Goal: Find specific page/section: Find specific page/section

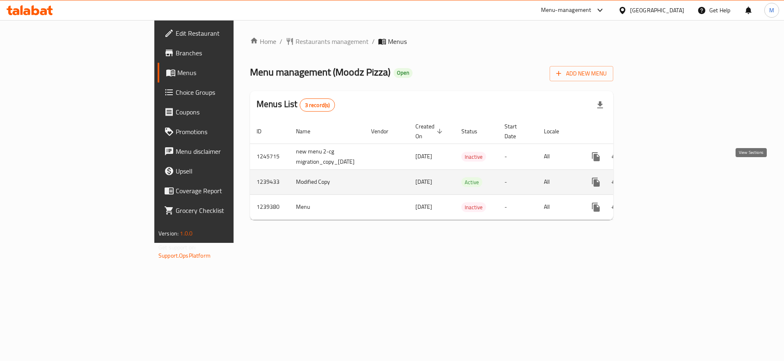
click at [660, 177] on icon "enhanced table" at bounding box center [655, 182] width 10 height 10
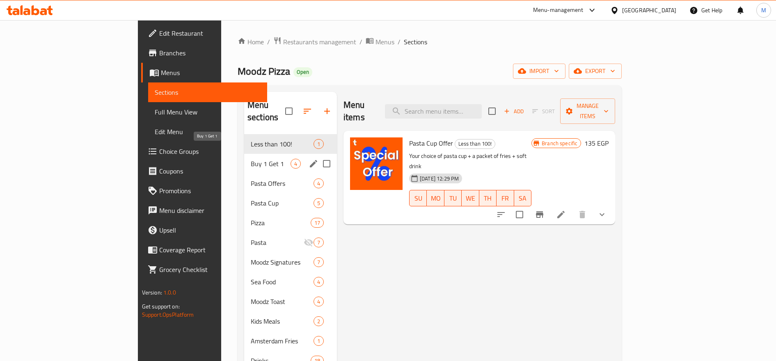
click at [251, 159] on span "Buy 1 Get 1" at bounding box center [271, 164] width 40 height 10
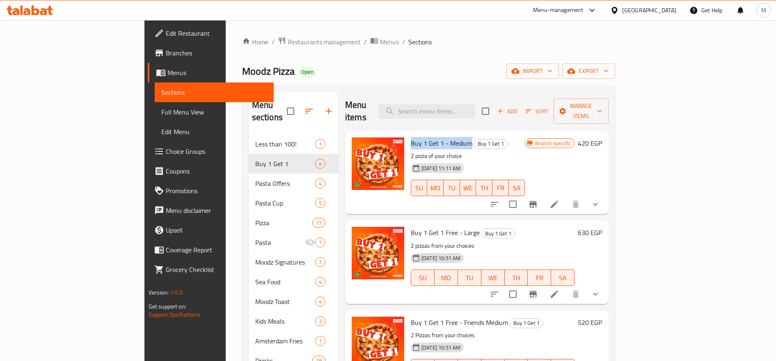
drag, startPoint x: 374, startPoint y: 128, endPoint x: 435, endPoint y: 129, distance: 60.7
click at [435, 134] on div "Buy 1 Get 1 - Medium Buy 1 Get 1 2 pizza of your choice 01-08-2024 11:11 AM SU …" at bounding box center [467, 172] width 121 height 77
copy span "Buy 1 Get 1 - Medium"
click at [288, 40] on span "Restaurants management" at bounding box center [324, 42] width 73 height 10
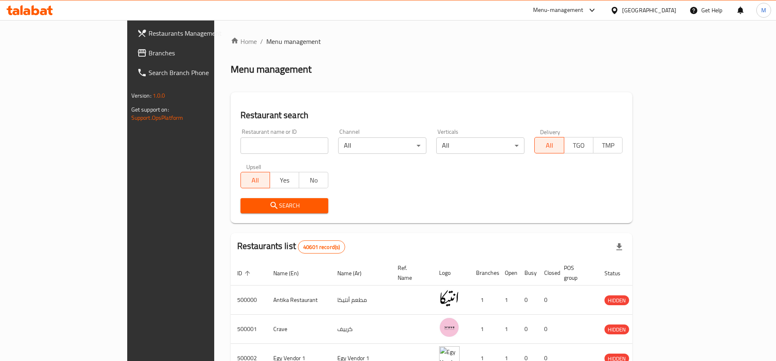
click at [247, 146] on input "search" at bounding box center [284, 145] width 88 height 16
type input "moataz"
click button "Search" at bounding box center [284, 205] width 88 height 15
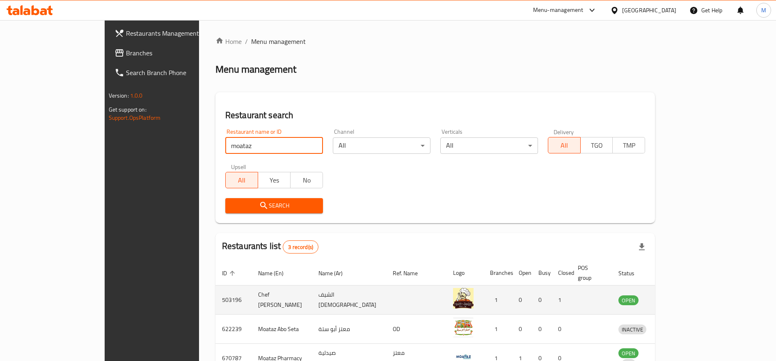
click at [672, 297] on icon "enhanced table" at bounding box center [667, 300] width 9 height 7
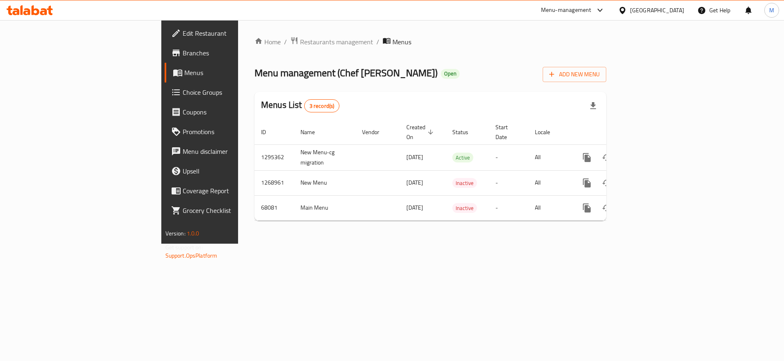
click at [183, 56] on span "Branches" at bounding box center [234, 53] width 103 height 10
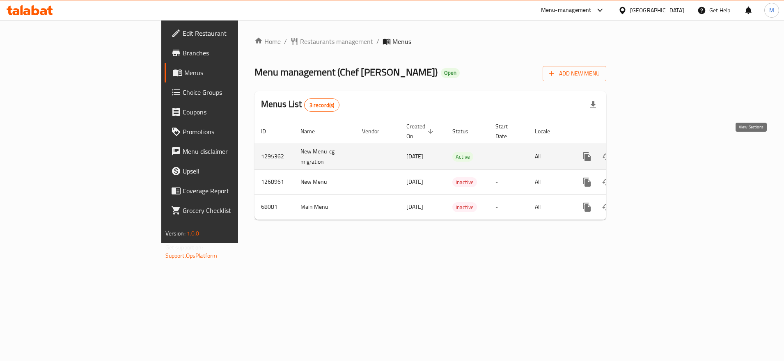
click at [651, 152] on icon "enhanced table" at bounding box center [646, 157] width 10 height 10
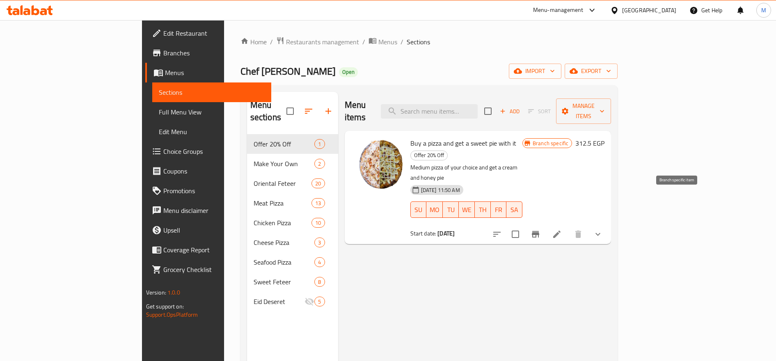
click at [539, 231] on icon "Branch-specific-item" at bounding box center [535, 234] width 7 height 7
click at [286, 41] on span "Restaurants management" at bounding box center [322, 42] width 73 height 10
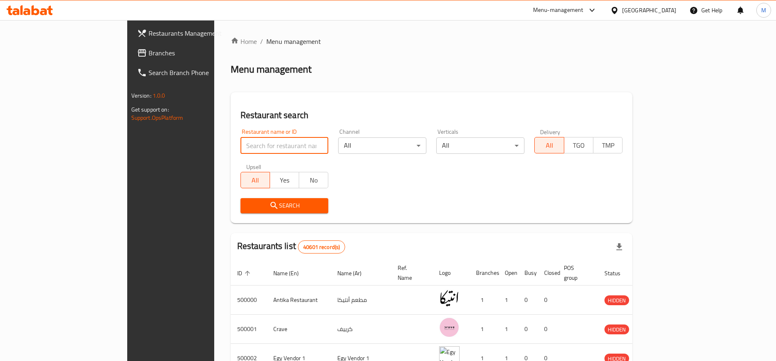
click at [240, 143] on input "search" at bounding box center [284, 145] width 88 height 16
click at [240, 141] on input "search" at bounding box center [284, 145] width 88 height 16
paste input "659203"
type input "659203"
click button "Search" at bounding box center [284, 205] width 88 height 15
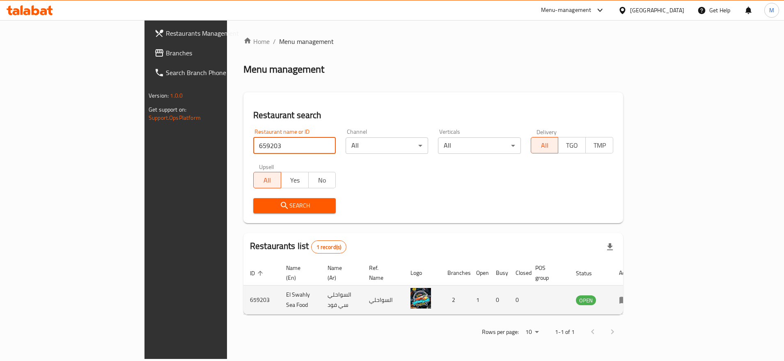
click at [634, 295] on link "enhanced table" at bounding box center [626, 300] width 15 height 10
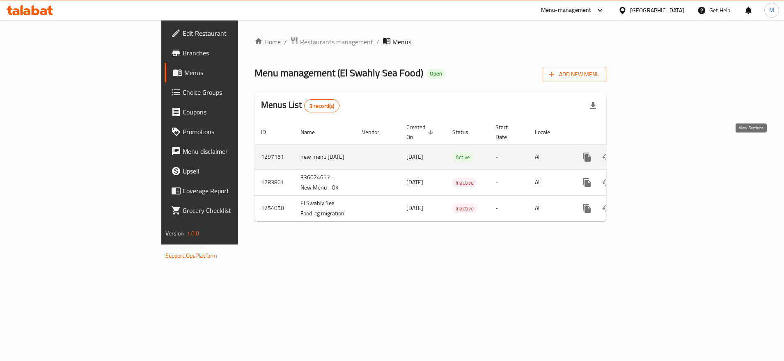
click at [649, 153] on icon "enhanced table" at bounding box center [645, 156] width 7 height 7
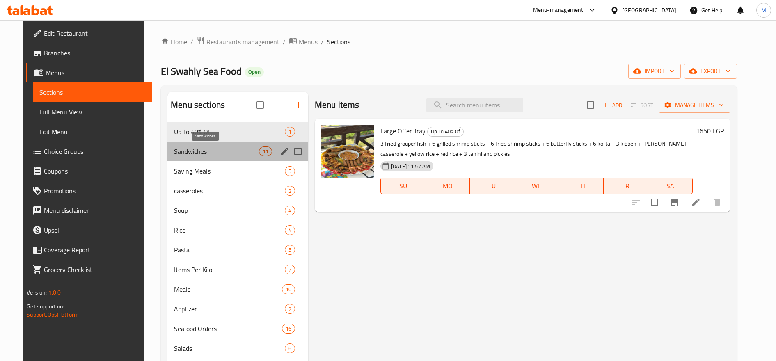
click at [188, 149] on span "Sandwiches" at bounding box center [216, 151] width 85 height 10
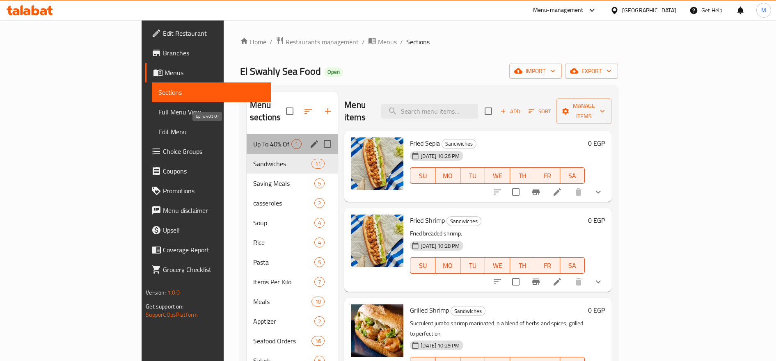
click at [253, 139] on span "Up To 40% Of" at bounding box center [272, 144] width 38 height 10
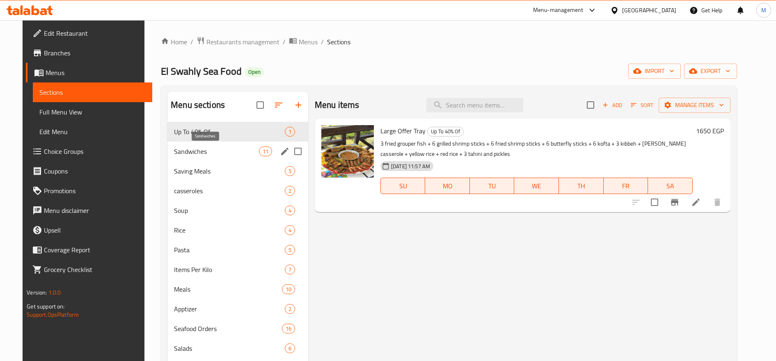
click at [209, 151] on span "Sandwiches" at bounding box center [216, 151] width 85 height 10
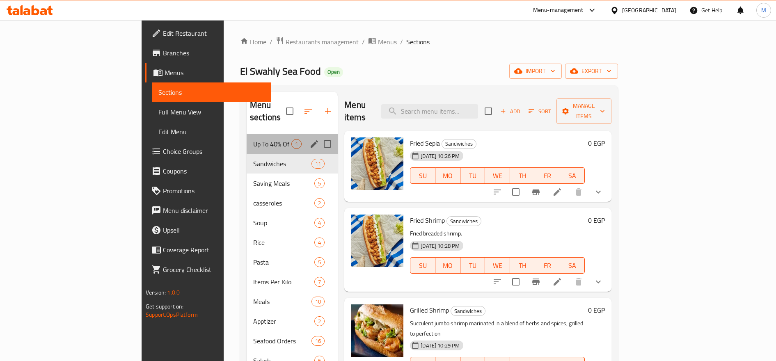
click at [247, 137] on div "Up To 40% Of 1" at bounding box center [292, 144] width 91 height 20
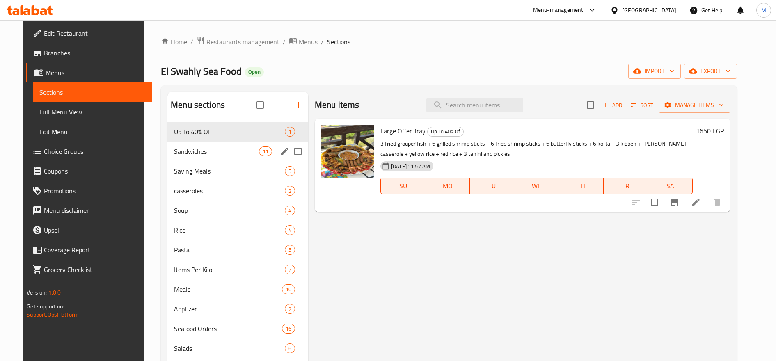
click at [204, 149] on span "Sandwiches" at bounding box center [216, 151] width 85 height 10
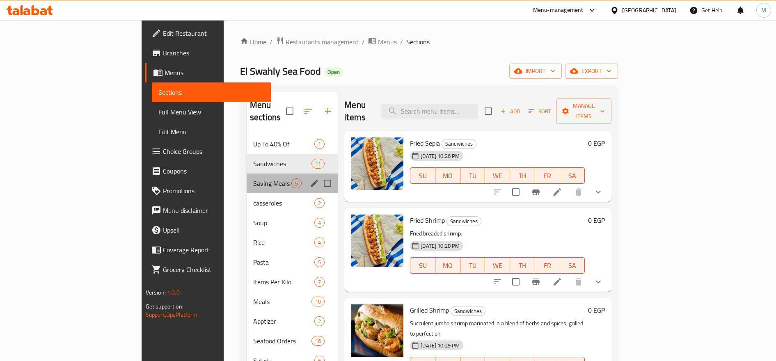
click at [247, 178] on div "Saving Meals 5" at bounding box center [292, 184] width 91 height 20
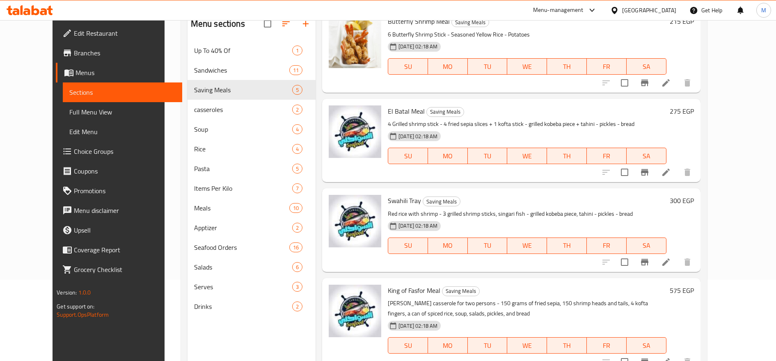
scroll to position [115, 0]
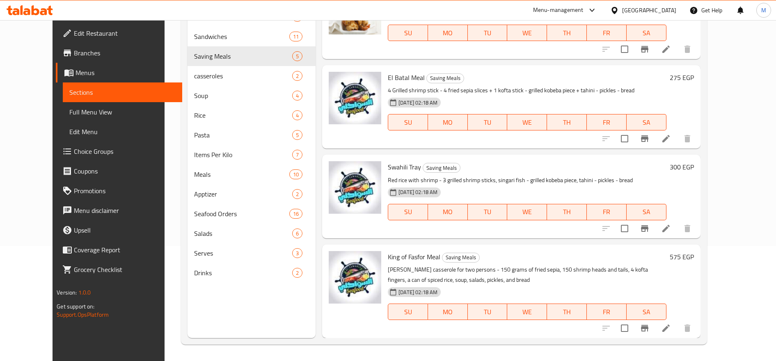
click at [694, 259] on h6 "575 EGP" at bounding box center [682, 256] width 24 height 11
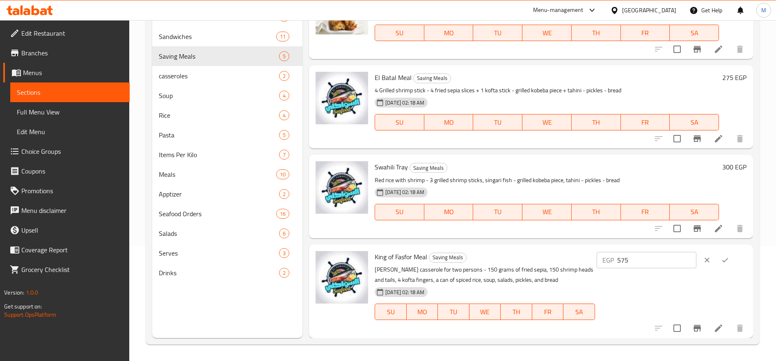
click at [654, 254] on input "575" at bounding box center [656, 260] width 79 height 16
type input "600"
click at [723, 260] on icon "ok" at bounding box center [725, 260] width 8 height 8
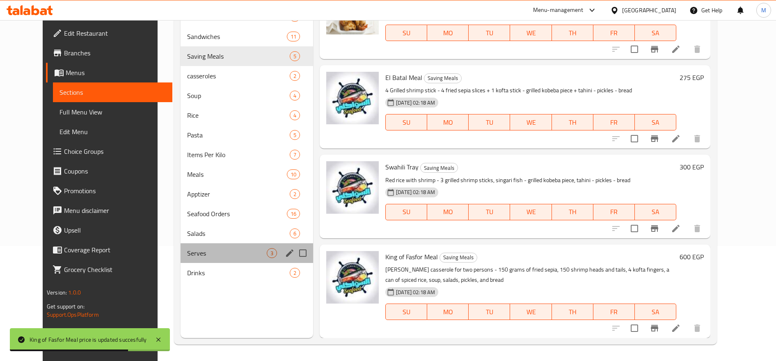
click at [181, 247] on div "Serves 3" at bounding box center [247, 253] width 133 height 20
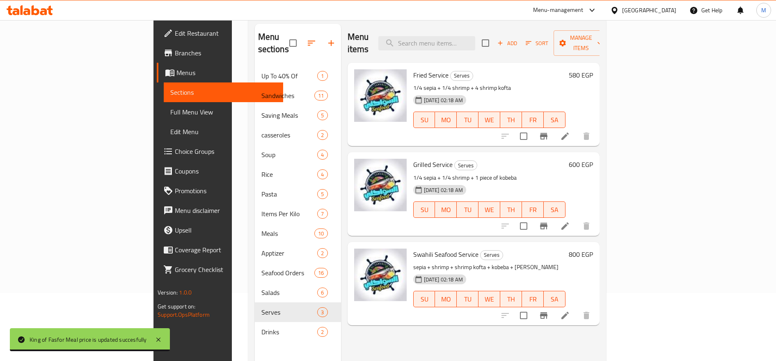
scroll to position [69, 0]
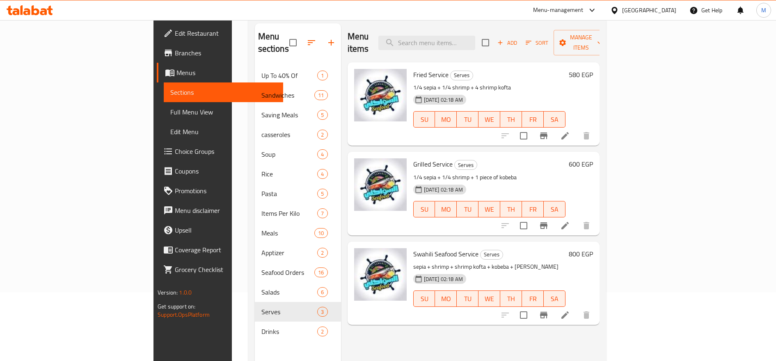
click at [593, 69] on h6 "580 EGP" at bounding box center [581, 74] width 24 height 11
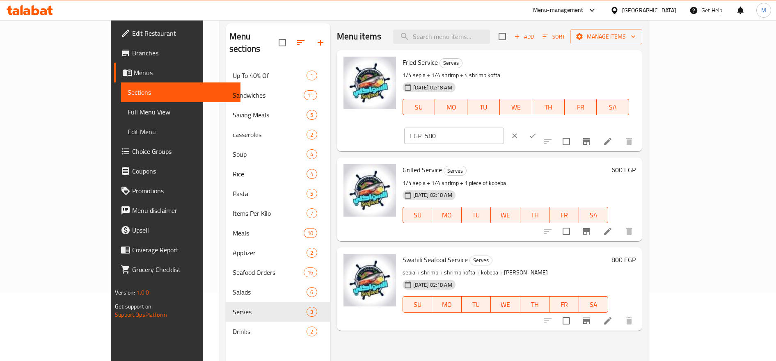
click at [504, 128] on input "580" at bounding box center [464, 136] width 79 height 16
type input "600"
click at [537, 132] on icon "ok" at bounding box center [532, 136] width 8 height 8
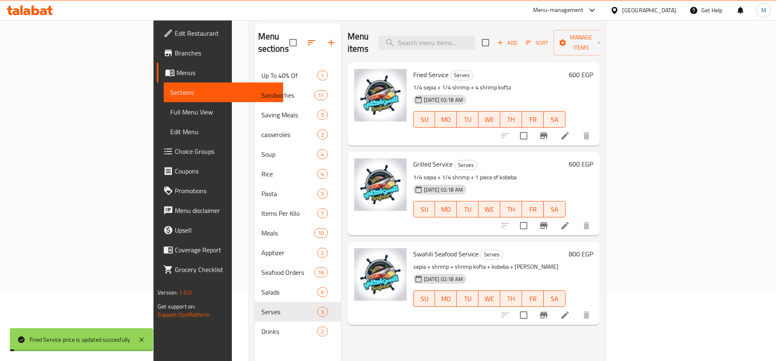
click at [593, 158] on h6 "600 EGP" at bounding box center [581, 163] width 24 height 11
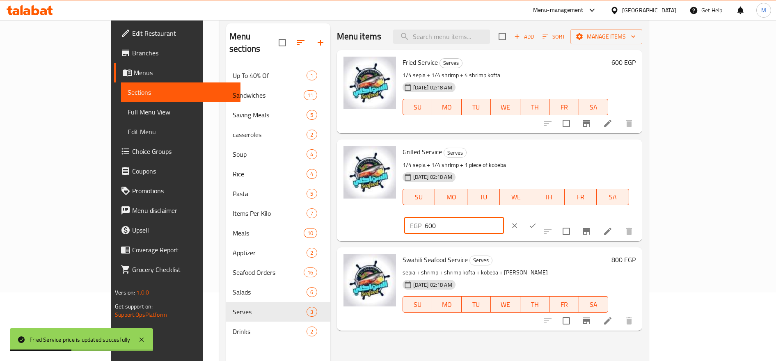
click at [504, 217] on input "600" at bounding box center [464, 225] width 79 height 16
type input "620"
click at [537, 222] on icon "ok" at bounding box center [532, 226] width 8 height 8
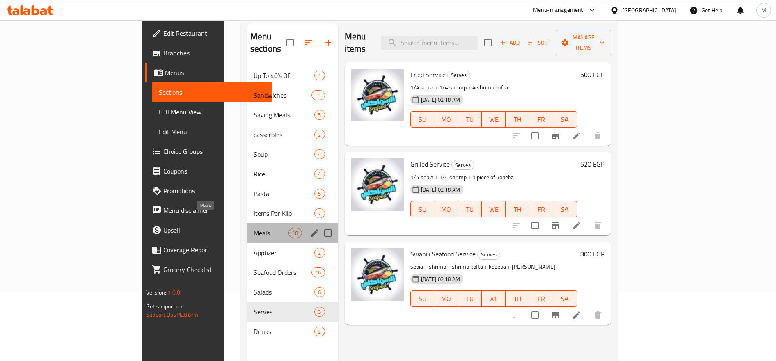
click at [254, 228] on span "Meals" at bounding box center [271, 233] width 35 height 10
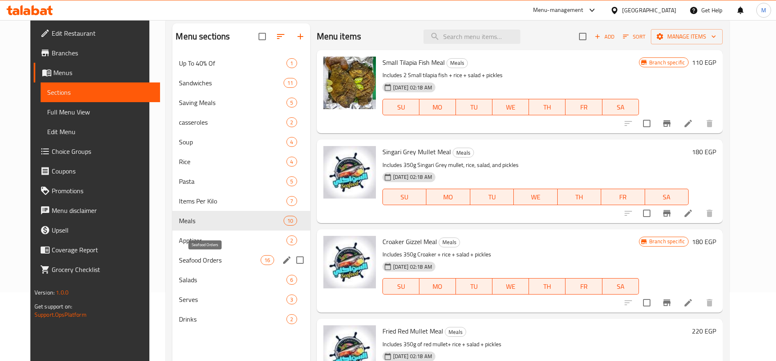
click at [206, 256] on span "Seafood Orders" at bounding box center [220, 260] width 82 height 10
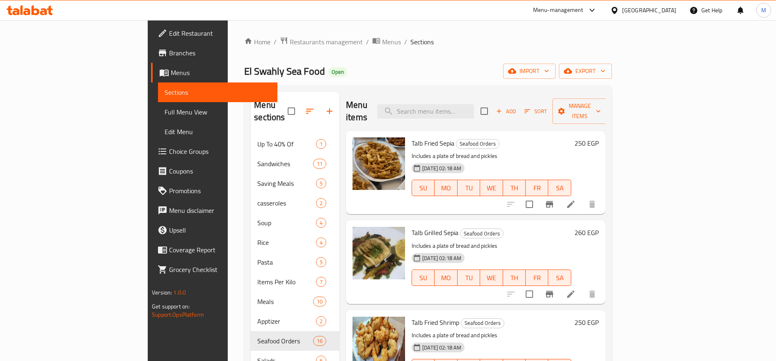
click at [599, 137] on h6 "250 EGP" at bounding box center [586, 142] width 24 height 11
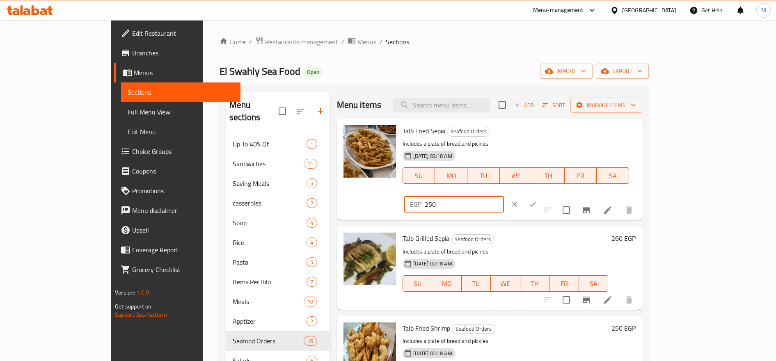
click at [504, 196] on input "250" at bounding box center [464, 204] width 79 height 16
type input "260"
click at [537, 200] on icon "ok" at bounding box center [532, 204] width 8 height 8
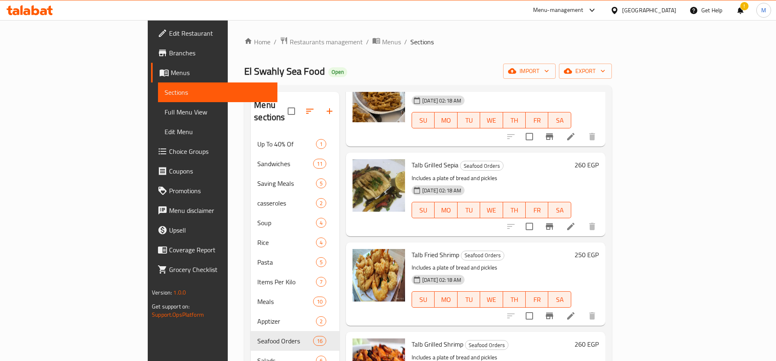
scroll to position [69, 0]
click at [599, 158] on h6 "260 EGP" at bounding box center [586, 163] width 24 height 11
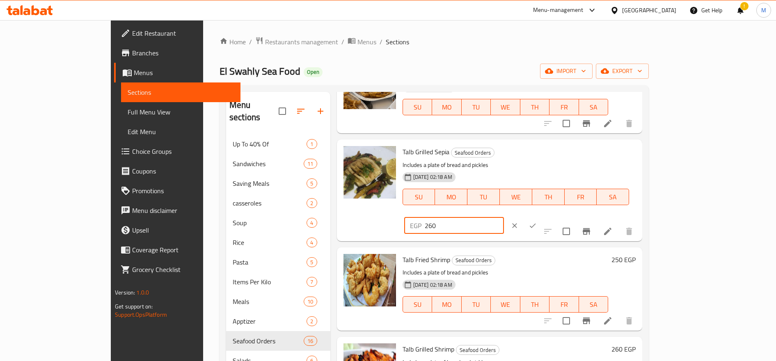
click at [504, 217] on input "260" at bounding box center [464, 225] width 79 height 16
paste input "7"
type input "270"
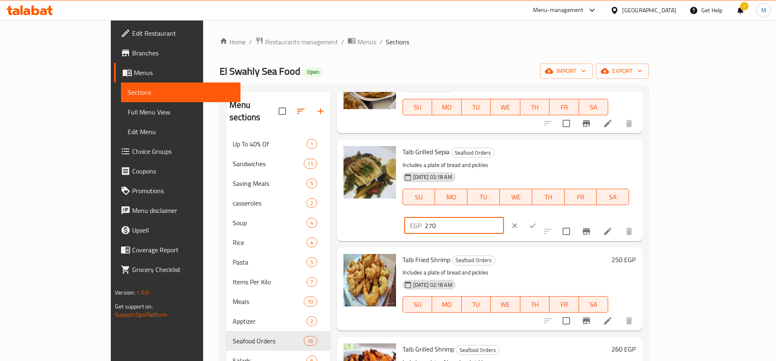
click at [537, 222] on icon "ok" at bounding box center [532, 226] width 8 height 8
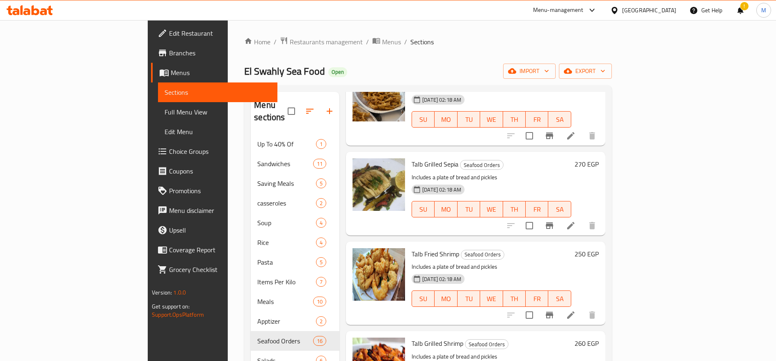
click at [599, 248] on h6 "250 EGP" at bounding box center [586, 253] width 24 height 11
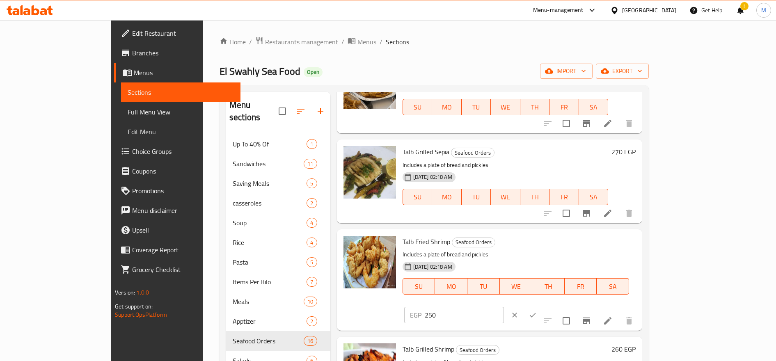
click at [504, 307] on input "250" at bounding box center [464, 315] width 79 height 16
paste input "6"
type input "260"
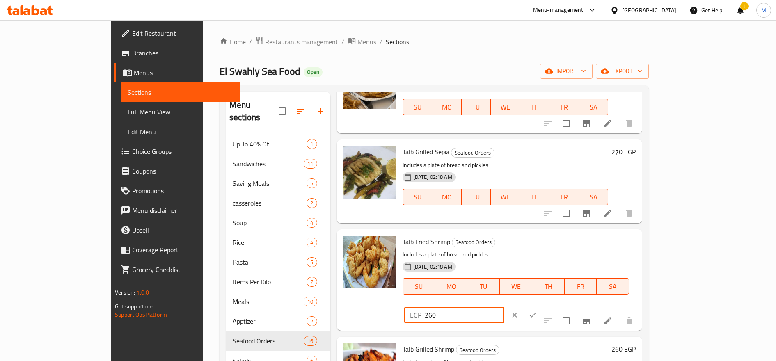
click at [524, 306] on button "clear" at bounding box center [514, 315] width 18 height 18
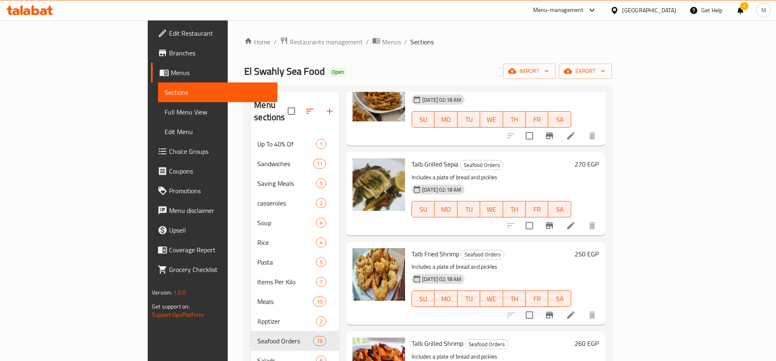
click at [599, 248] on h6 "250 EGP" at bounding box center [586, 253] width 24 height 11
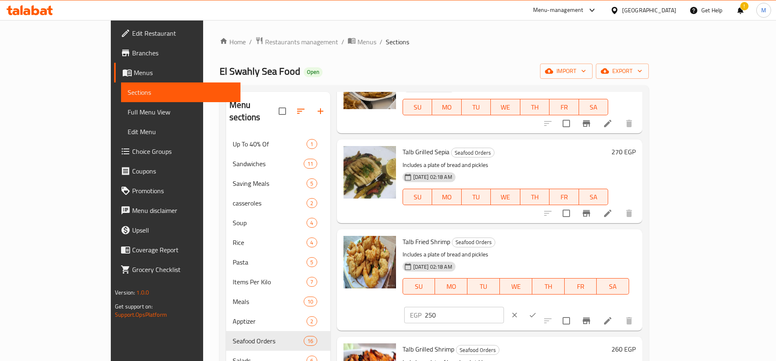
click at [504, 307] on input "250" at bounding box center [464, 315] width 79 height 16
paste input "6"
type input "260"
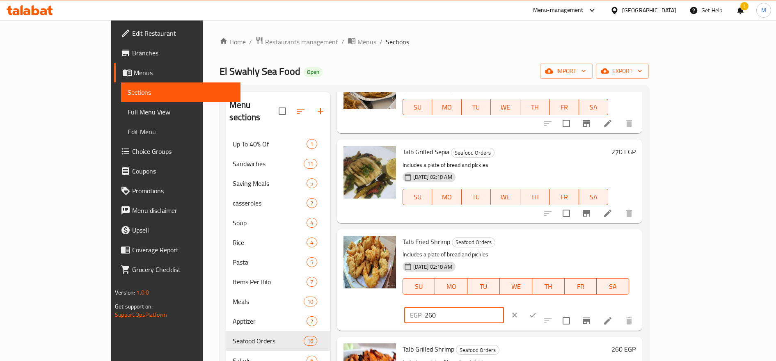
click at [537, 311] on icon "ok" at bounding box center [532, 315] width 8 height 8
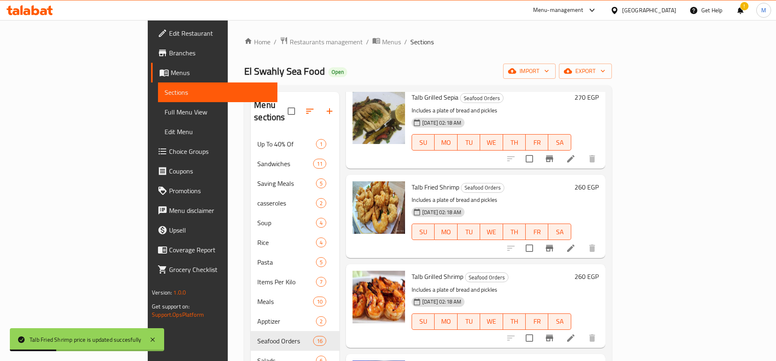
scroll to position [137, 0]
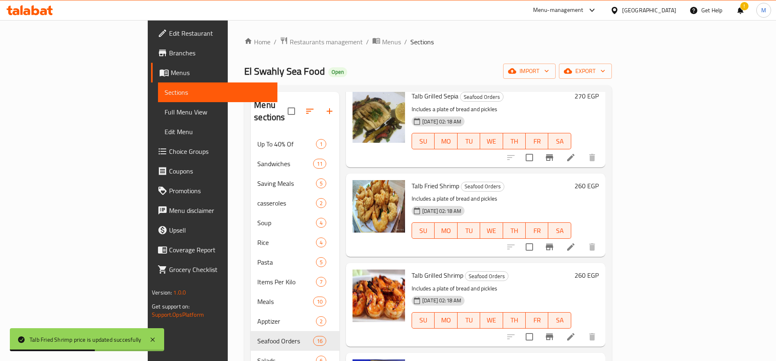
click at [599, 270] on h6 "260 EGP" at bounding box center [586, 275] width 24 height 11
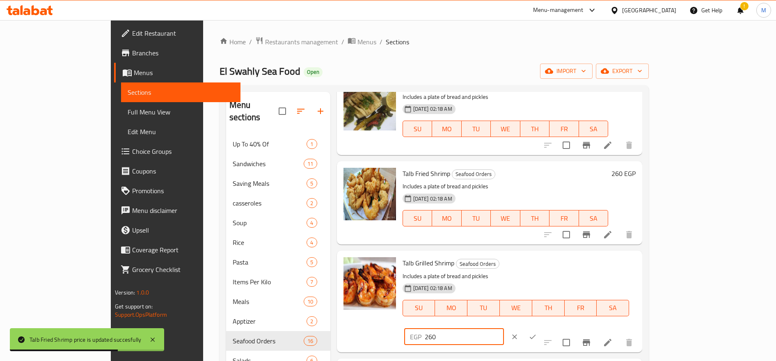
click at [504, 329] on input "260" at bounding box center [464, 337] width 79 height 16
paste input "7"
type input "270"
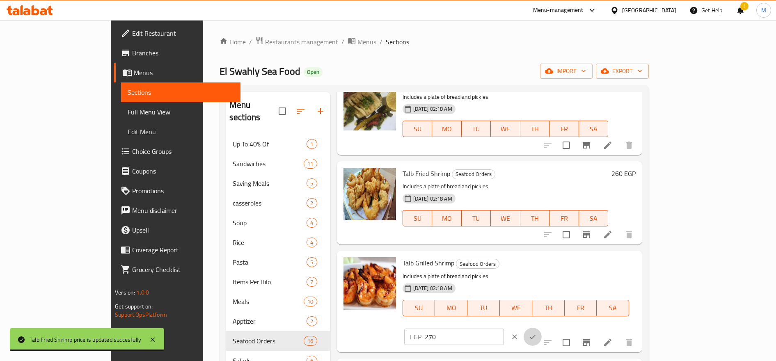
click at [537, 333] on icon "ok" at bounding box center [532, 337] width 8 height 8
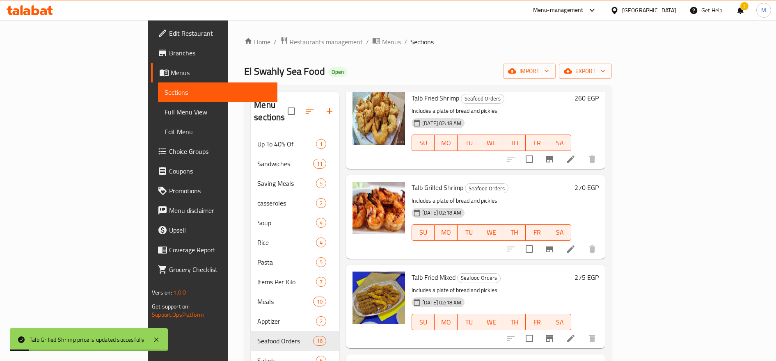
scroll to position [274, 0]
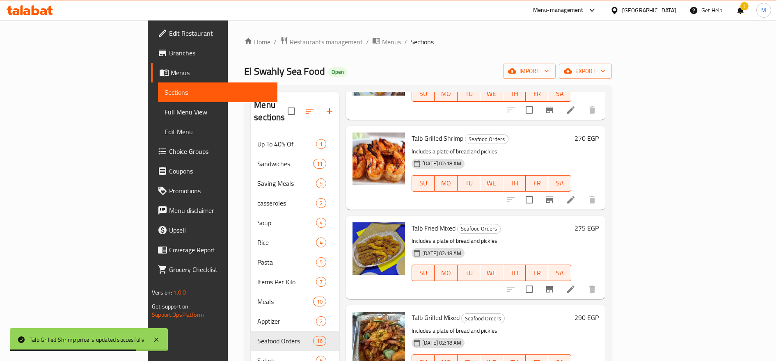
click at [599, 222] on h6 "275 EGP" at bounding box center [586, 227] width 24 height 11
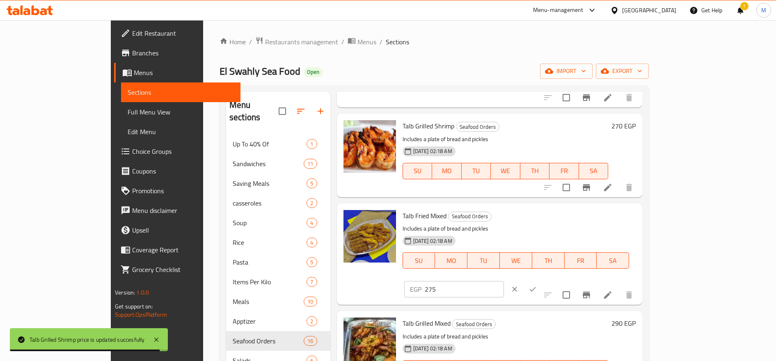
click at [504, 281] on input "275" at bounding box center [464, 289] width 79 height 16
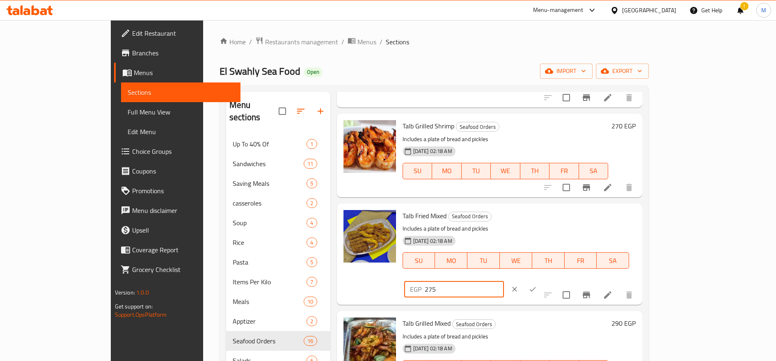
paste input "80"
type input "280"
click at [542, 280] on button "ok" at bounding box center [533, 289] width 18 height 18
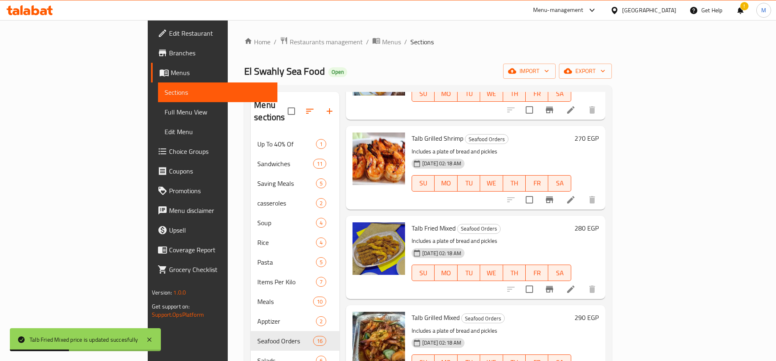
click at [599, 312] on h6 "290 EGP" at bounding box center [586, 317] width 24 height 11
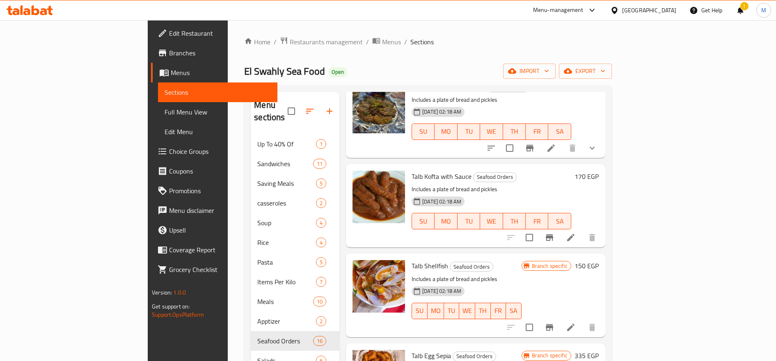
scroll to position [752, 0]
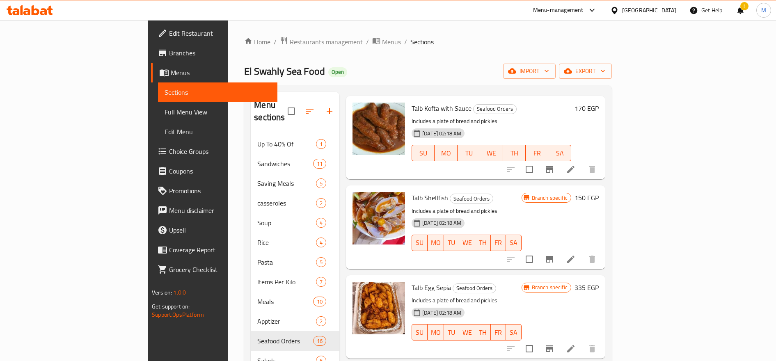
click at [599, 282] on h6 "335 EGP" at bounding box center [586, 287] width 24 height 11
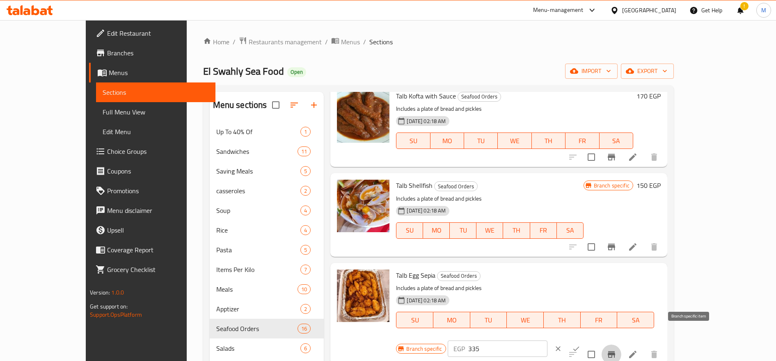
click at [615, 351] on icon "Branch-specific-item" at bounding box center [611, 354] width 7 height 7
click at [547, 341] on input "335" at bounding box center [507, 349] width 79 height 16
paste input "50"
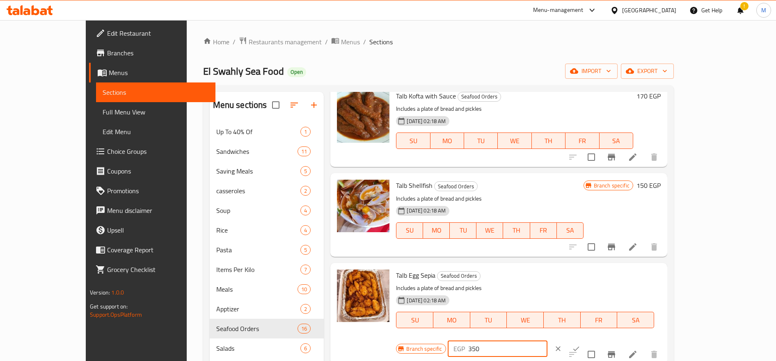
type input "350"
click at [580, 345] on icon "ok" at bounding box center [576, 349] width 8 height 8
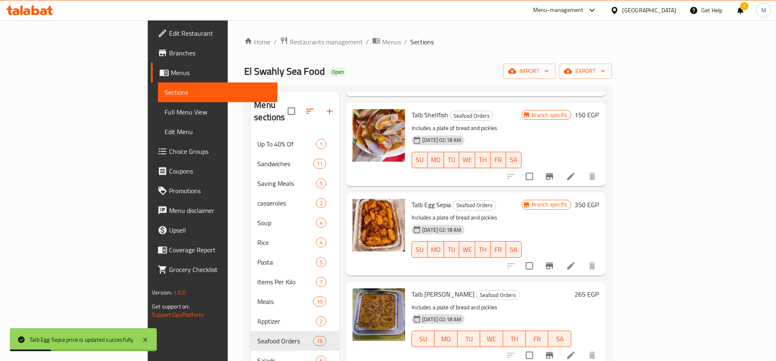
scroll to position [889, 0]
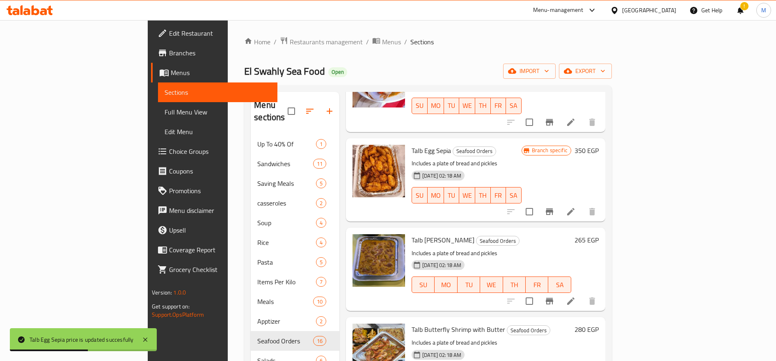
click at [599, 234] on h6 "265 EGP" at bounding box center [586, 239] width 24 height 11
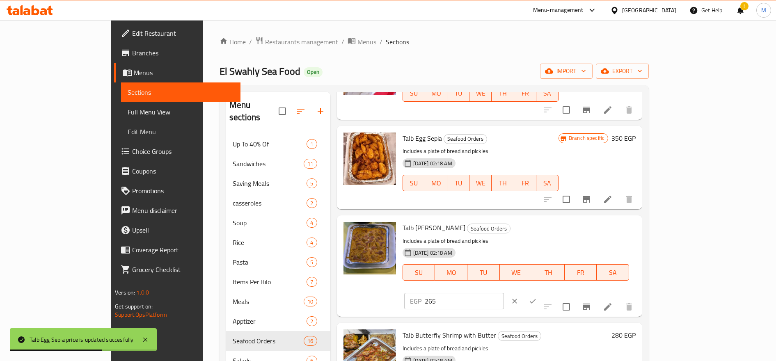
click at [504, 293] on input "265" at bounding box center [464, 301] width 79 height 16
paste input "400"
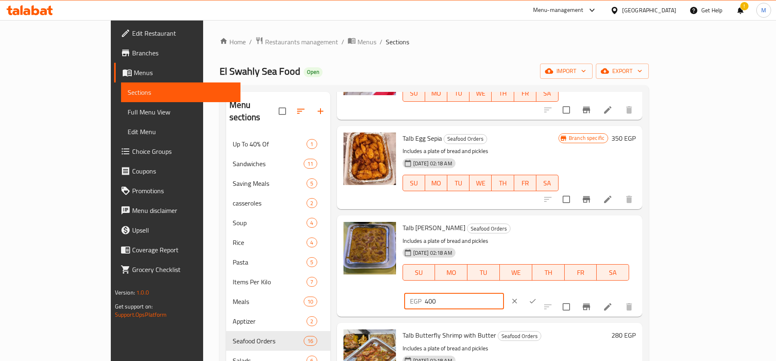
type input "400"
click at [537, 297] on icon "ok" at bounding box center [532, 301] width 8 height 8
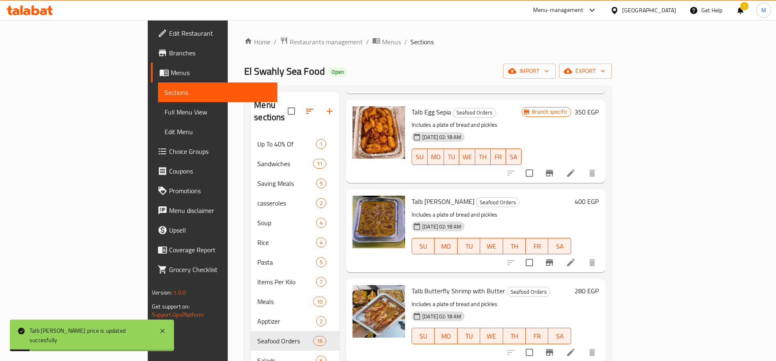
scroll to position [957, 0]
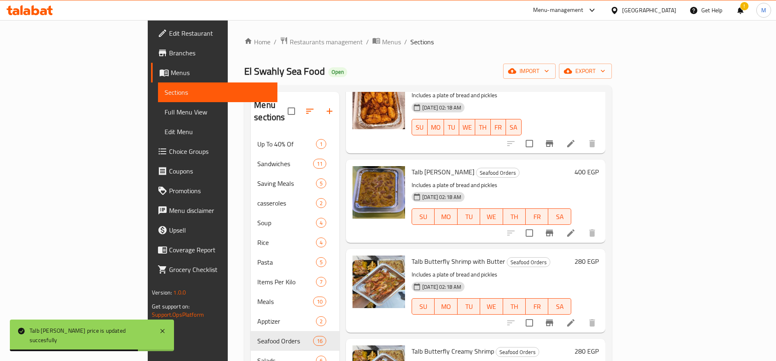
click at [599, 256] on h6 "280 EGP" at bounding box center [586, 261] width 24 height 11
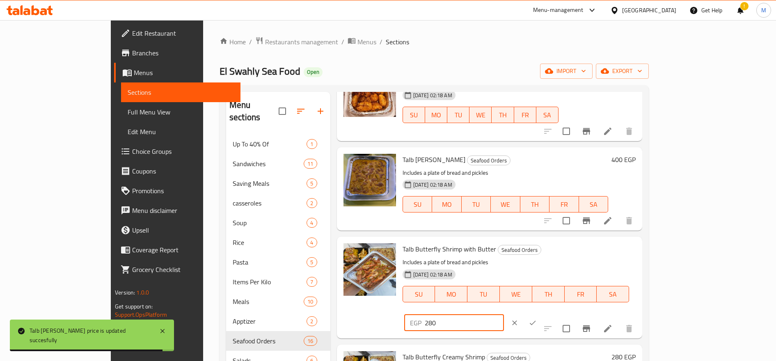
click at [504, 315] on input "280" at bounding box center [464, 323] width 79 height 16
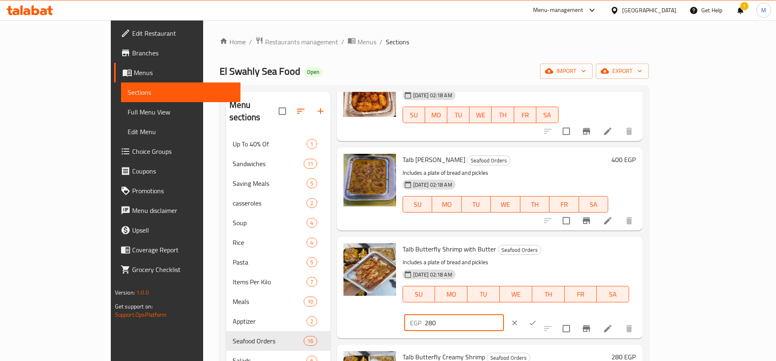
click at [542, 314] on button "ok" at bounding box center [533, 323] width 18 height 18
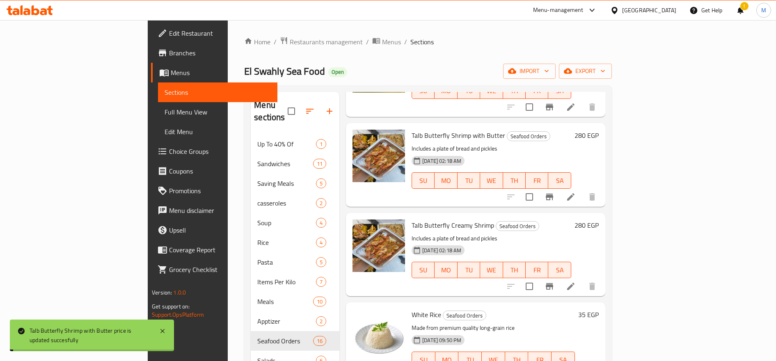
scroll to position [1093, 0]
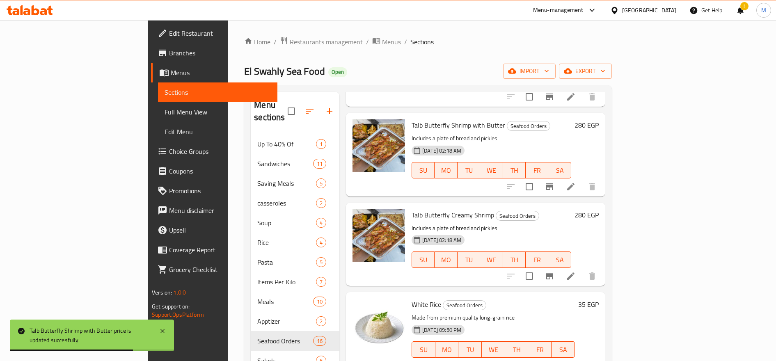
click at [599, 209] on h6 "280 EGP" at bounding box center [586, 214] width 24 height 11
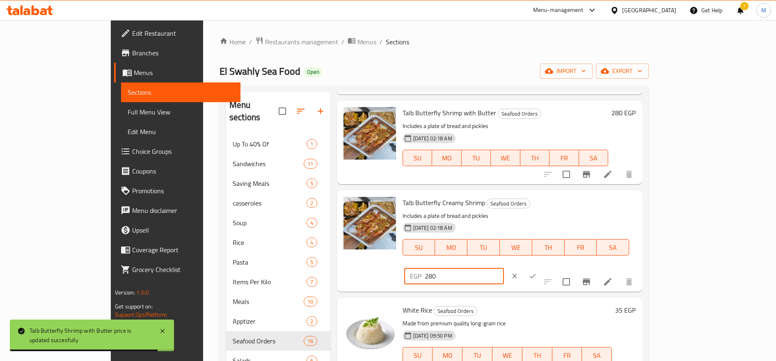
click at [504, 268] on input "280" at bounding box center [464, 276] width 79 height 16
paste input "9"
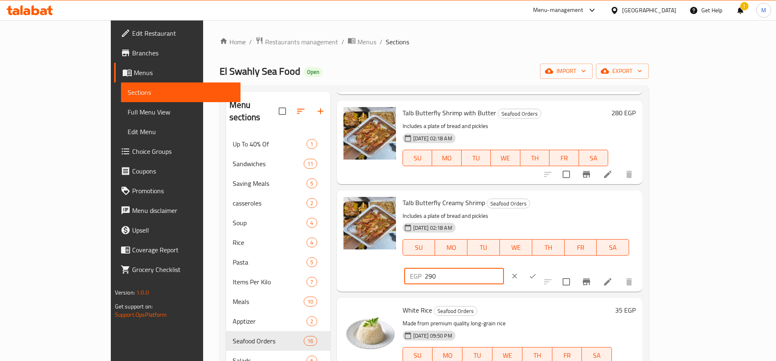
type input "290"
click at [537, 272] on icon "ok" at bounding box center [532, 276] width 8 height 8
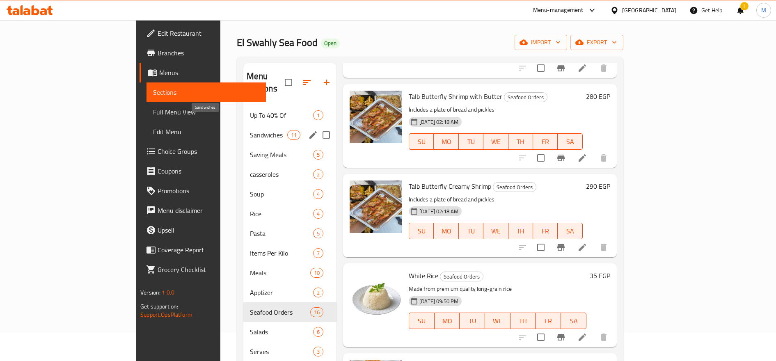
scroll to position [0, 0]
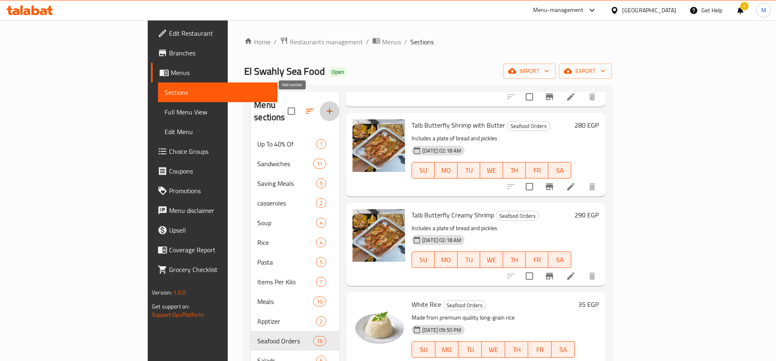
click at [325, 107] on icon "button" at bounding box center [330, 111] width 10 height 10
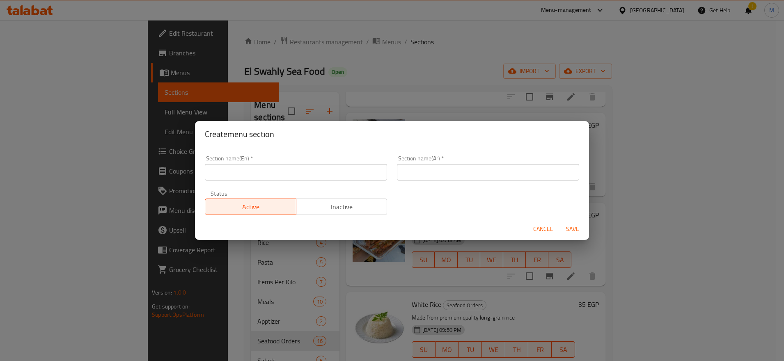
click at [279, 178] on input "text" at bounding box center [296, 172] width 182 height 16
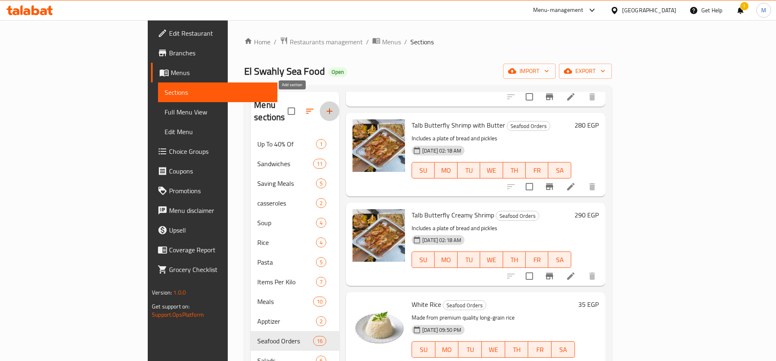
click at [325, 106] on icon "button" at bounding box center [330, 111] width 10 height 10
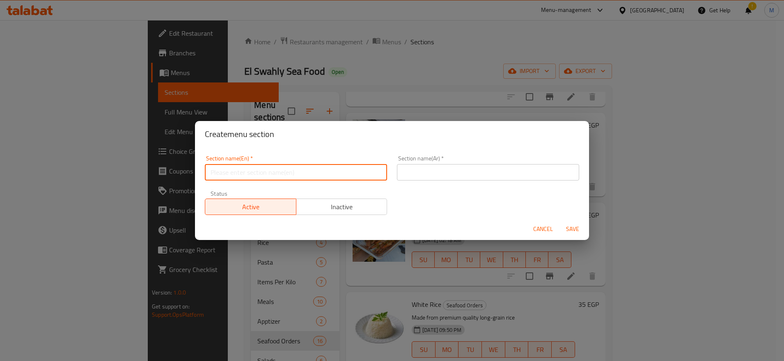
click at [309, 174] on input "text" at bounding box center [296, 172] width 182 height 16
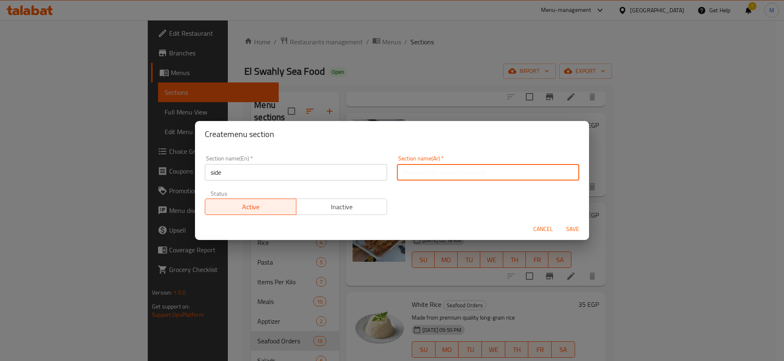
click at [420, 175] on input "text" at bounding box center [488, 172] width 182 height 16
click at [329, 181] on div "Section name(En)   * side Section name(En) *" at bounding box center [296, 168] width 192 height 35
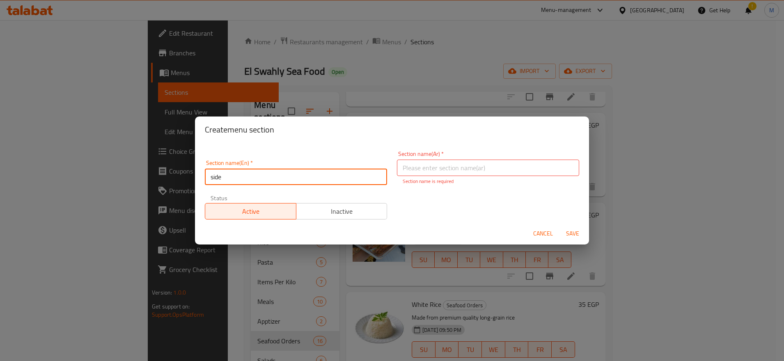
click at [327, 178] on input "side" at bounding box center [296, 177] width 182 height 16
type input "Side Items"
click at [428, 175] on input "text" at bounding box center [488, 168] width 182 height 16
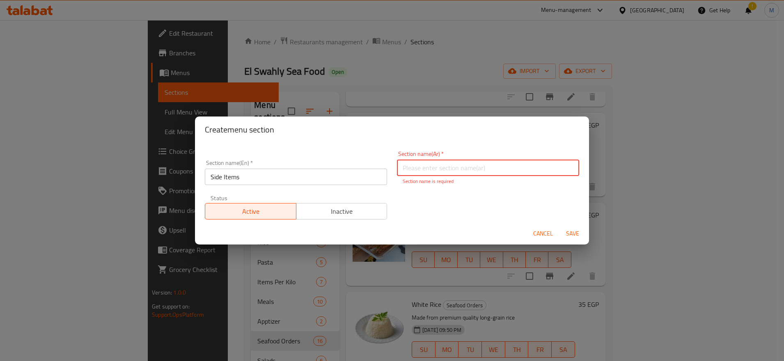
click at [471, 162] on input "text" at bounding box center [488, 168] width 182 height 16
type input "h"
type input "اصناف جانبية"
click at [576, 238] on div "Cancel Save" at bounding box center [392, 234] width 394 height 22
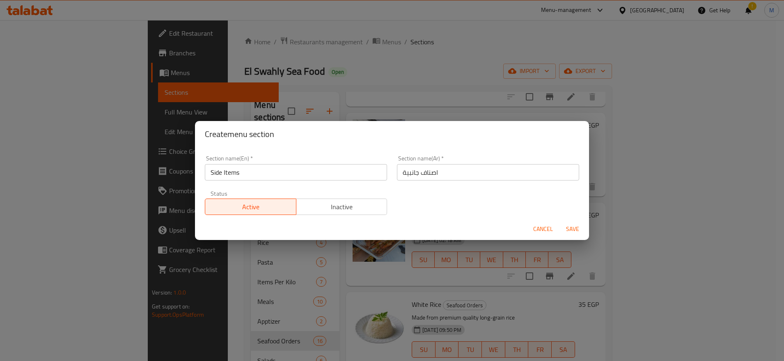
click at [575, 230] on span "Save" at bounding box center [573, 229] width 20 height 10
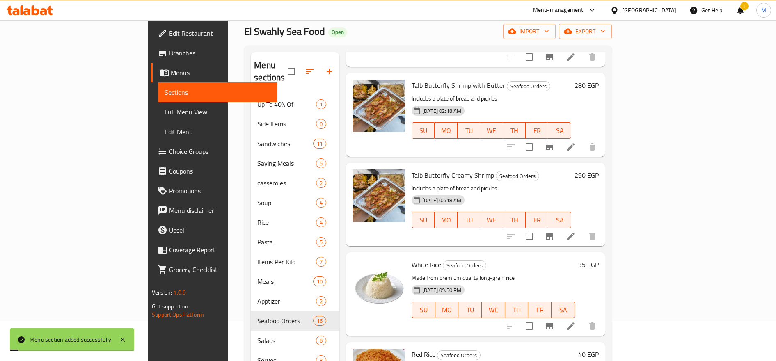
scroll to position [115, 0]
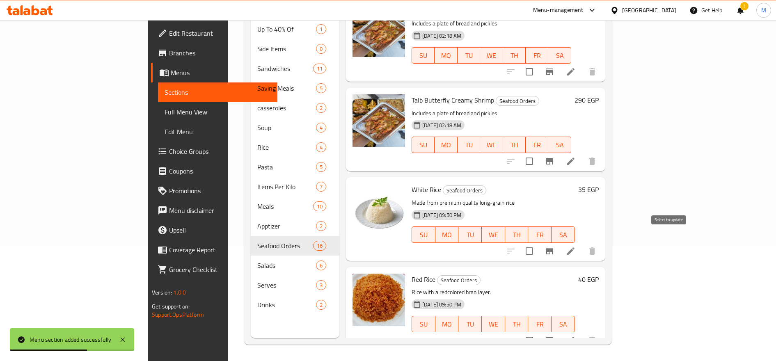
click at [538, 242] on input "checkbox" at bounding box center [529, 250] width 17 height 17
checkbox input "true"
click at [538, 332] on input "checkbox" at bounding box center [529, 340] width 17 height 17
checkbox input "true"
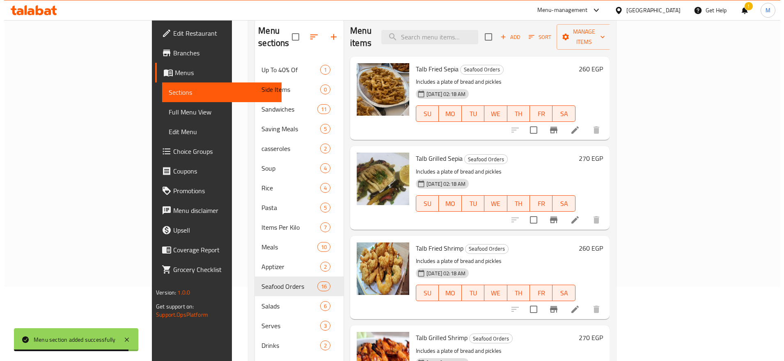
scroll to position [0, 0]
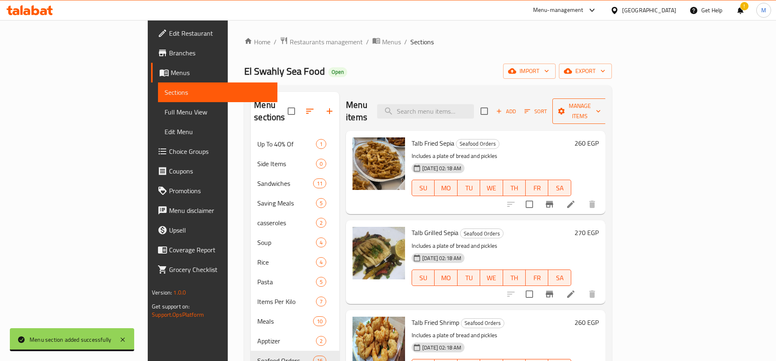
click at [601, 107] on span "Manage items" at bounding box center [580, 111] width 42 height 21
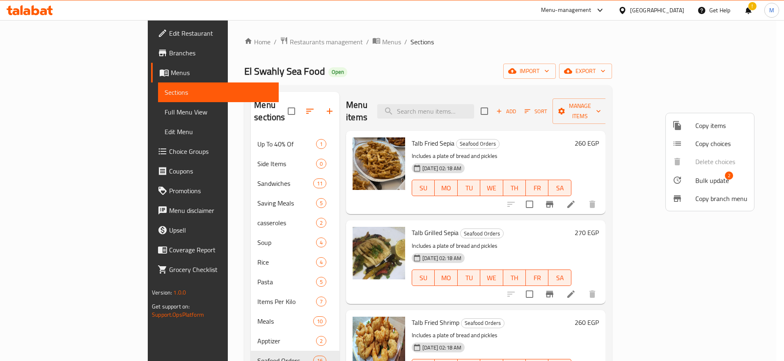
click at [698, 176] on span "Bulk update" at bounding box center [712, 181] width 34 height 10
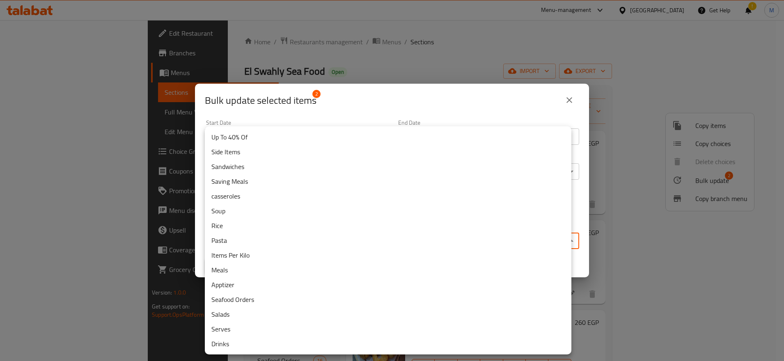
click at [411, 236] on body "​ Menu-management [GEOGRAPHIC_DATA] Get Help ! M Edit Restaurant Branches Menus…" at bounding box center [392, 190] width 784 height 341
click at [329, 151] on li "Side Items" at bounding box center [388, 151] width 366 height 15
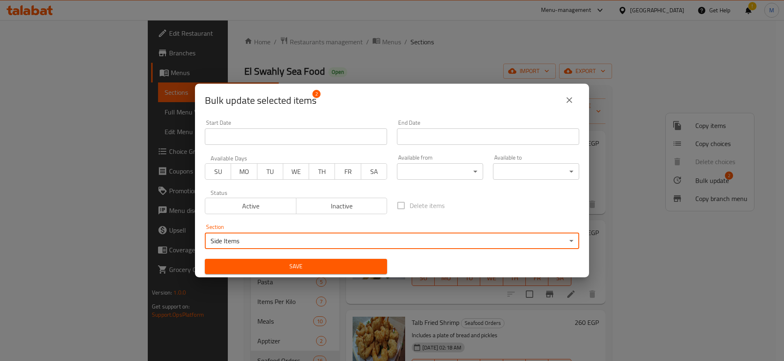
click at [350, 265] on span "Save" at bounding box center [295, 266] width 169 height 10
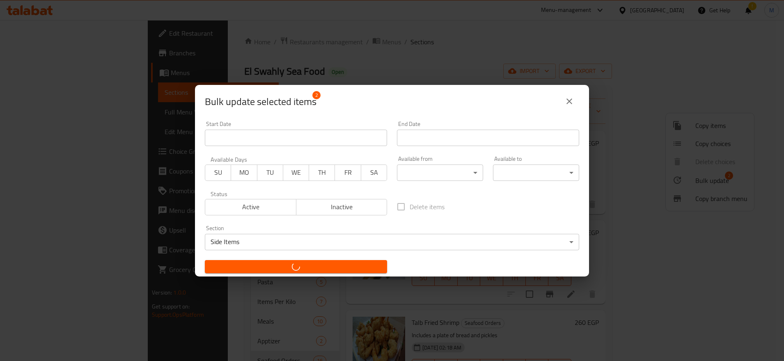
checkbox input "false"
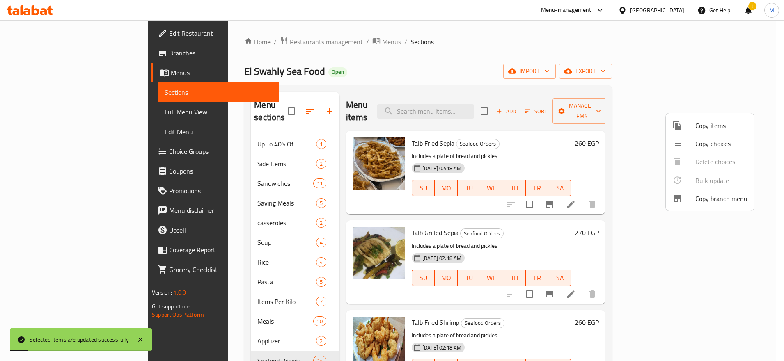
click at [272, 106] on div at bounding box center [392, 180] width 784 height 361
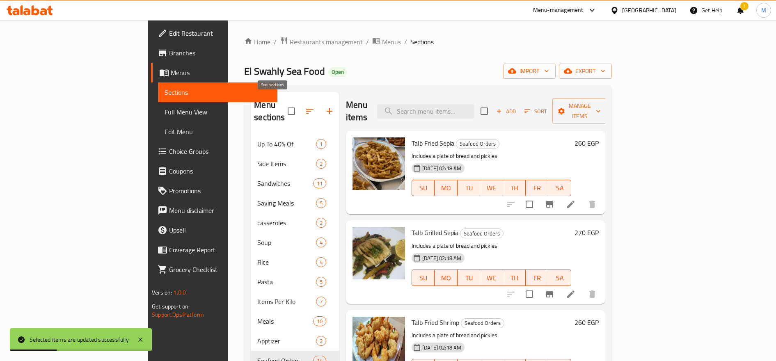
click at [305, 106] on icon "button" at bounding box center [310, 111] width 10 height 10
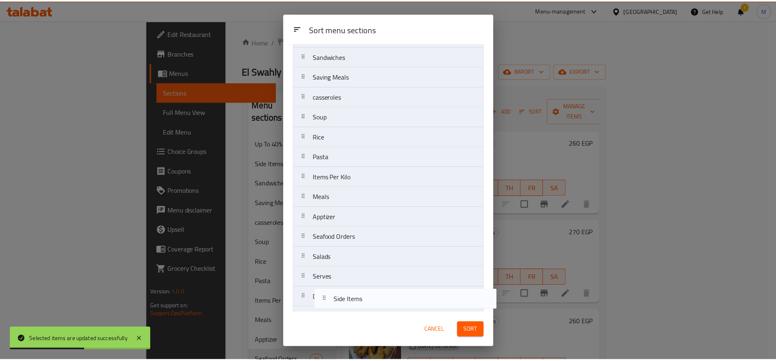
scroll to position [59, 0]
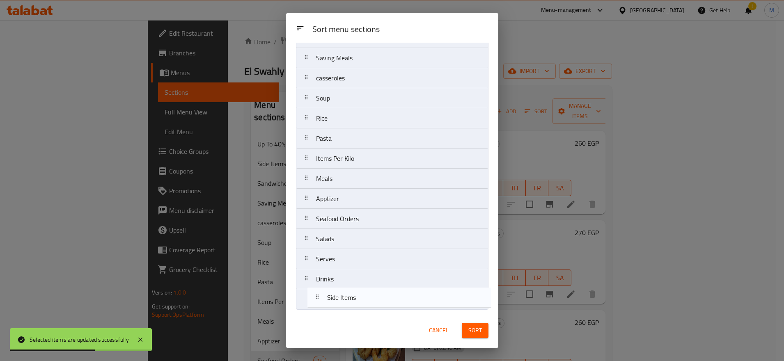
drag, startPoint x: 320, startPoint y: 99, endPoint x: 330, endPoint y: 306, distance: 207.5
click at [330, 306] on nav "Up To 40% Of Side Items Sandwiches Saving Meals casseroles Soup Rice Pasta Item…" at bounding box center [392, 158] width 192 height 302
drag, startPoint x: 336, startPoint y: 302, endPoint x: 336, endPoint y: 278, distance: 24.6
click at [334, 279] on nav "Up To 40% Of Sandwiches Saving Meals casseroles Soup Rice Pasta Items Per Kilo …" at bounding box center [392, 158] width 192 height 302
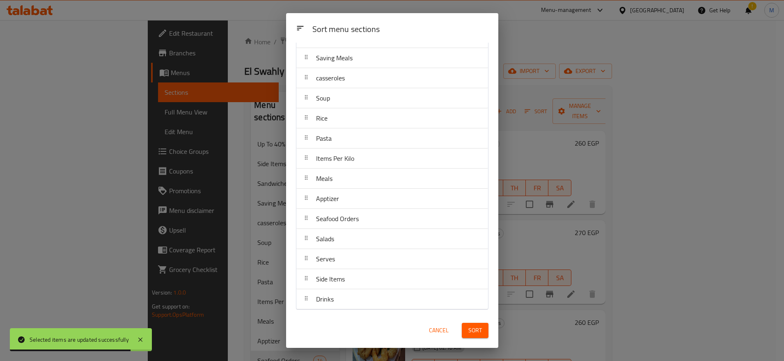
click at [468, 324] on button "Sort" at bounding box center [475, 330] width 27 height 15
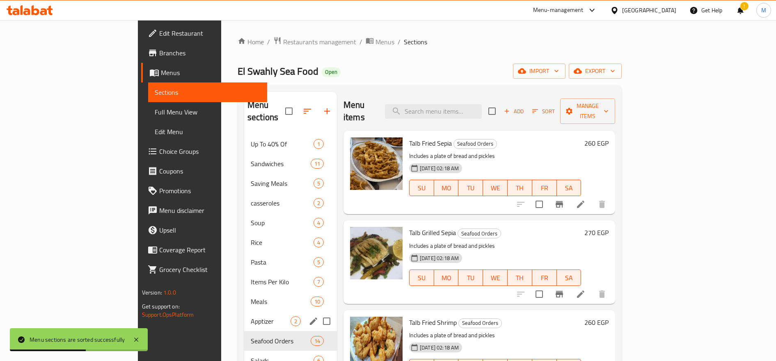
scroll to position [115, 0]
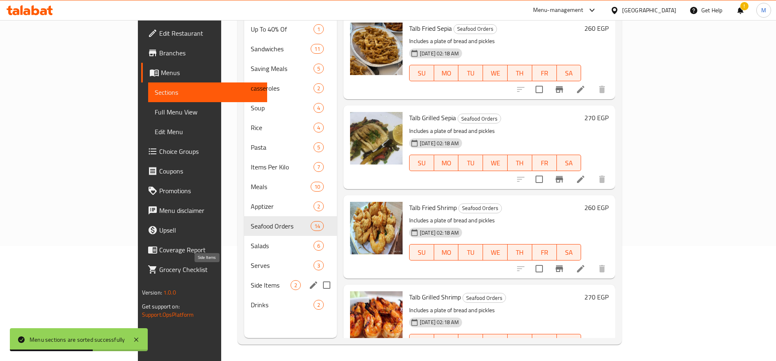
click at [251, 280] on span "Side Items" at bounding box center [271, 285] width 40 height 10
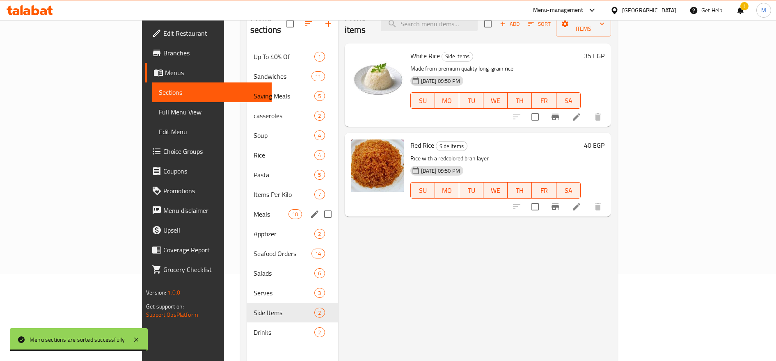
scroll to position [115, 0]
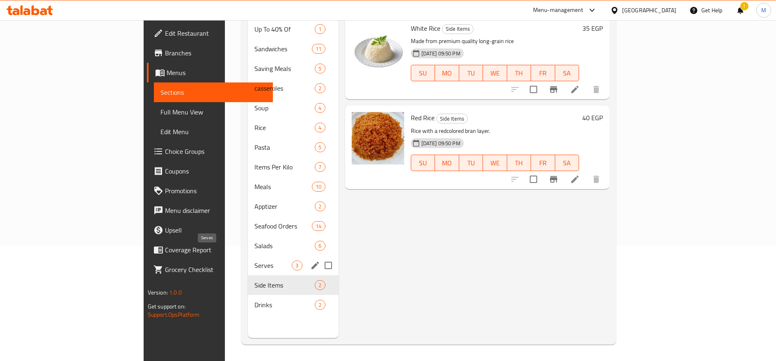
click at [254, 261] on span "Serves" at bounding box center [272, 266] width 37 height 10
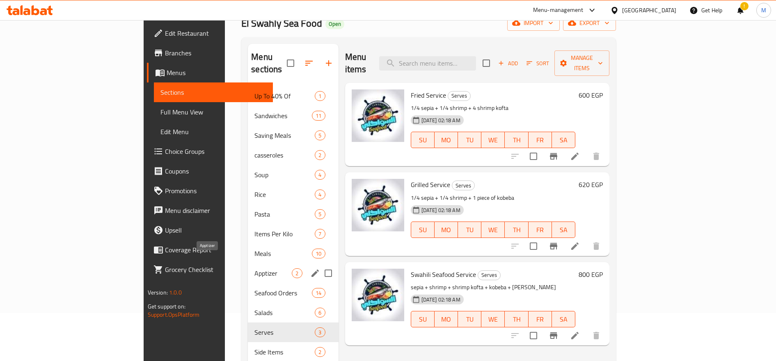
scroll to position [46, 0]
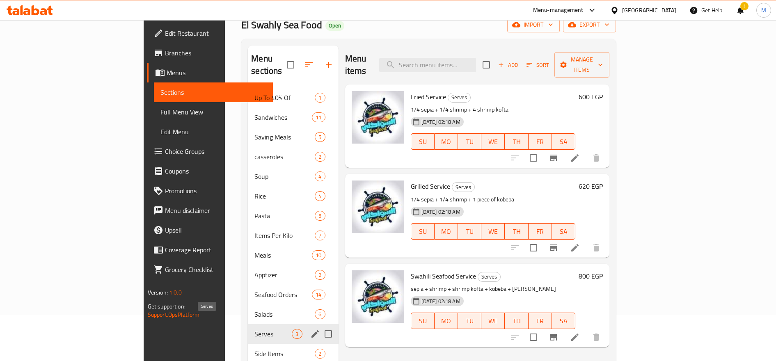
click at [254, 329] on span "Serves" at bounding box center [272, 334] width 37 height 10
click at [310, 329] on icon "edit" at bounding box center [315, 334] width 10 height 10
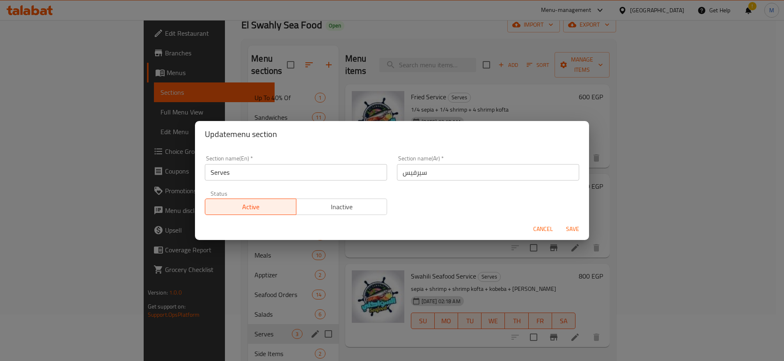
click at [465, 179] on input "سيرفيس" at bounding box center [488, 172] width 182 height 16
type input "اطباق سيرفيس"
click at [344, 167] on input "Serves" at bounding box center [296, 172] width 182 height 16
type input "Serves Dishes"
click at [567, 224] on span "Save" at bounding box center [573, 229] width 20 height 10
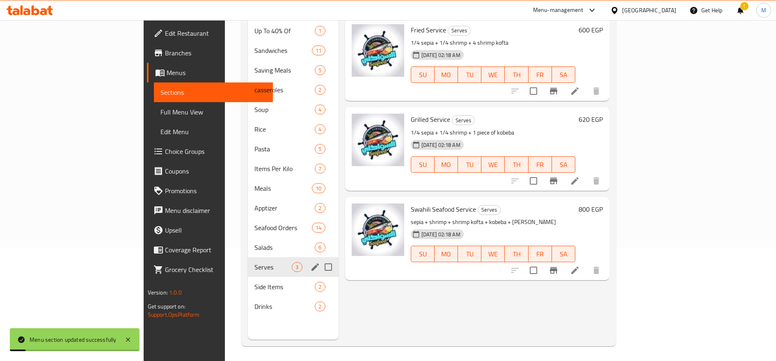
scroll to position [115, 0]
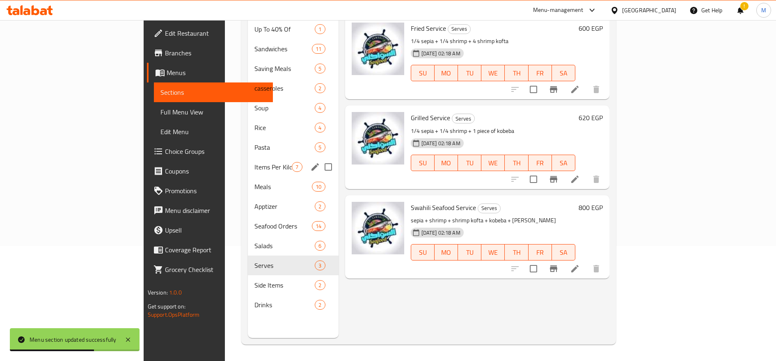
click at [254, 162] on span "Items Per Kilo" at bounding box center [272, 167] width 37 height 10
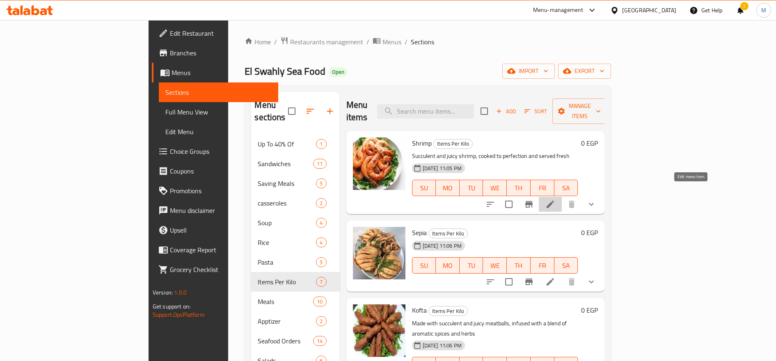
click at [555, 199] on icon at bounding box center [550, 204] width 10 height 10
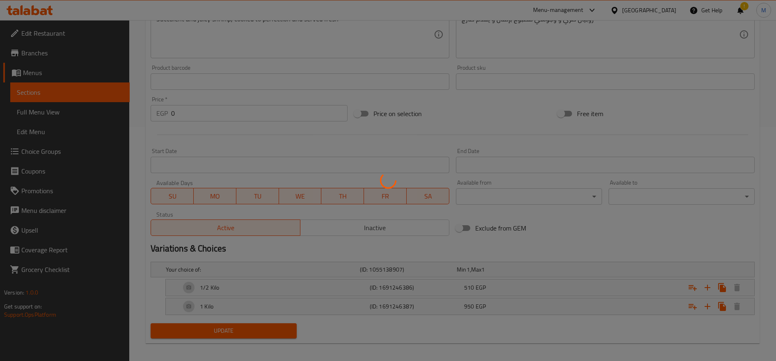
scroll to position [239, 0]
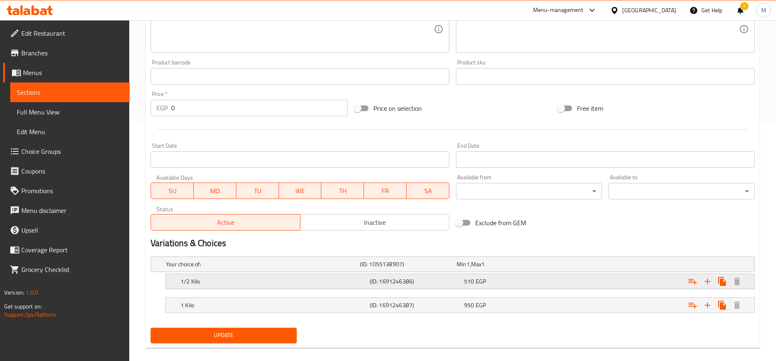
click at [489, 268] on div "510 EGP" at bounding box center [504, 264] width 94 height 8
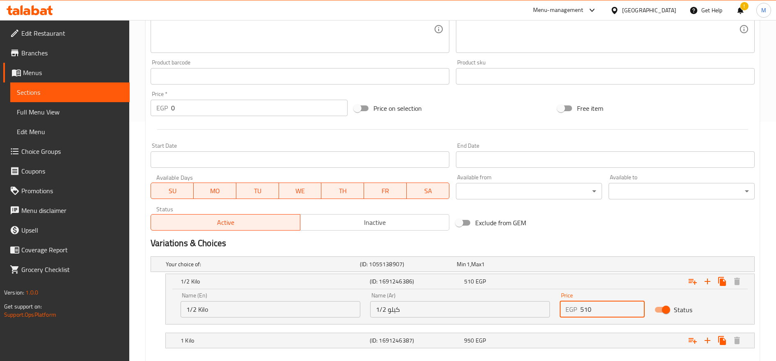
click at [586, 308] on input "510" at bounding box center [612, 309] width 64 height 16
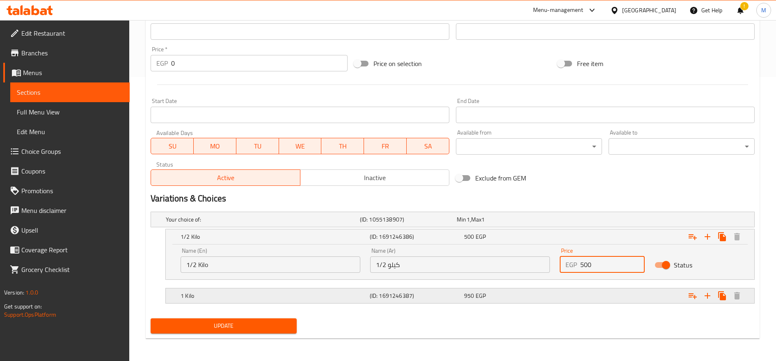
scroll to position [284, 0]
type input "500"
click at [511, 223] on div "950 EGP" at bounding box center [504, 219] width 94 height 8
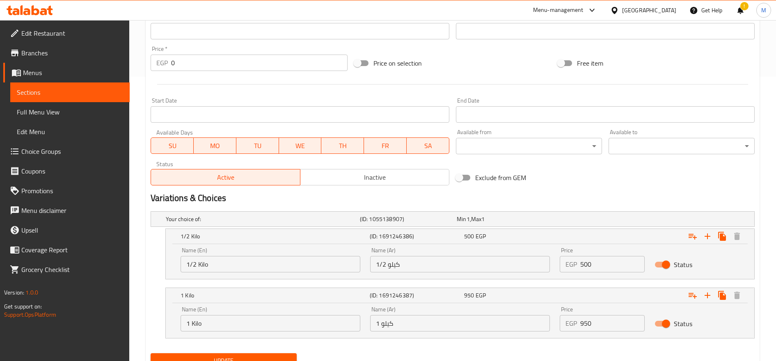
click at [586, 324] on input "950" at bounding box center [612, 323] width 64 height 16
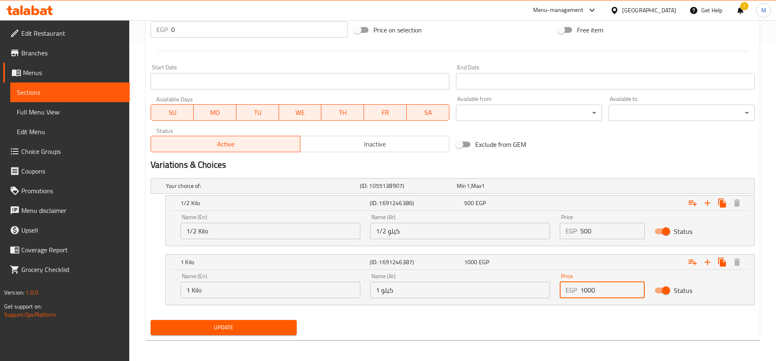
scroll to position [320, 0]
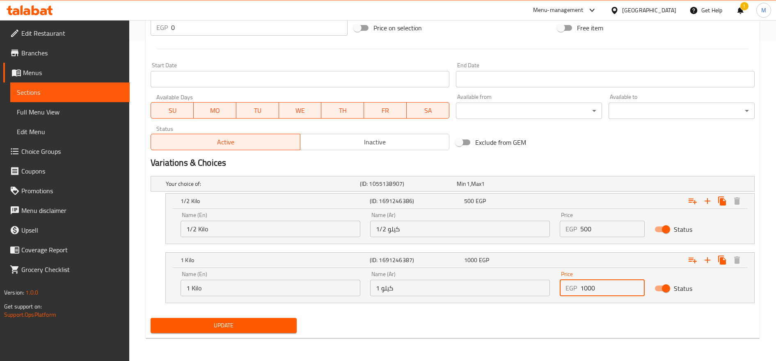
type input "1000"
drag, startPoint x: 306, startPoint y: 321, endPoint x: 293, endPoint y: 325, distance: 13.9
click at [305, 322] on div "Update" at bounding box center [452, 326] width 611 height 22
click at [293, 325] on button "Update" at bounding box center [224, 325] width 146 height 15
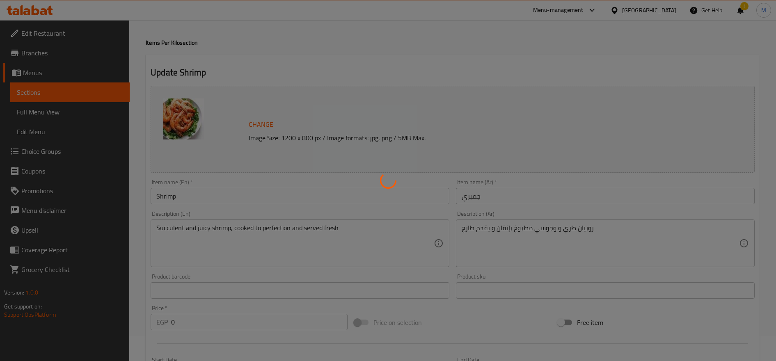
scroll to position [0, 0]
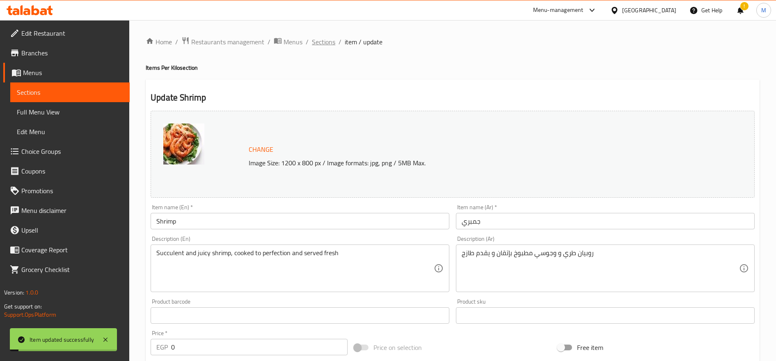
click at [321, 46] on span "Sections" at bounding box center [323, 42] width 23 height 10
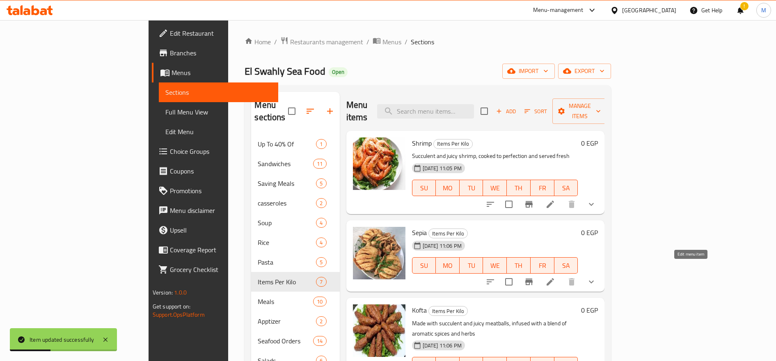
click at [555, 277] on icon at bounding box center [550, 282] width 10 height 10
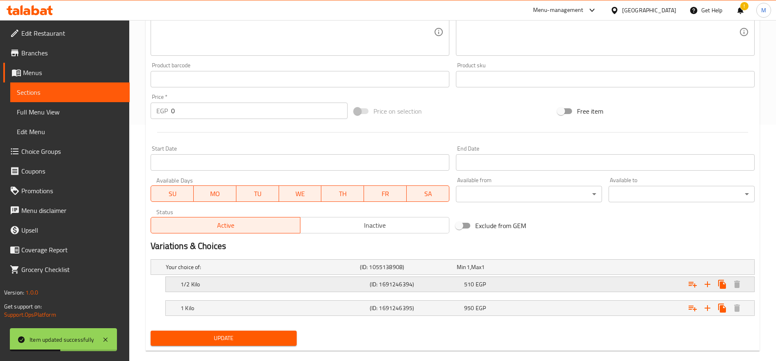
scroll to position [249, 0]
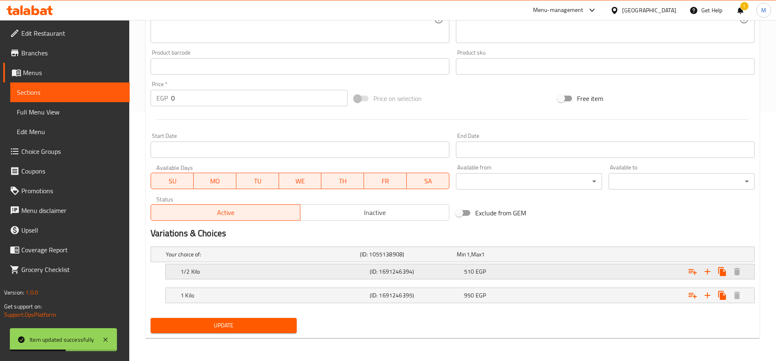
click at [508, 258] on div "510 EGP" at bounding box center [504, 254] width 94 height 8
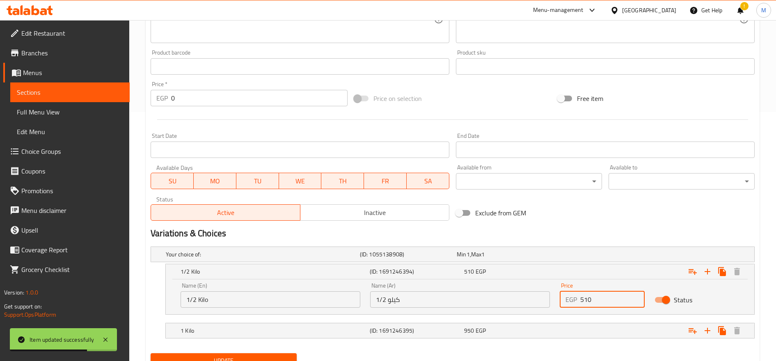
click at [584, 302] on input "510" at bounding box center [612, 299] width 64 height 16
type input "500"
click at [565, 256] on div "Expand" at bounding box center [649, 254] width 194 height 3
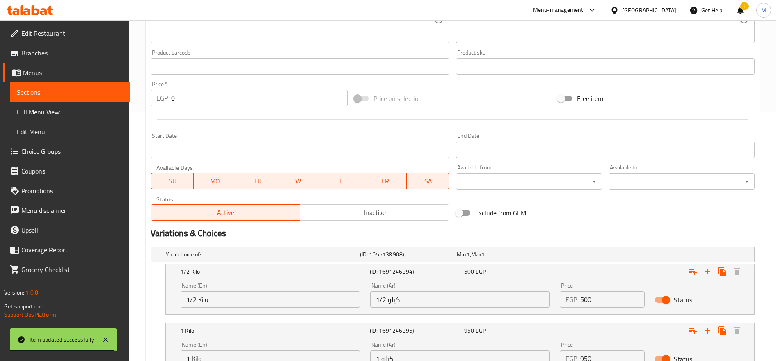
click at [585, 357] on input "950" at bounding box center [612, 358] width 64 height 16
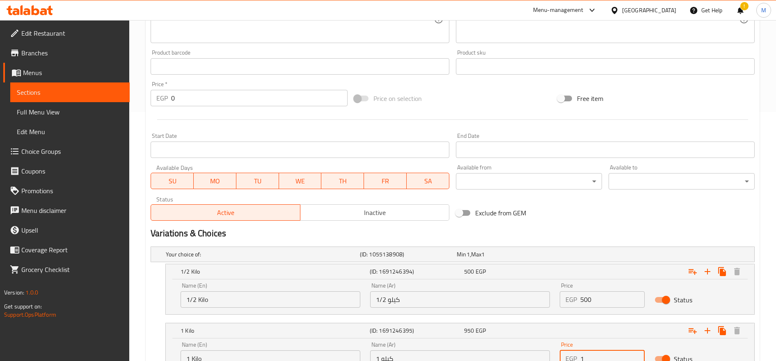
scroll to position [253, 0]
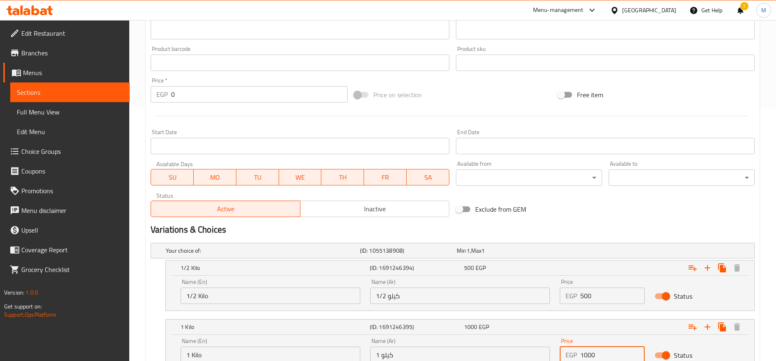
type input "1000"
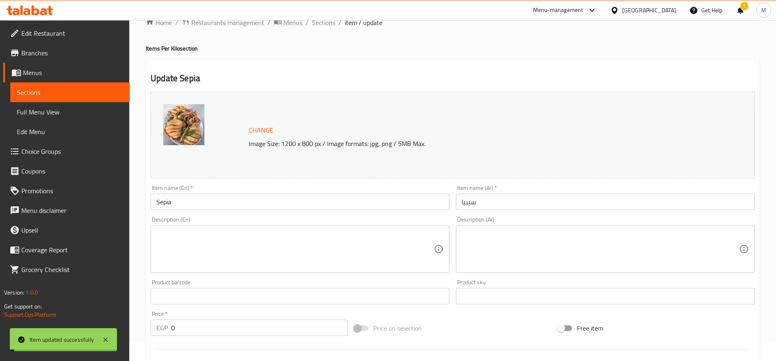
scroll to position [0, 0]
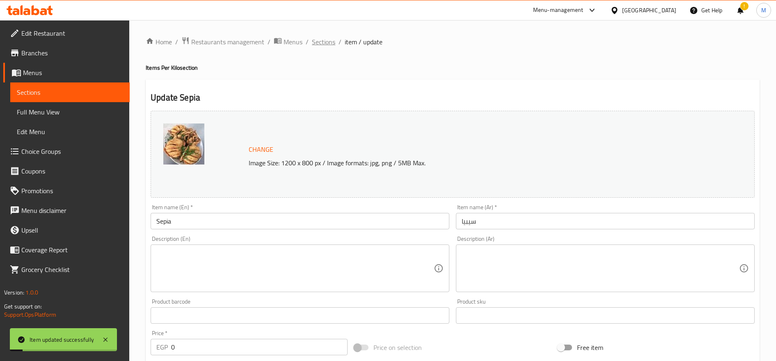
click at [321, 43] on span "Sections" at bounding box center [323, 42] width 23 height 10
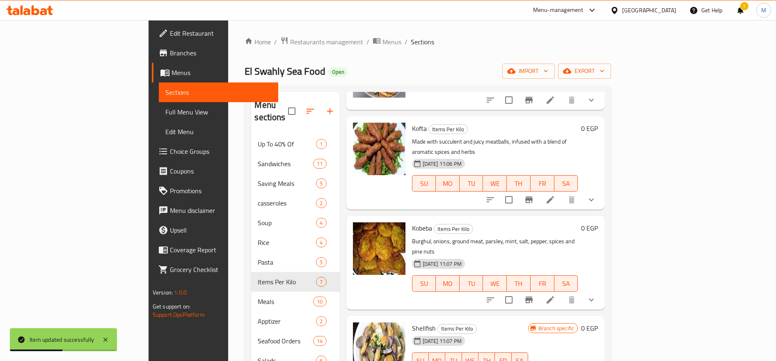
scroll to position [114, 0]
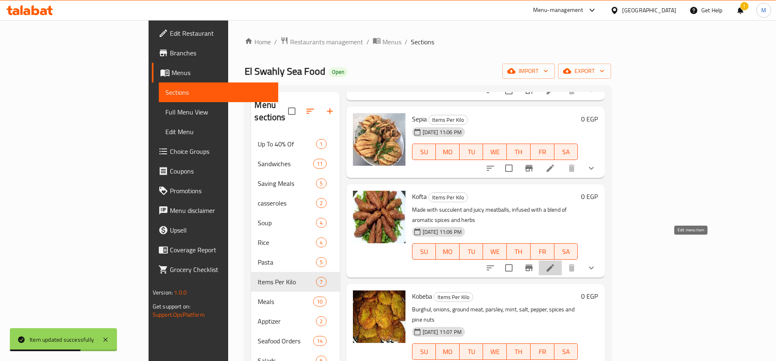
click at [554, 264] on icon at bounding box center [550, 267] width 7 height 7
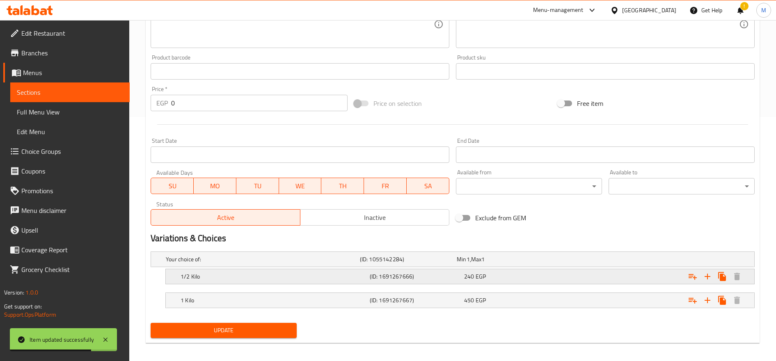
scroll to position [249, 0]
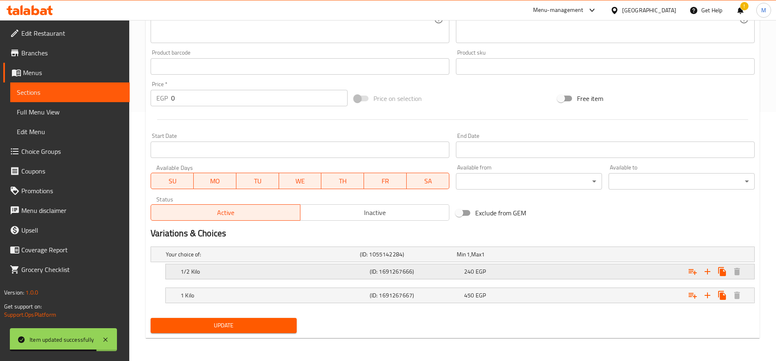
click at [523, 260] on div "240 EGP" at bounding box center [503, 254] width 97 height 11
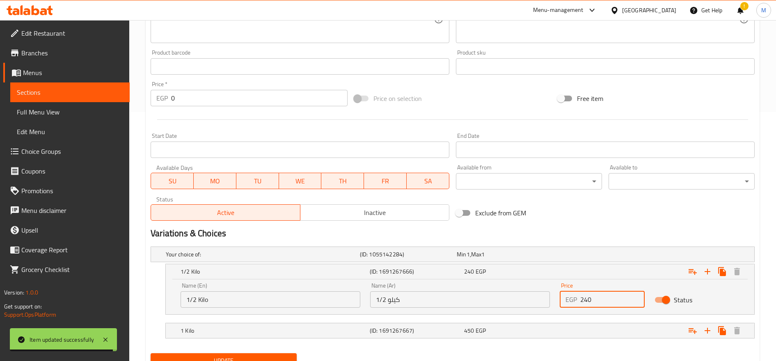
click at [587, 300] on input "240" at bounding box center [612, 299] width 64 height 16
paste input "5"
type input "250"
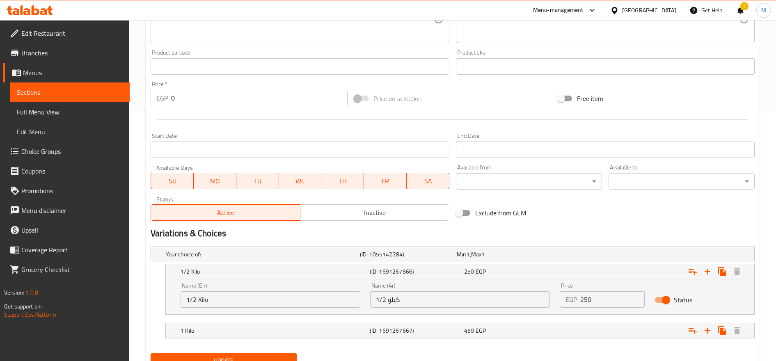
click at [542, 321] on nav at bounding box center [453, 319] width 604 height 7
click at [558, 256] on div "Expand" at bounding box center [649, 254] width 194 height 3
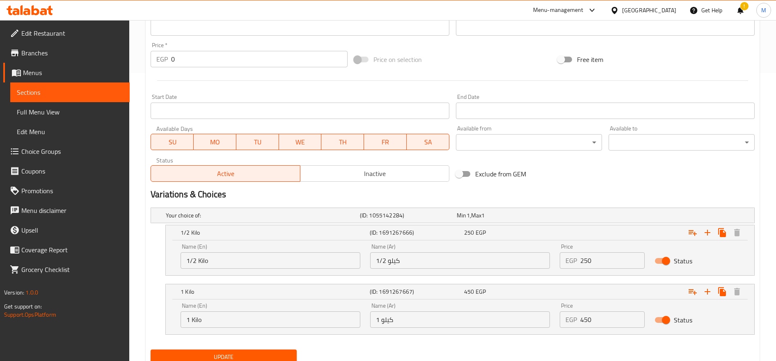
scroll to position [320, 0]
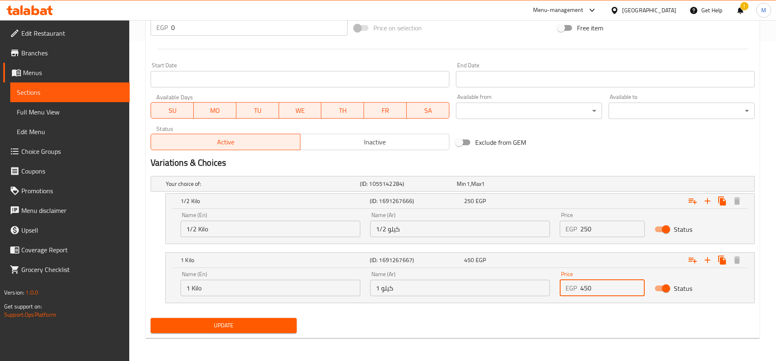
click at [582, 282] on input "450" at bounding box center [612, 288] width 64 height 16
paste input "50"
type input "500"
click at [151, 318] on button "Update" at bounding box center [224, 325] width 146 height 15
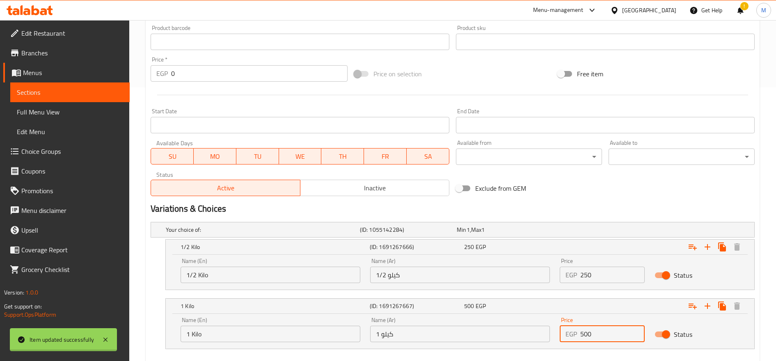
scroll to position [0, 0]
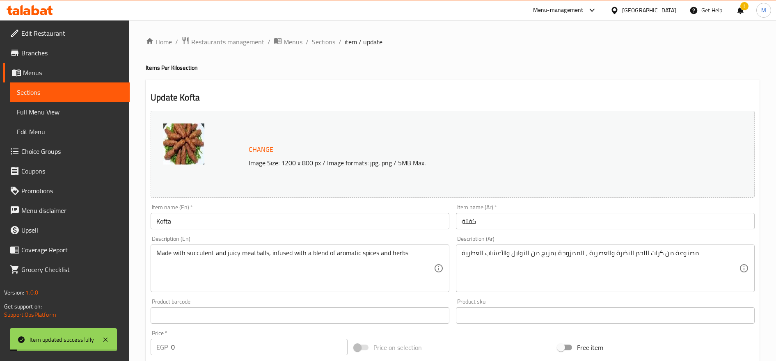
click at [318, 45] on span "Sections" at bounding box center [323, 42] width 23 height 10
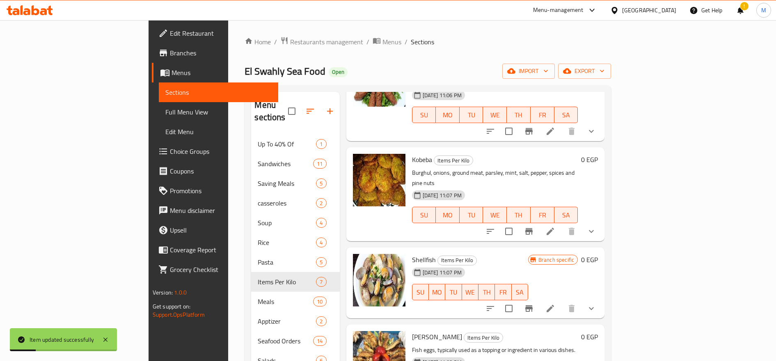
scroll to position [182, 0]
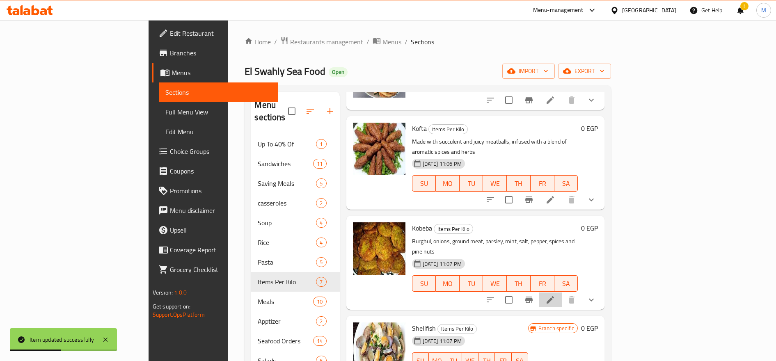
click at [562, 293] on li at bounding box center [550, 300] width 23 height 15
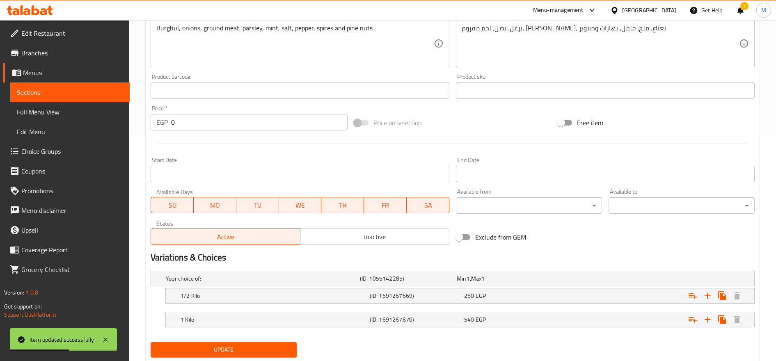
scroll to position [249, 0]
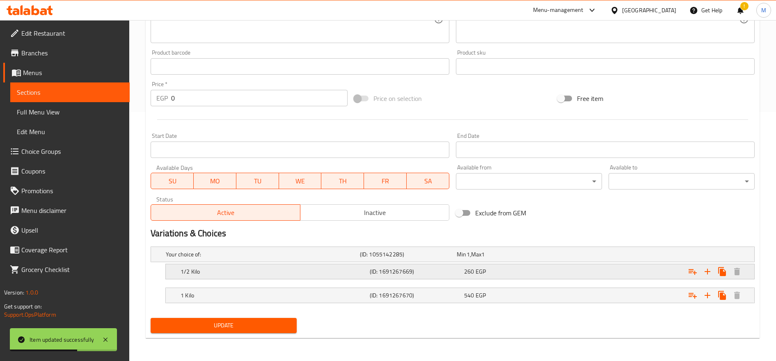
click at [466, 260] on span "260" at bounding box center [461, 254] width 9 height 11
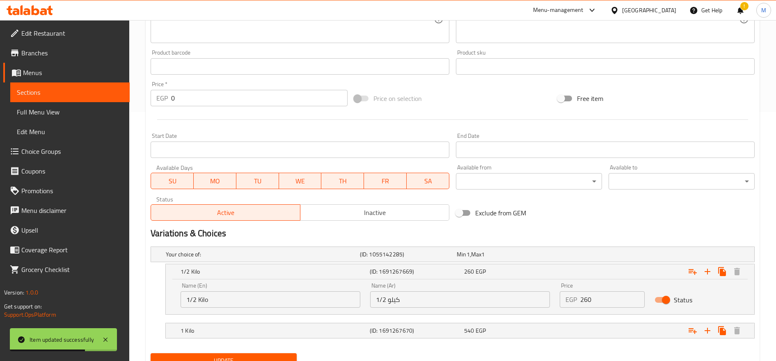
click at [586, 302] on input "260" at bounding box center [612, 299] width 64 height 16
paste input "8"
type input "280"
click at [517, 258] on div "540 EGP" at bounding box center [504, 254] width 94 height 8
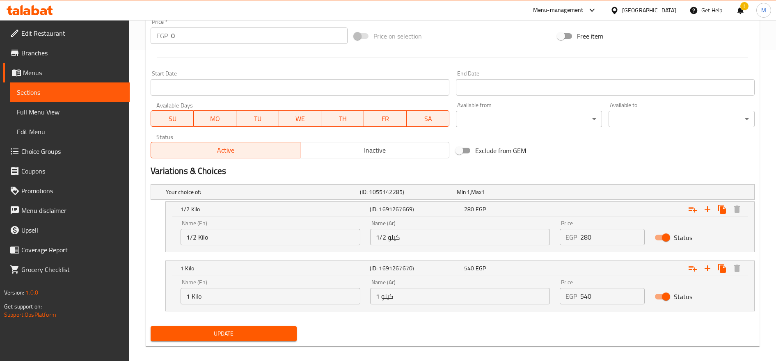
scroll to position [320, 0]
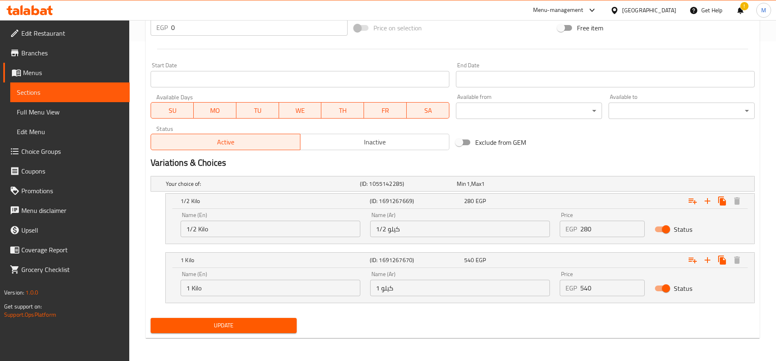
click at [581, 290] on input "540" at bounding box center [612, 288] width 64 height 16
paste input "5"
type input "550"
click at [151, 318] on button "Update" at bounding box center [224, 325] width 146 height 15
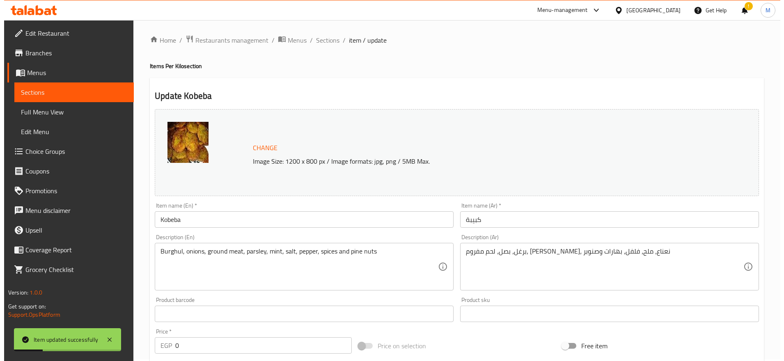
scroll to position [0, 0]
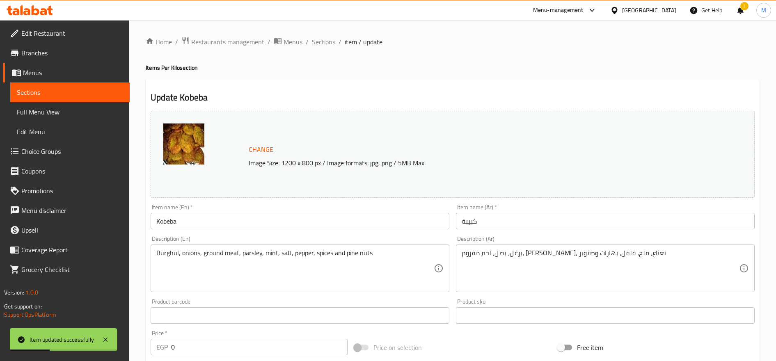
click at [325, 43] on span "Sections" at bounding box center [323, 42] width 23 height 10
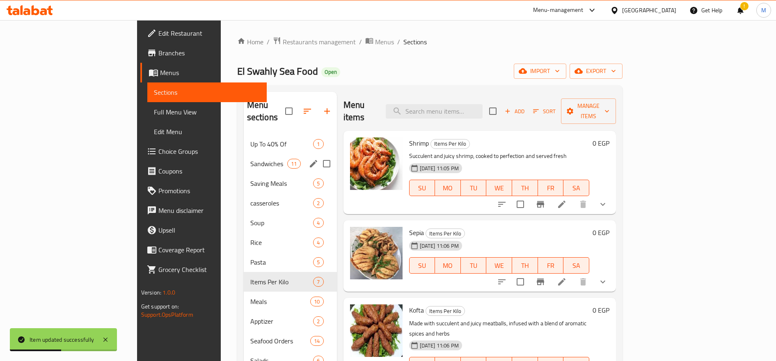
click at [250, 159] on span "Sandwiches" at bounding box center [268, 164] width 37 height 10
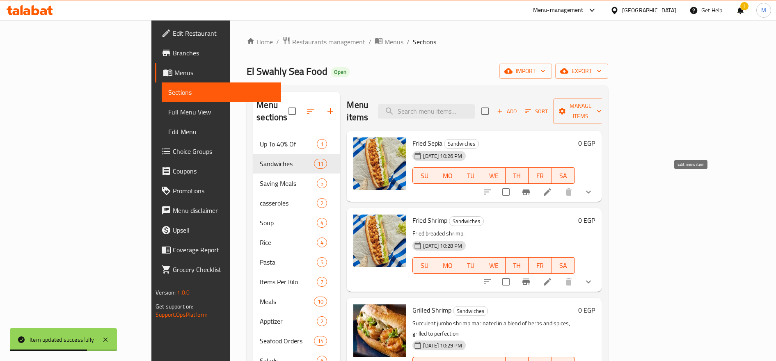
click at [552, 187] on icon at bounding box center [547, 192] width 10 height 10
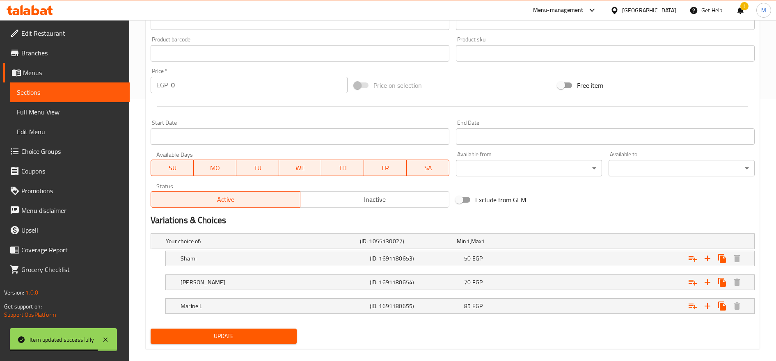
scroll to position [273, 0]
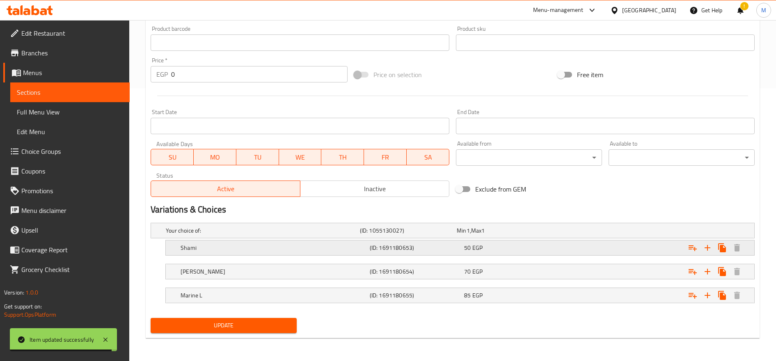
click at [480, 240] on div "[PERSON_NAME] (ID: 1691180653) 50 EGP" at bounding box center [455, 231] width 582 height 18
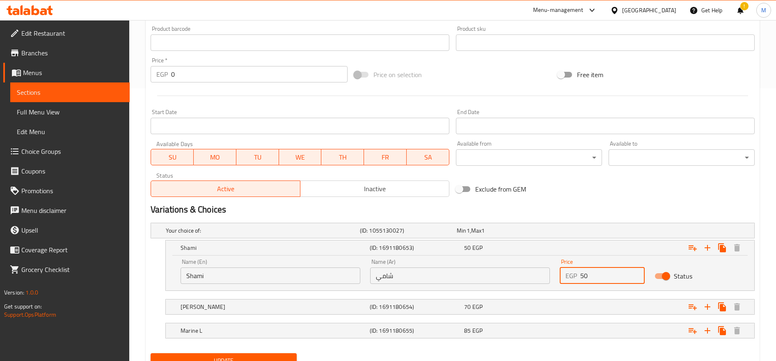
click at [588, 277] on input "50" at bounding box center [612, 276] width 64 height 16
type input "55"
click at [572, 232] on div "Expand" at bounding box center [649, 230] width 194 height 3
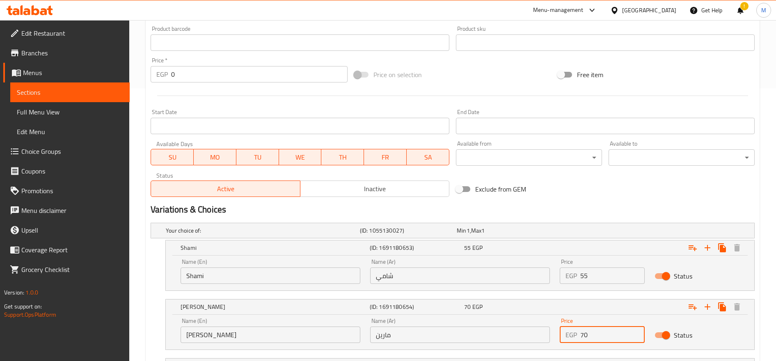
click at [585, 339] on input "70" at bounding box center [612, 335] width 64 height 16
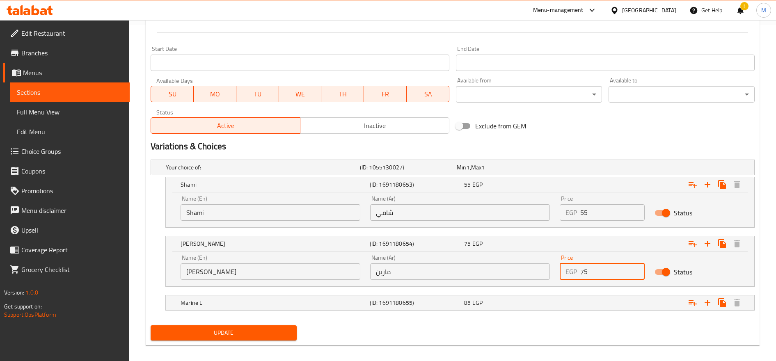
scroll to position [341, 0]
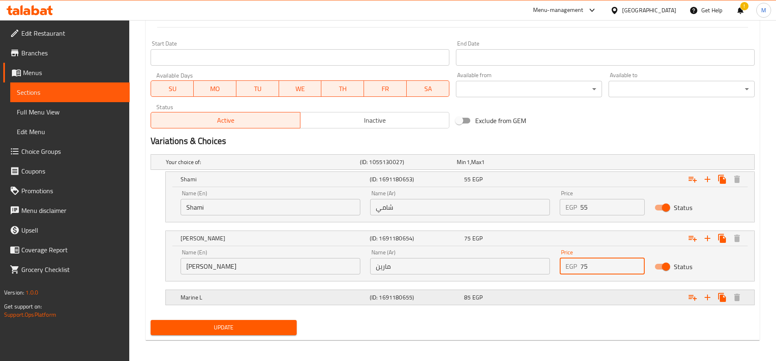
type input "75"
click at [527, 166] on div "85 EGP" at bounding box center [504, 162] width 94 height 8
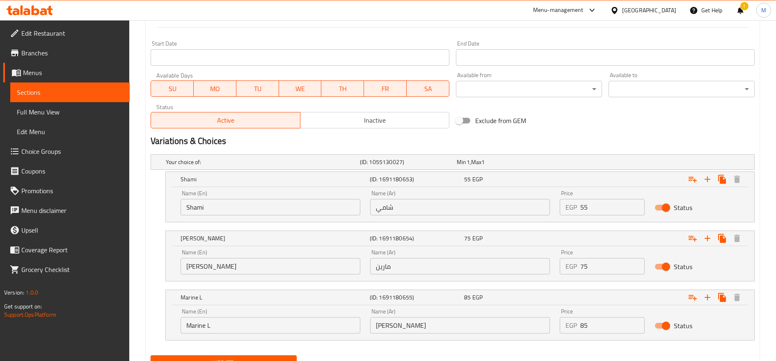
click at [581, 326] on input "85" at bounding box center [612, 325] width 64 height 16
type input "90"
click at [151, 355] on button "Update" at bounding box center [224, 362] width 146 height 15
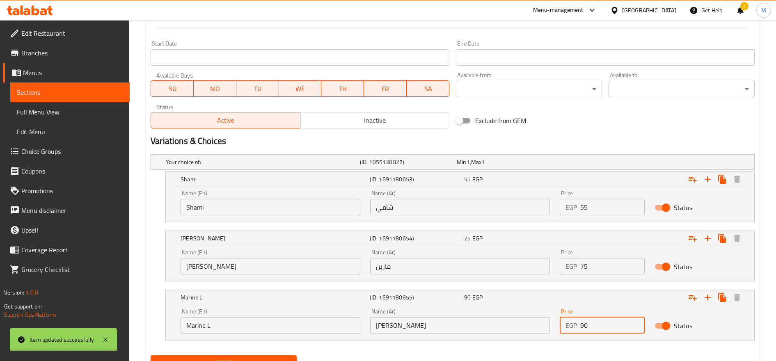
scroll to position [0, 0]
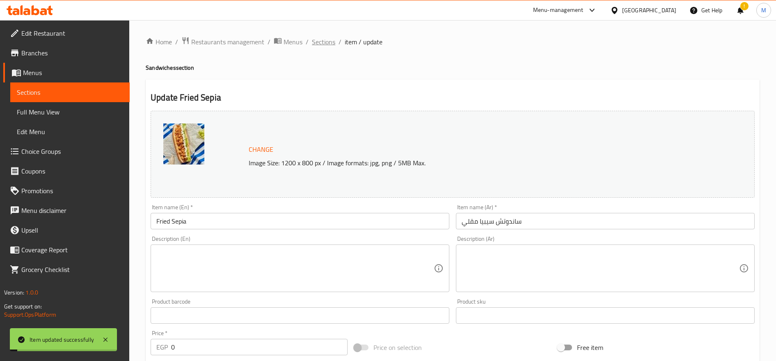
click at [323, 41] on span "Sections" at bounding box center [323, 42] width 23 height 10
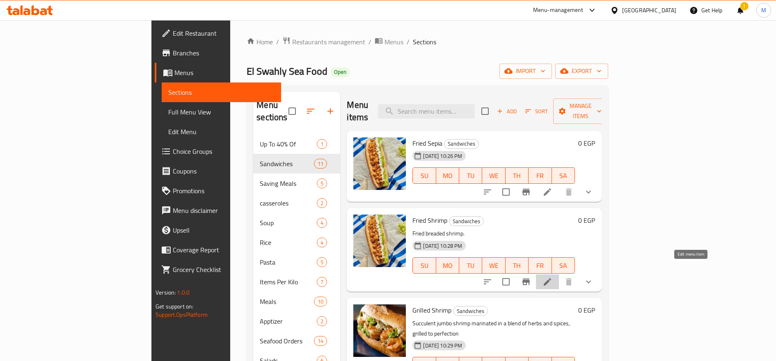
click at [552, 277] on icon at bounding box center [547, 282] width 10 height 10
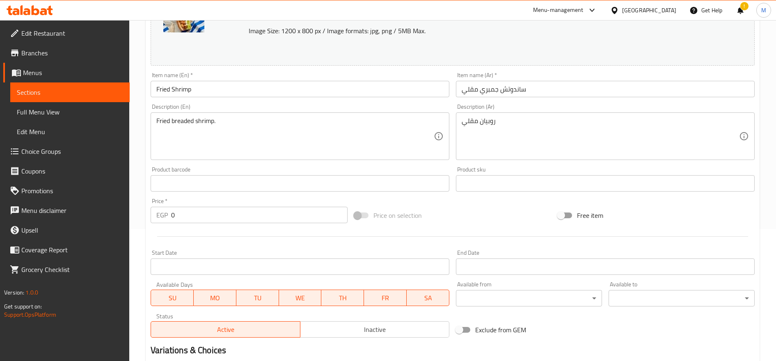
scroll to position [273, 0]
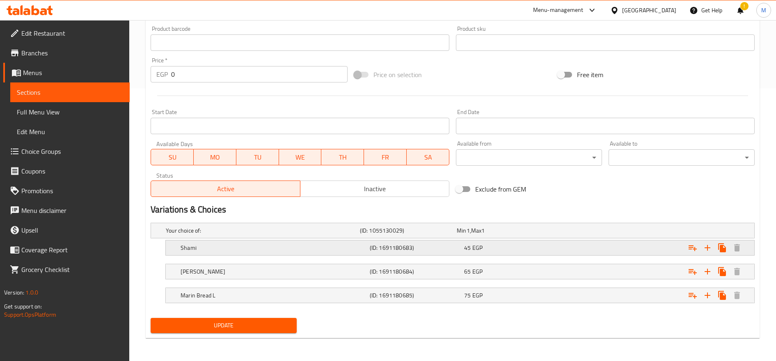
click at [503, 235] on div "45 EGP" at bounding box center [504, 230] width 94 height 8
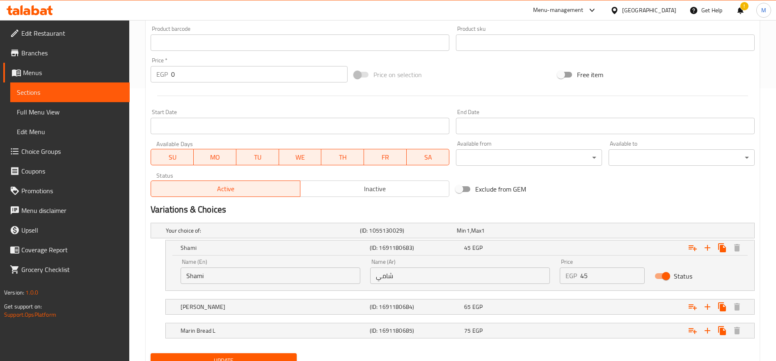
click at [588, 276] on input "45" at bounding box center [612, 276] width 64 height 16
type input "50"
click at [550, 235] on div "65 EGP" at bounding box center [504, 230] width 94 height 8
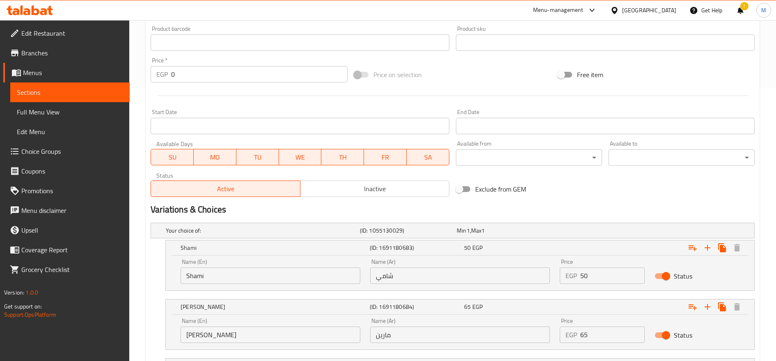
click at [581, 333] on input "65" at bounding box center [612, 335] width 64 height 16
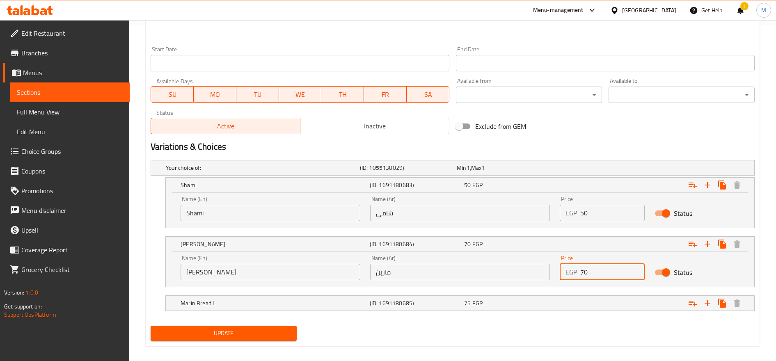
scroll to position [343, 0]
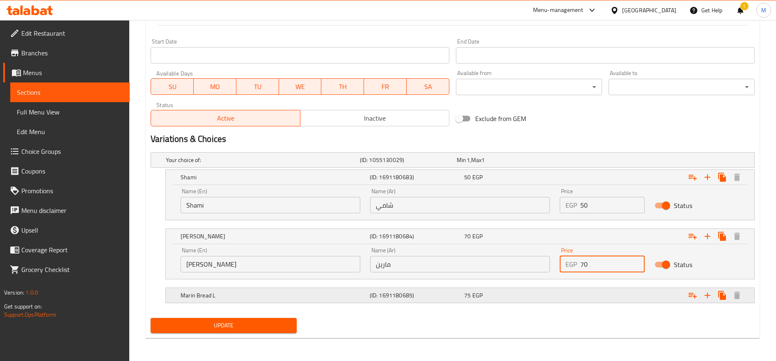
type input "70"
click at [548, 164] on div "75 EGP" at bounding box center [504, 160] width 94 height 8
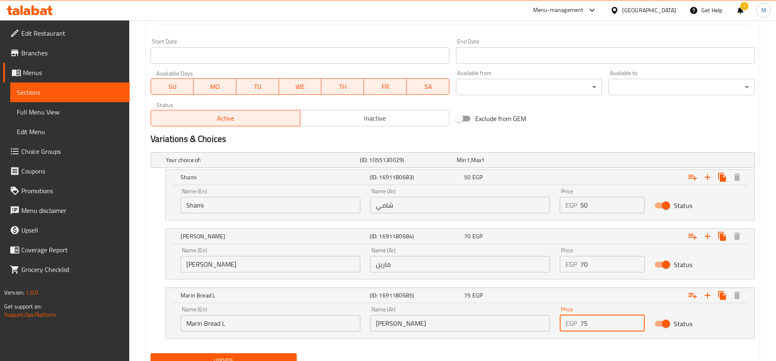
click at [585, 323] on input "75" at bounding box center [612, 323] width 64 height 16
type input "80"
click at [151, 353] on button "Update" at bounding box center [224, 360] width 146 height 15
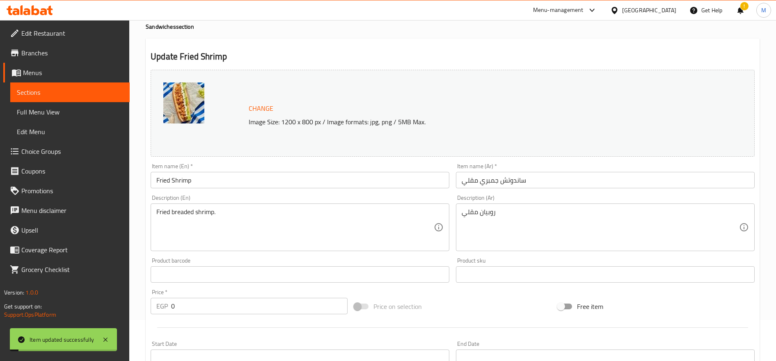
scroll to position [0, 0]
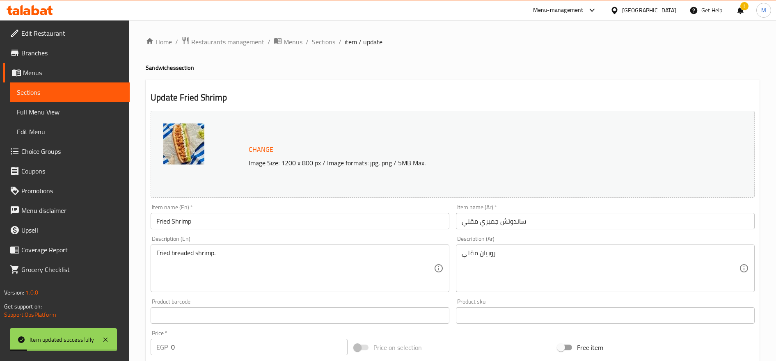
drag, startPoint x: 322, startPoint y: 39, endPoint x: 443, endPoint y: 82, distance: 128.4
click at [322, 39] on span "Sections" at bounding box center [323, 42] width 23 height 10
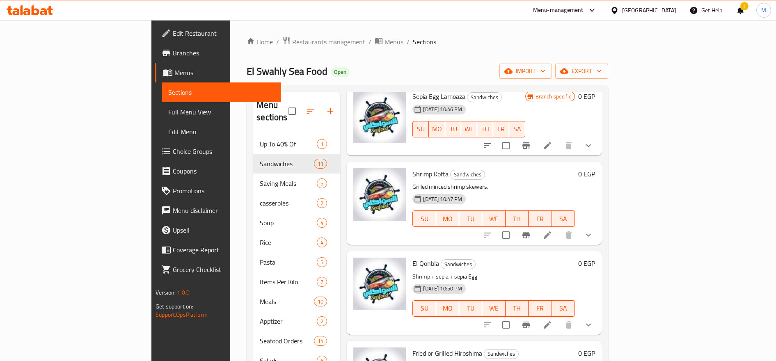
scroll to position [547, 0]
click at [559, 226] on li at bounding box center [547, 233] width 23 height 15
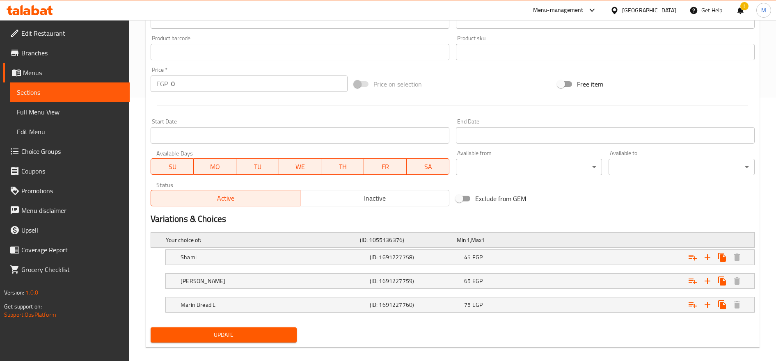
scroll to position [273, 0]
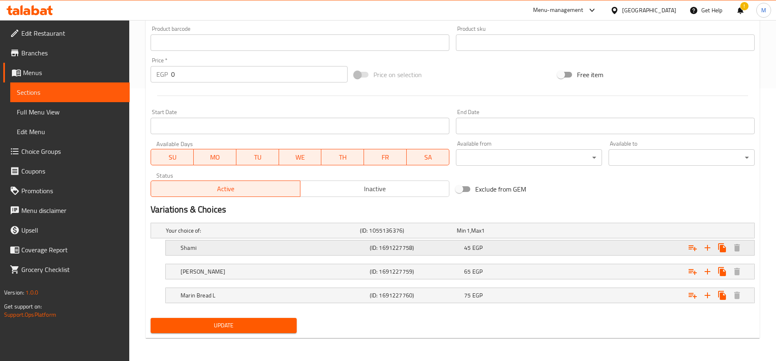
click at [483, 240] on div "[PERSON_NAME] (ID: 1691227758) 45 EGP" at bounding box center [455, 231] width 582 height 18
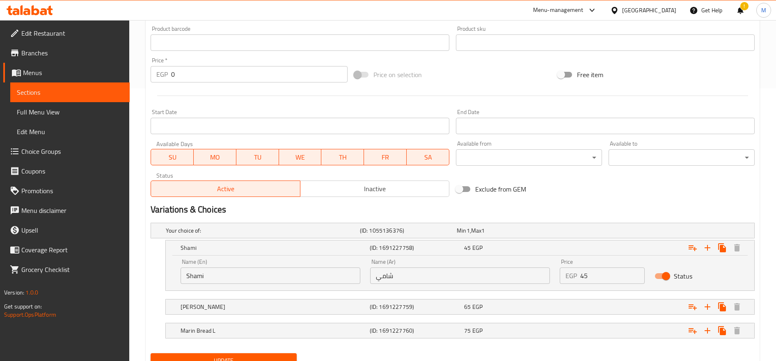
click at [580, 279] on div "EGP 45 Price" at bounding box center [602, 276] width 85 height 16
click at [582, 278] on input "45" at bounding box center [612, 276] width 64 height 16
type input "50"
click at [535, 235] on div "65 EGP" at bounding box center [504, 230] width 94 height 8
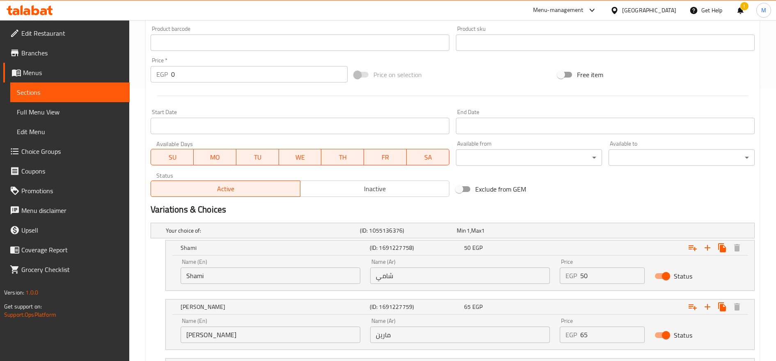
click at [581, 336] on input "65" at bounding box center [612, 335] width 64 height 16
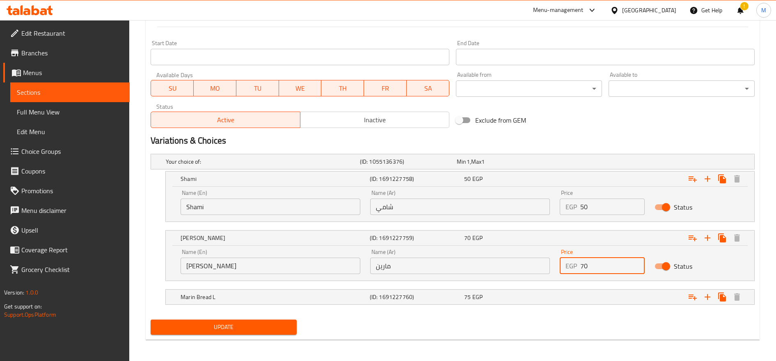
scroll to position [343, 0]
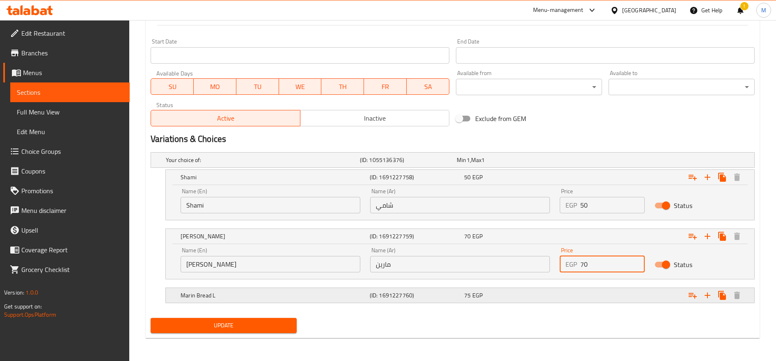
type input "70"
click at [579, 162] on div "Expand" at bounding box center [649, 159] width 194 height 3
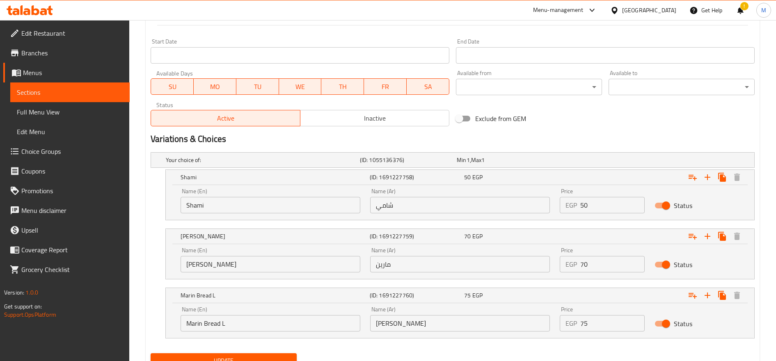
click at [581, 327] on input "75" at bounding box center [612, 323] width 64 height 16
type input "80"
click at [151, 353] on button "Update" at bounding box center [224, 360] width 146 height 15
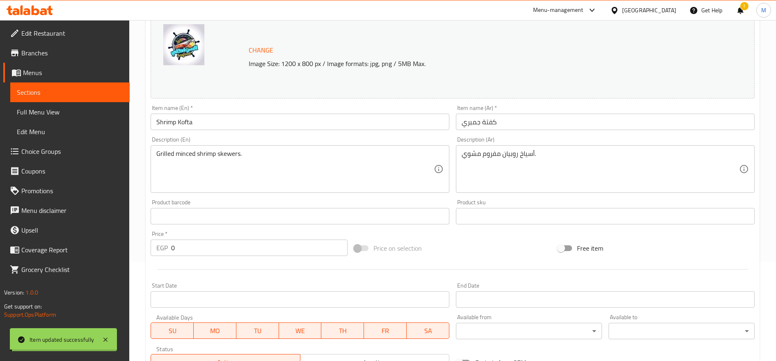
scroll to position [2, 0]
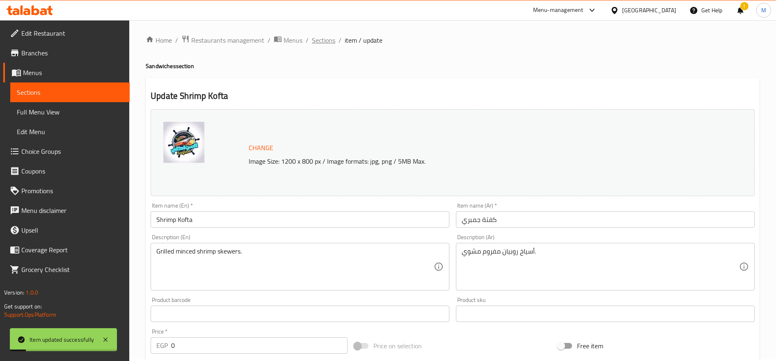
click at [330, 44] on span "Sections" at bounding box center [323, 40] width 23 height 10
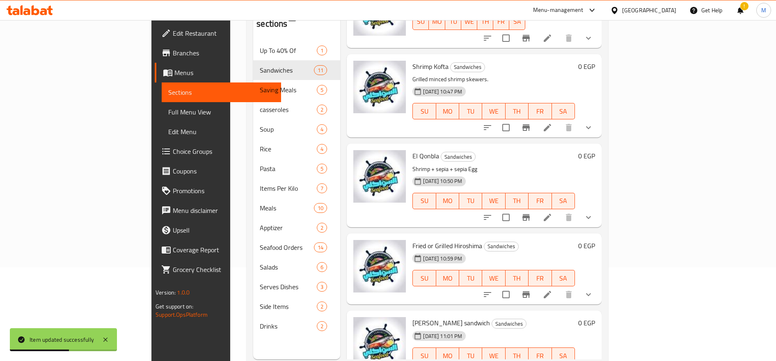
scroll to position [115, 0]
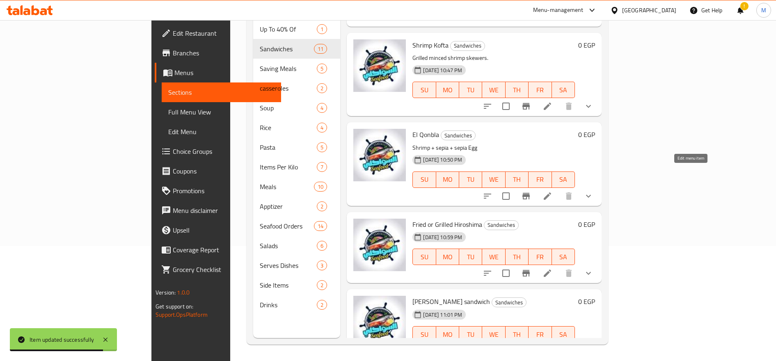
click at [551, 192] on icon at bounding box center [547, 195] width 7 height 7
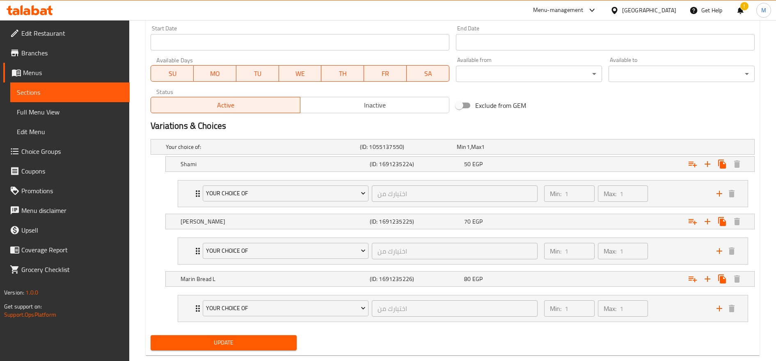
scroll to position [374, 0]
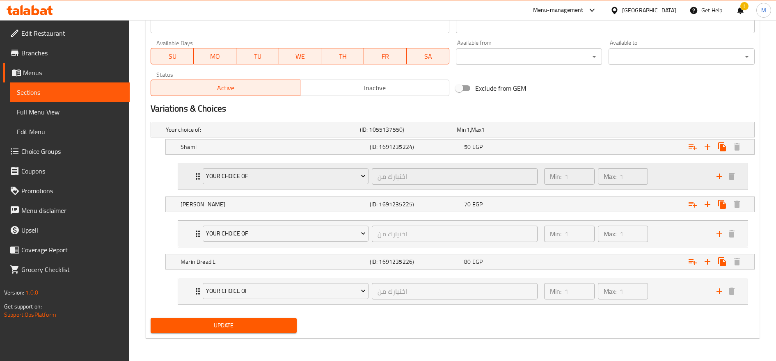
click at [684, 173] on div "Min: 1 ​ Max: 1 ​" at bounding box center [625, 176] width 172 height 26
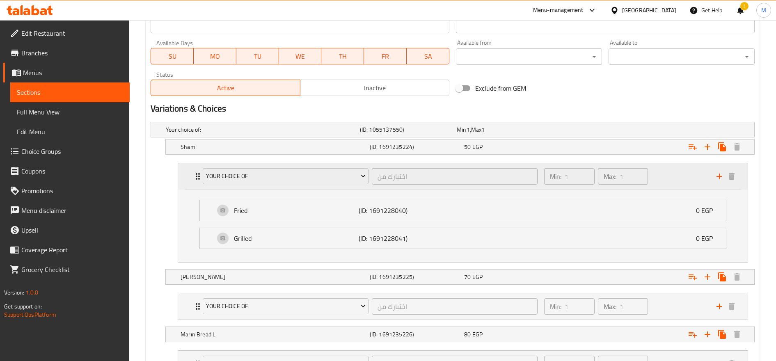
click at [684, 173] on div "Min: 1 ​ Max: 1 ​" at bounding box center [625, 176] width 172 height 26
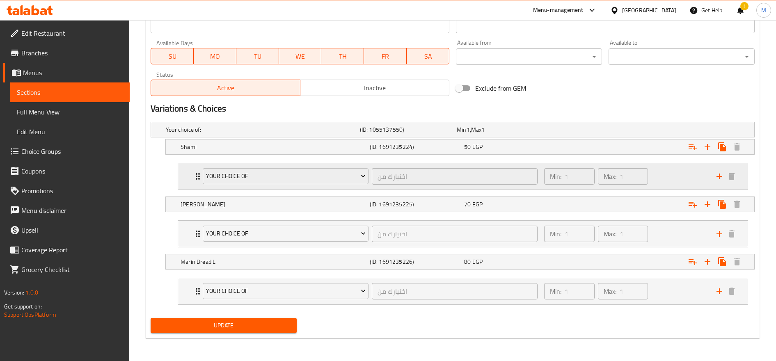
click at [683, 173] on div "Min: 1 ​ Max: 1 ​" at bounding box center [625, 176] width 172 height 26
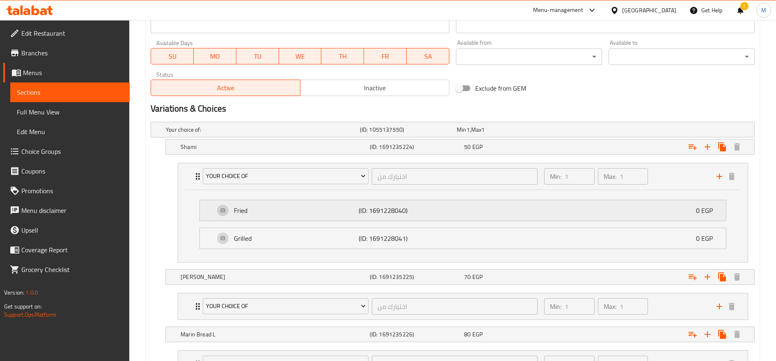
click at [574, 215] on div "Fried (ID: 1691228040) 0 EGP" at bounding box center [465, 210] width 501 height 21
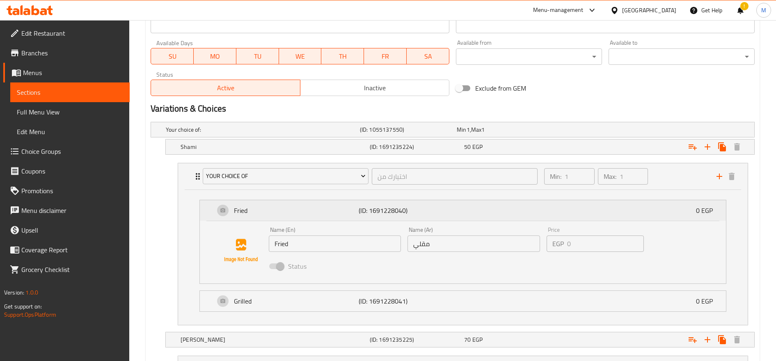
click at [574, 215] on div "Fried (ID: 1691228040) 0 EGP" at bounding box center [465, 210] width 501 height 21
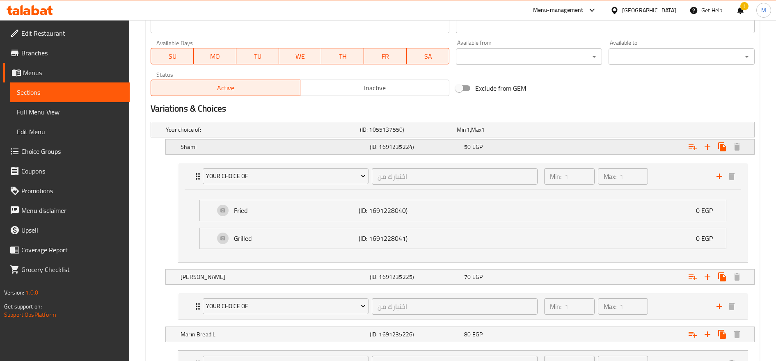
click at [563, 131] on div "Expand" at bounding box center [649, 129] width 194 height 3
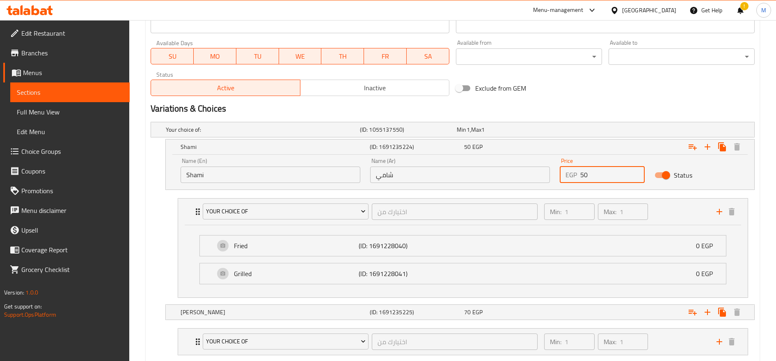
drag, startPoint x: 590, startPoint y: 175, endPoint x: 584, endPoint y: 176, distance: 6.2
click at [584, 176] on input "50" at bounding box center [612, 175] width 64 height 16
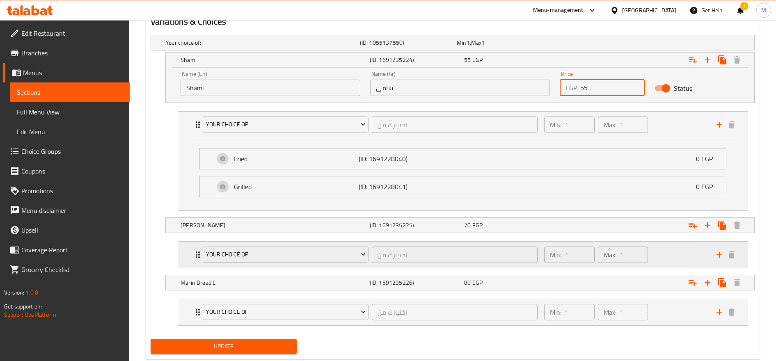
scroll to position [482, 0]
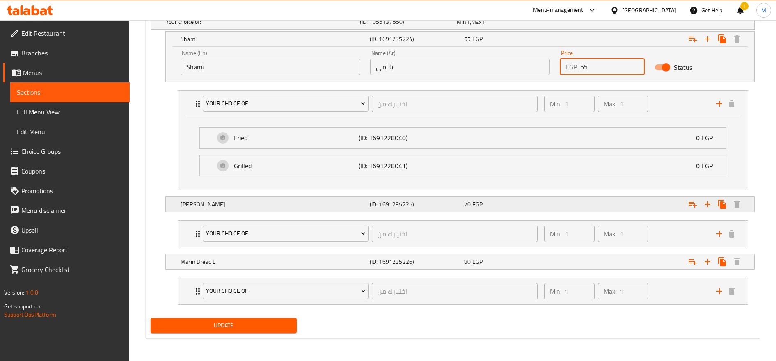
type input "55"
click at [566, 23] on div "Expand" at bounding box center [649, 21] width 194 height 3
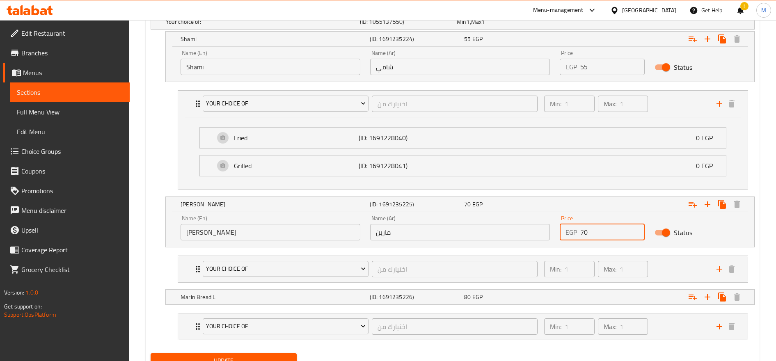
drag, startPoint x: 595, startPoint y: 229, endPoint x: 583, endPoint y: 231, distance: 12.6
click at [583, 231] on input "70" at bounding box center [612, 232] width 64 height 16
type input "75"
drag, startPoint x: 505, startPoint y: 300, endPoint x: 510, endPoint y: 300, distance: 4.1
click at [506, 26] on div "80 EGP" at bounding box center [504, 22] width 94 height 8
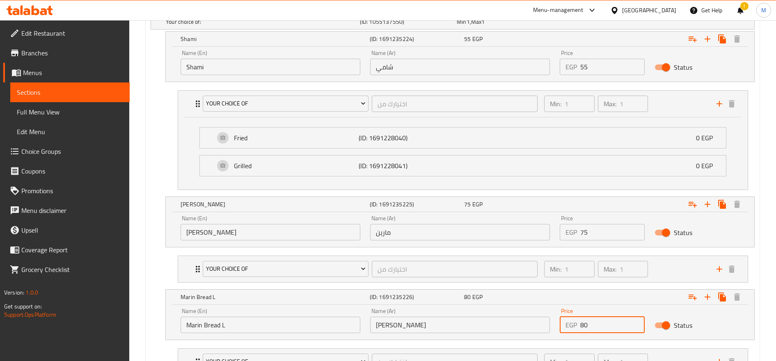
drag, startPoint x: 594, startPoint y: 322, endPoint x: 583, endPoint y: 322, distance: 11.1
click at [583, 322] on input "80" at bounding box center [612, 325] width 64 height 16
type input "85"
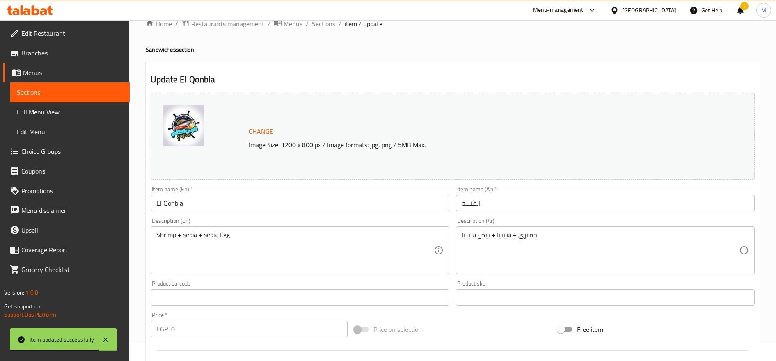
scroll to position [0, 0]
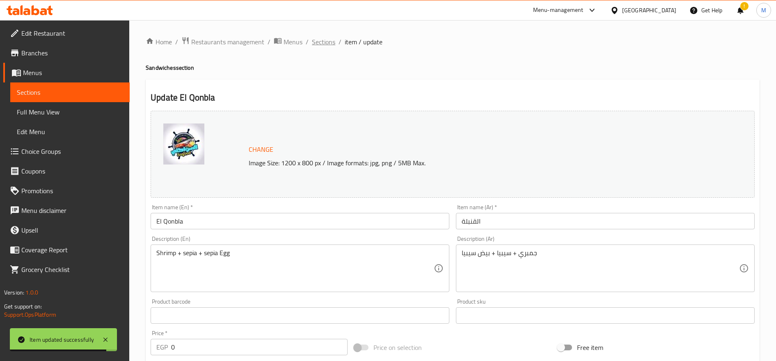
click at [325, 39] on span "Sections" at bounding box center [323, 42] width 23 height 10
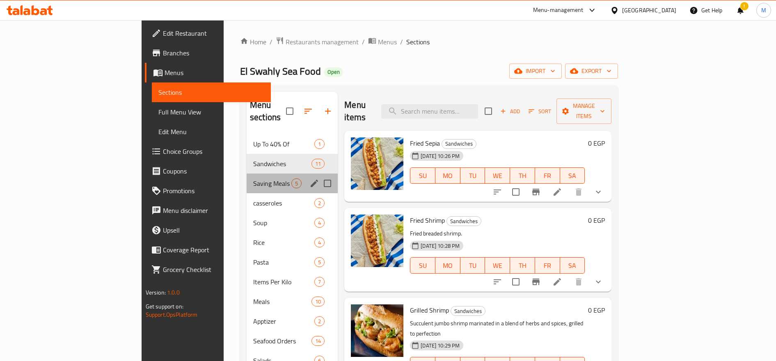
click at [247, 177] on div "Saving Meals 5" at bounding box center [292, 184] width 91 height 20
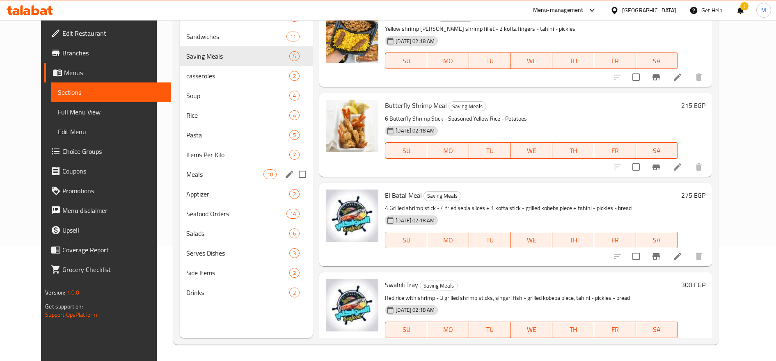
click at [189, 168] on div "Meals 10" at bounding box center [246, 175] width 133 height 20
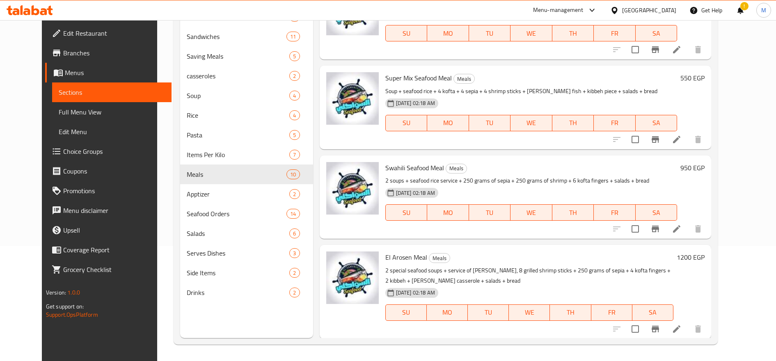
scroll to position [566, 0]
click at [681, 324] on icon at bounding box center [677, 328] width 10 height 10
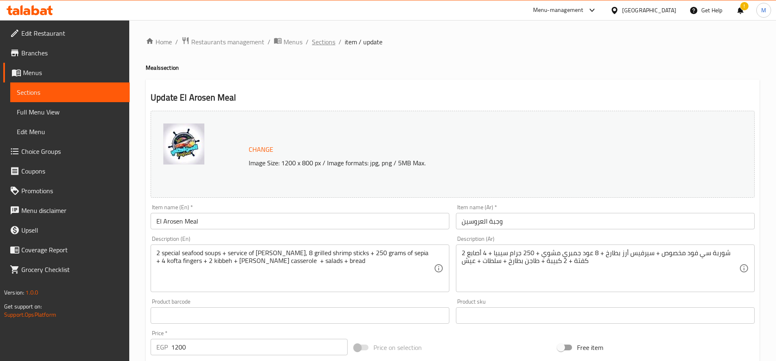
click at [322, 43] on span "Sections" at bounding box center [323, 42] width 23 height 10
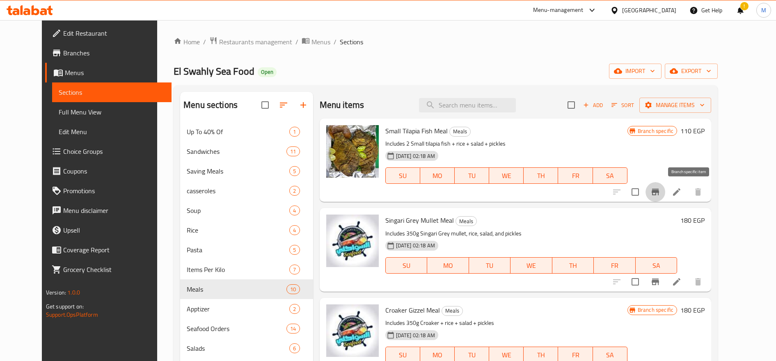
click at [660, 195] on icon "Branch-specific-item" at bounding box center [655, 192] width 10 height 10
click at [704, 127] on h6 "110 EGP" at bounding box center [692, 130] width 24 height 11
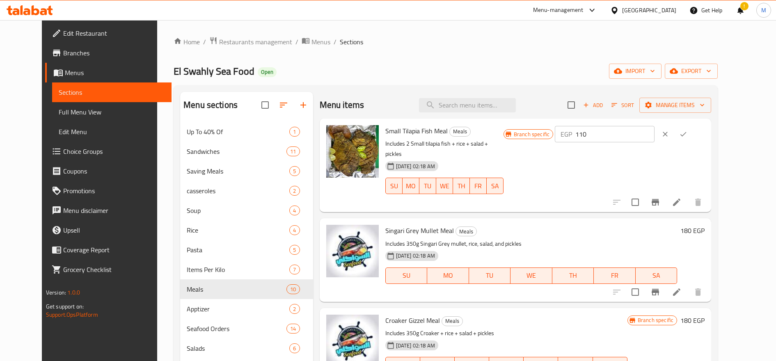
click at [651, 126] on input "110" at bounding box center [614, 134] width 79 height 16
paste input "2"
type input "120"
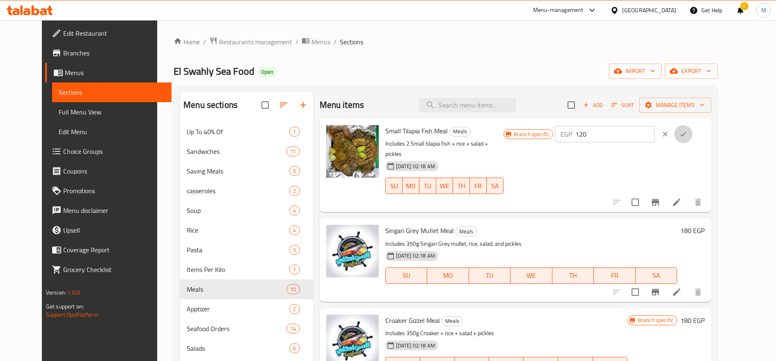
click at [692, 134] on button "ok" at bounding box center [683, 134] width 18 height 18
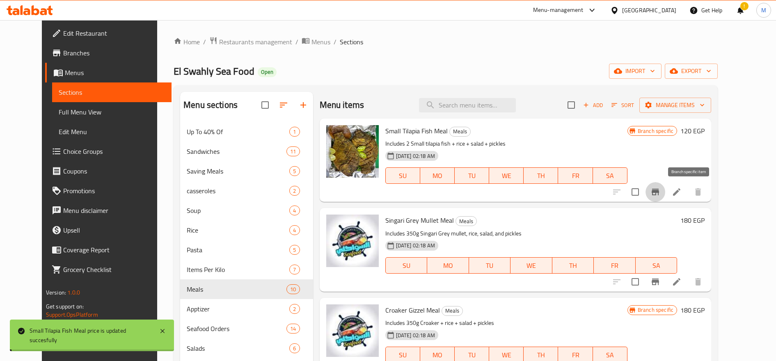
click at [665, 198] on button "Branch-specific-item" at bounding box center [655, 192] width 20 height 20
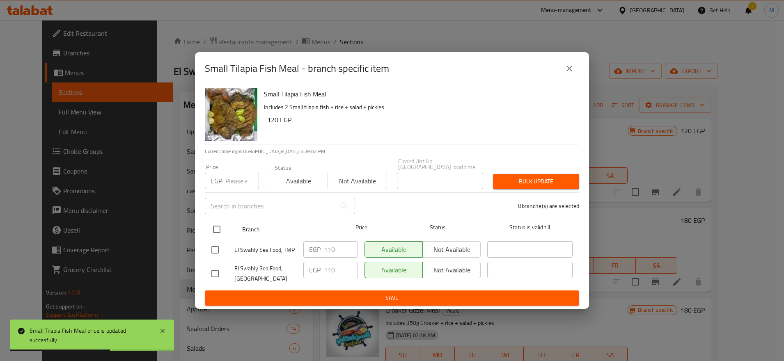
click at [215, 228] on input "checkbox" at bounding box center [216, 229] width 17 height 17
checkbox input "true"
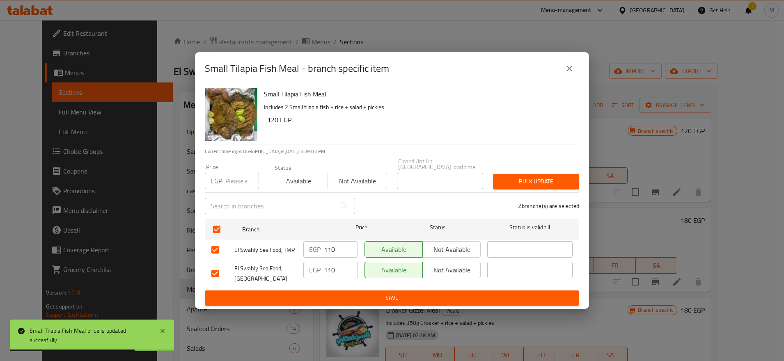
click at [496, 181] on button "Bulk update" at bounding box center [536, 181] width 86 height 15
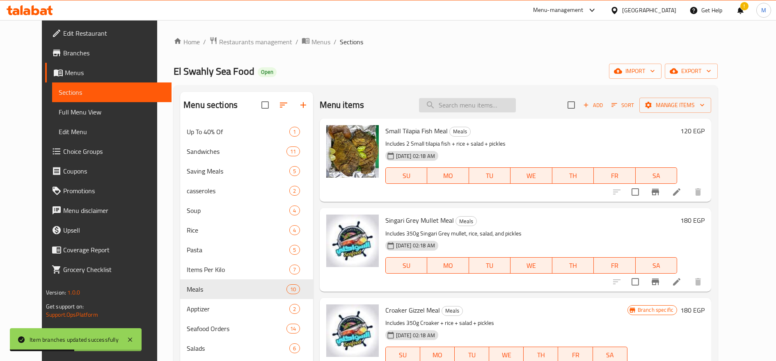
click at [476, 104] on input "search" at bounding box center [467, 105] width 97 height 14
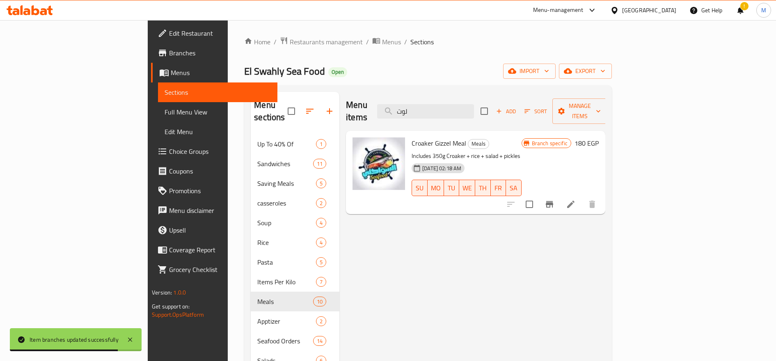
type input "لوت"
click at [599, 137] on h6 "180 EGP" at bounding box center [586, 142] width 24 height 11
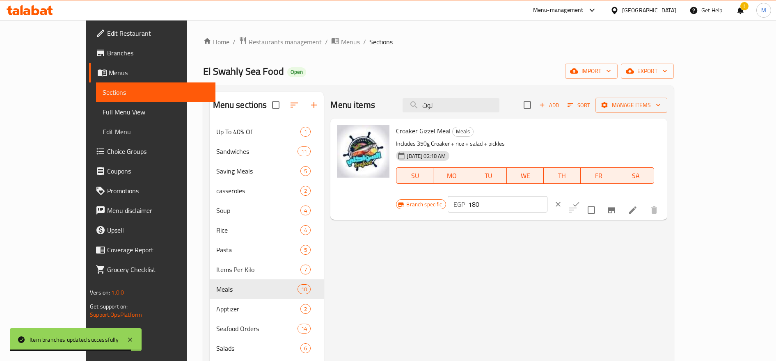
click at [547, 196] on input "180" at bounding box center [507, 204] width 79 height 16
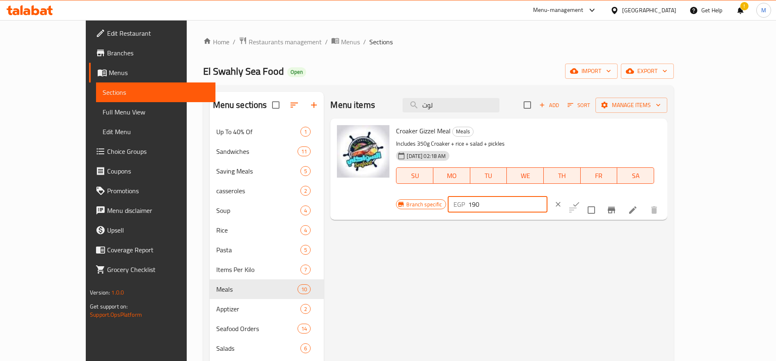
type input "190"
click at [585, 195] on button "ok" at bounding box center [576, 204] width 18 height 18
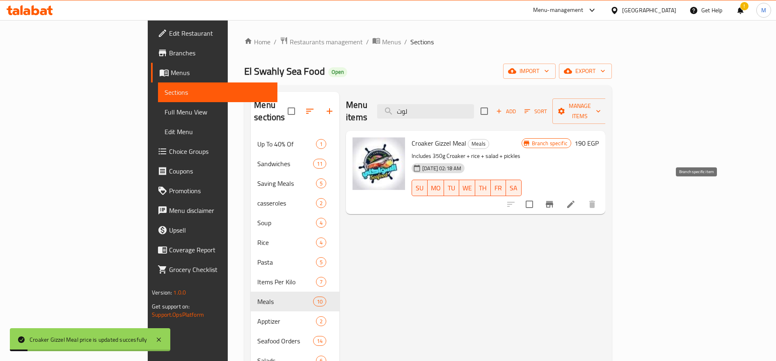
click at [559, 194] on button "Branch-specific-item" at bounding box center [550, 204] width 20 height 20
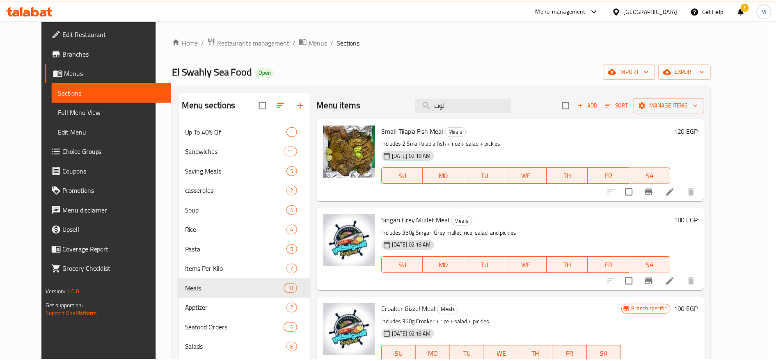
scroll to position [115, 0]
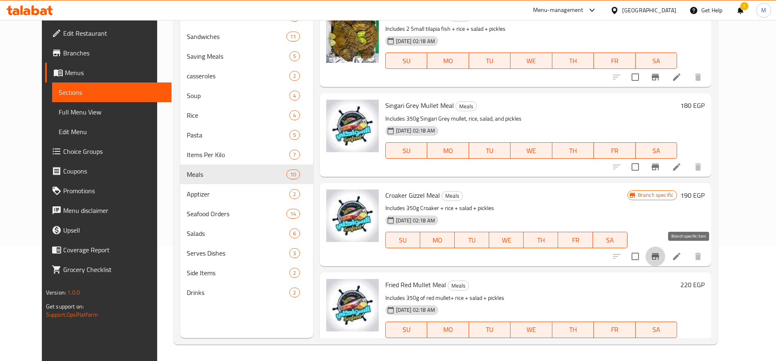
click at [660, 256] on icon "Branch-specific-item" at bounding box center [655, 257] width 10 height 10
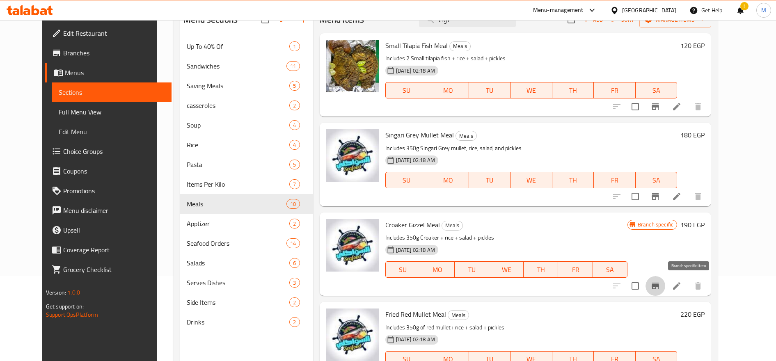
scroll to position [0, 0]
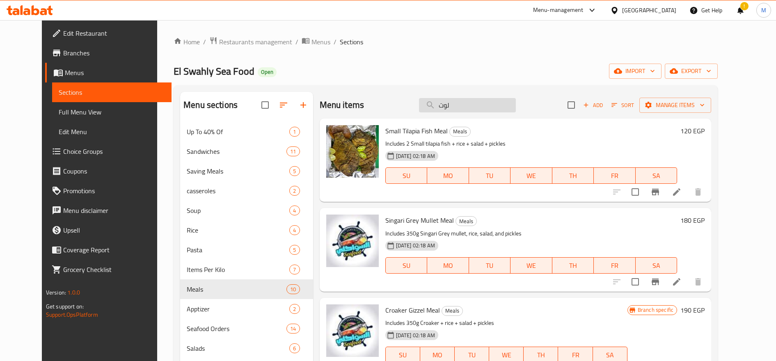
click at [465, 103] on input "لوت" at bounding box center [467, 105] width 97 height 14
paste input "سنجاري"
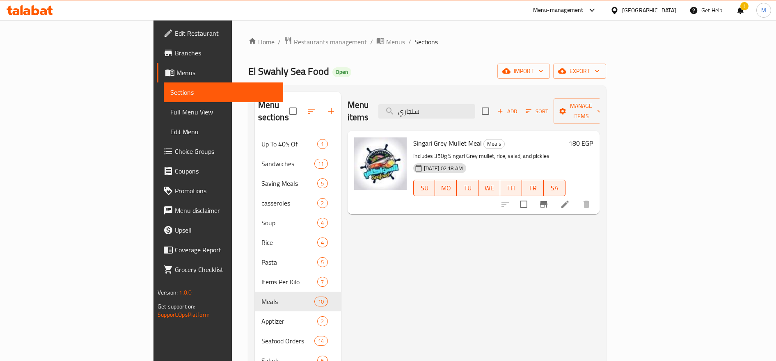
type input "سنجاري"
click at [593, 137] on h6 "180 EGP" at bounding box center [581, 142] width 24 height 11
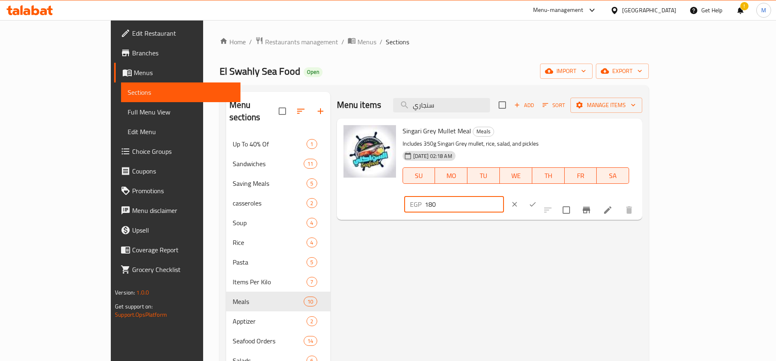
drag, startPoint x: 641, startPoint y: 137, endPoint x: 636, endPoint y: 137, distance: 4.5
click at [504, 196] on input "180" at bounding box center [464, 204] width 79 height 16
type input "190"
click at [542, 195] on button "ok" at bounding box center [533, 204] width 18 height 18
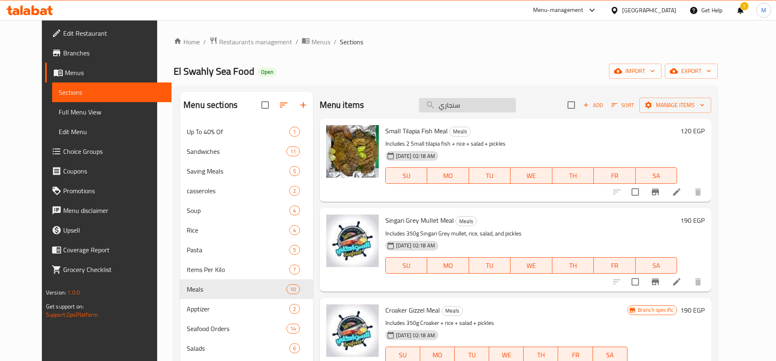
click at [487, 105] on input "سنجاري" at bounding box center [467, 105] width 97 height 14
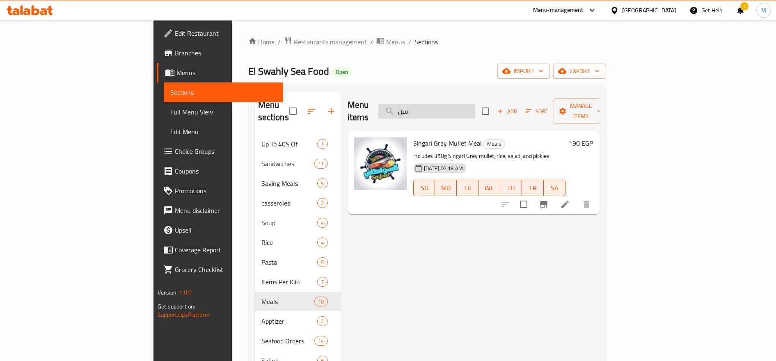
type input "س"
type input "بربو"
click at [593, 137] on h6 "220 EGP" at bounding box center [581, 142] width 24 height 11
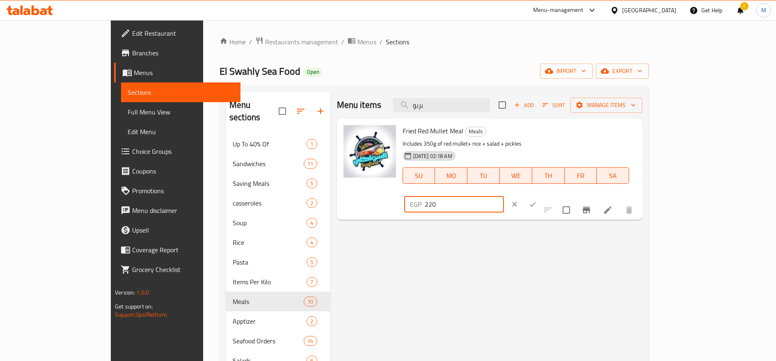
drag, startPoint x: 643, startPoint y: 132, endPoint x: 637, endPoint y: 133, distance: 6.3
click at [504, 196] on input "220" at bounding box center [464, 204] width 79 height 16
type input "240"
click at [537, 200] on icon "ok" at bounding box center [532, 204] width 8 height 8
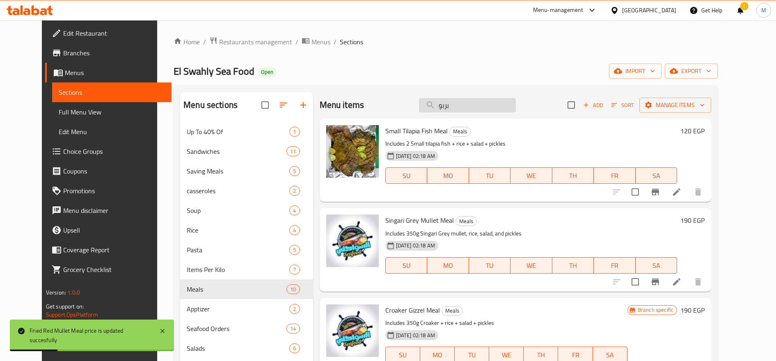
click at [493, 104] on input "بربو" at bounding box center [467, 105] width 97 height 14
paste input "وبر ميكس"
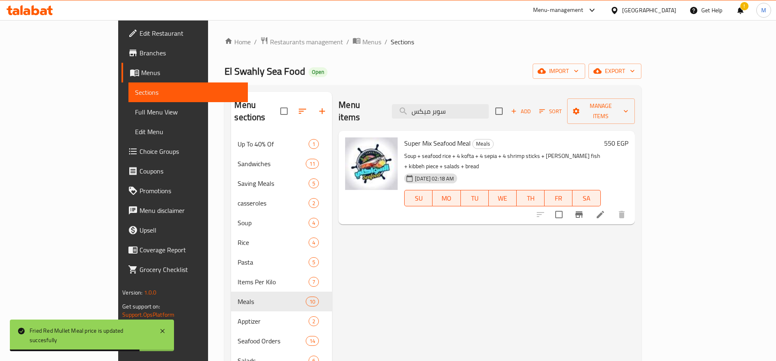
type input "سوبر ميكس"
click at [628, 137] on h6 "550 EGP" at bounding box center [616, 142] width 24 height 11
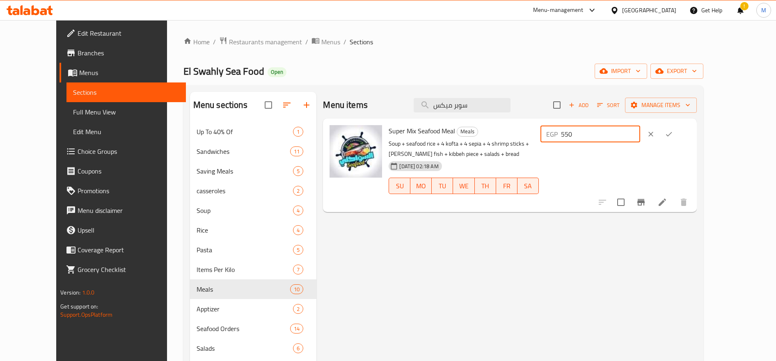
click at [637, 133] on input "550" at bounding box center [600, 134] width 79 height 16
type input "570"
click at [673, 132] on icon "ok" at bounding box center [669, 134] width 8 height 8
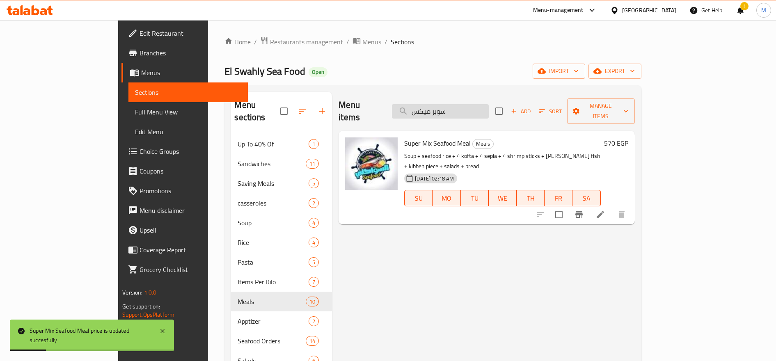
click at [489, 104] on input "سوبر ميكس" at bounding box center [440, 111] width 97 height 14
paste input "لسوحلي"
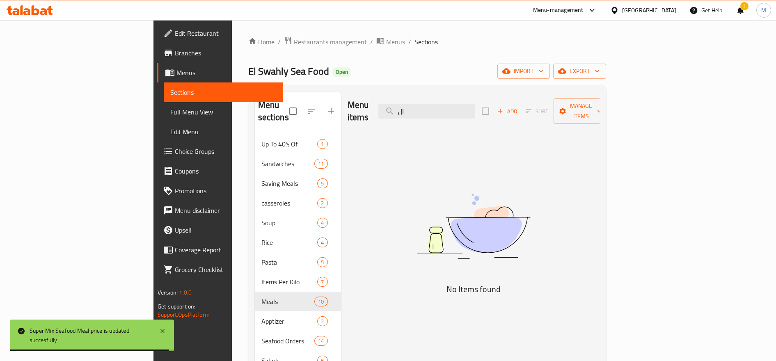
type input "ا"
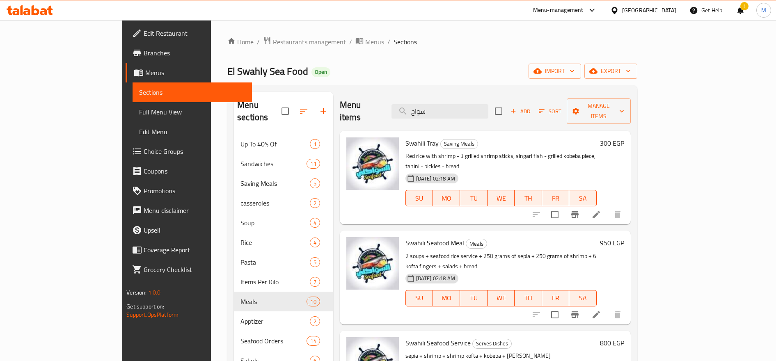
type input "سواح"
click at [624, 237] on h6 "950 EGP" at bounding box center [612, 242] width 24 height 11
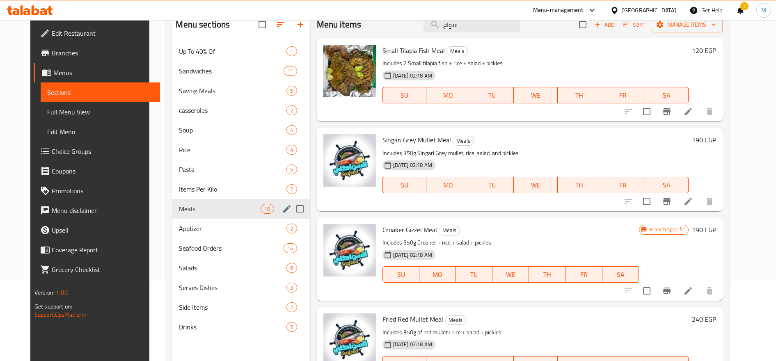
scroll to position [115, 0]
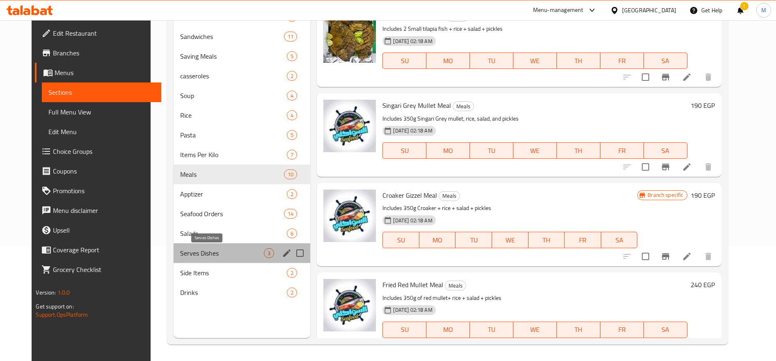
click at [208, 256] on span "Serves Dishes" at bounding box center [222, 253] width 84 height 10
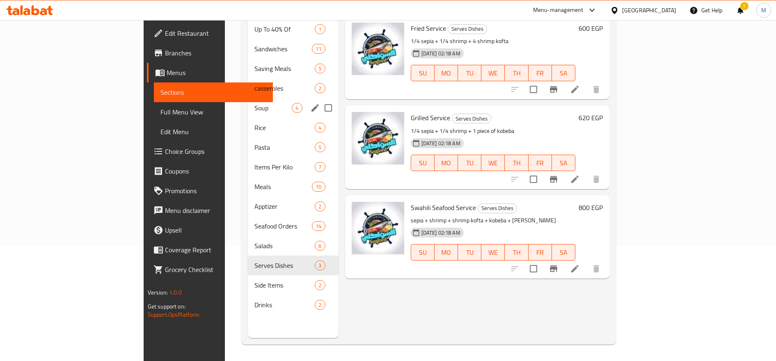
scroll to position [46, 0]
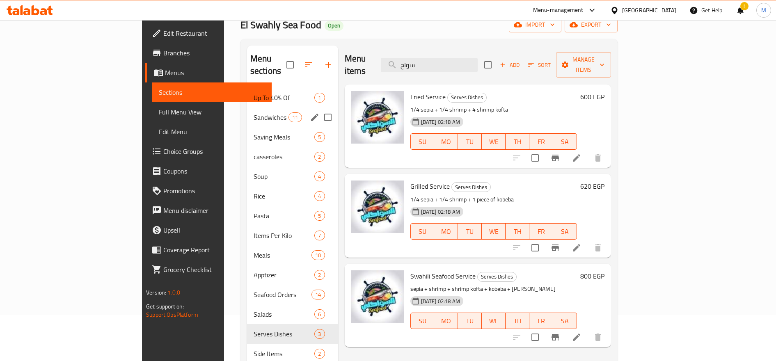
click at [247, 111] on div "Sandwiches 11" at bounding box center [292, 117] width 91 height 20
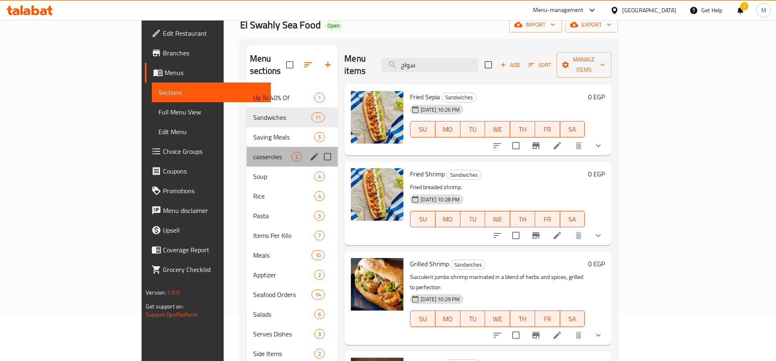
click at [247, 147] on div "casseroles 2" at bounding box center [292, 157] width 91 height 20
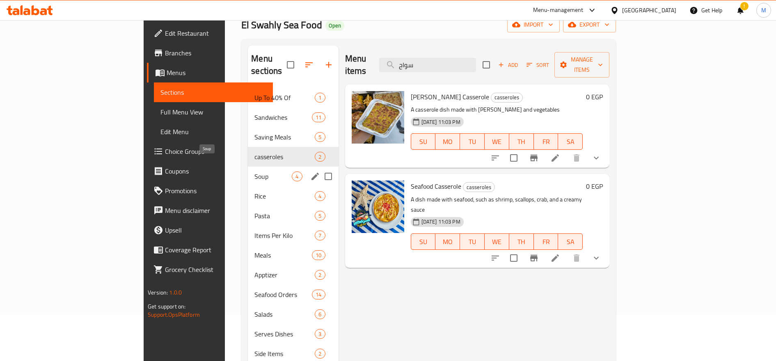
click at [254, 172] on span "Soup" at bounding box center [272, 177] width 37 height 10
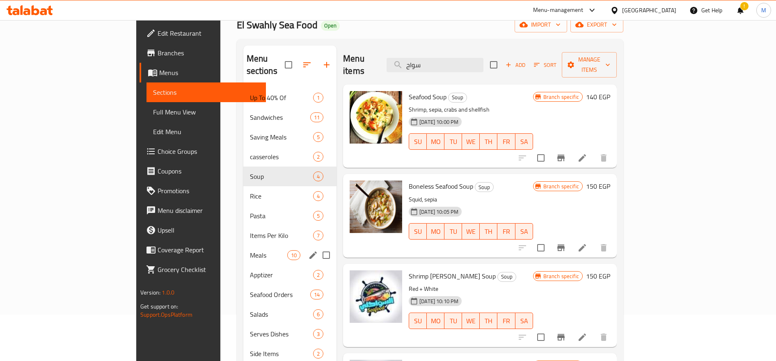
click at [243, 248] on div "Meals 10" at bounding box center [290, 255] width 94 height 20
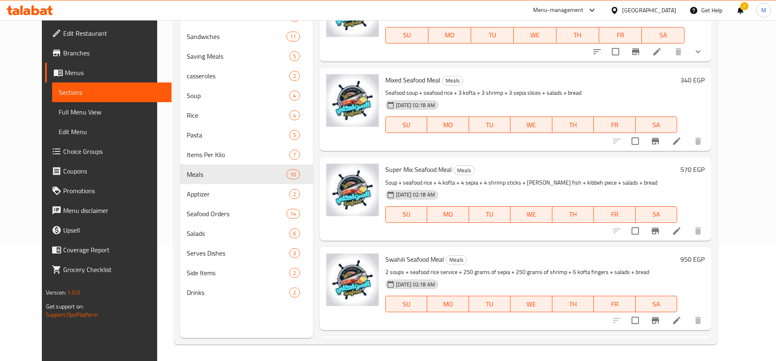
scroll to position [566, 0]
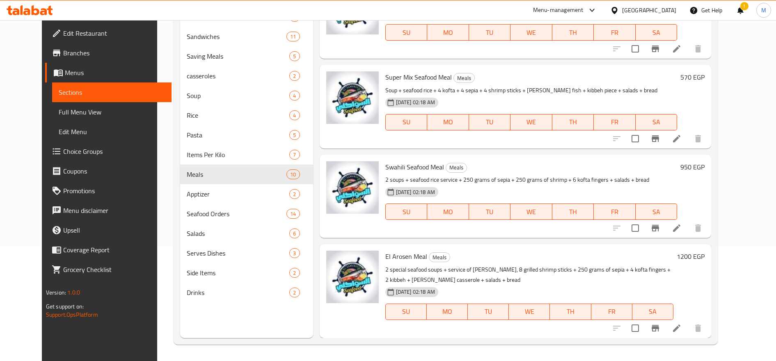
click at [704, 165] on h6 "950 EGP" at bounding box center [692, 166] width 24 height 11
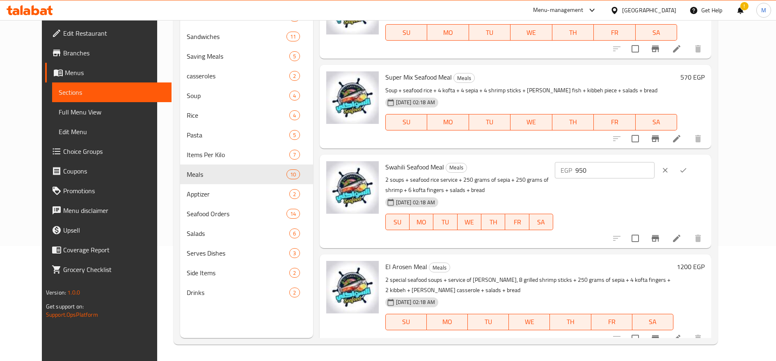
click at [638, 174] on input "950" at bounding box center [614, 170] width 79 height 16
type input "1000"
click at [687, 169] on icon "ok" at bounding box center [683, 170] width 8 height 8
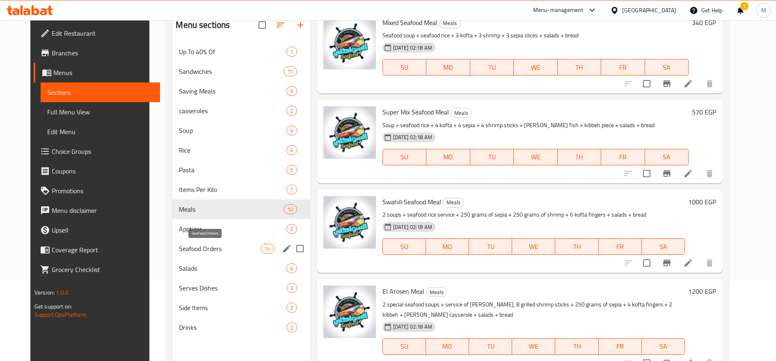
scroll to position [115, 0]
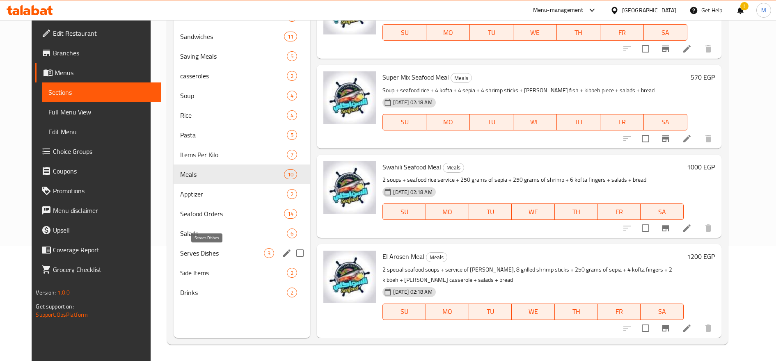
click at [197, 250] on span "Serves Dishes" at bounding box center [222, 253] width 84 height 10
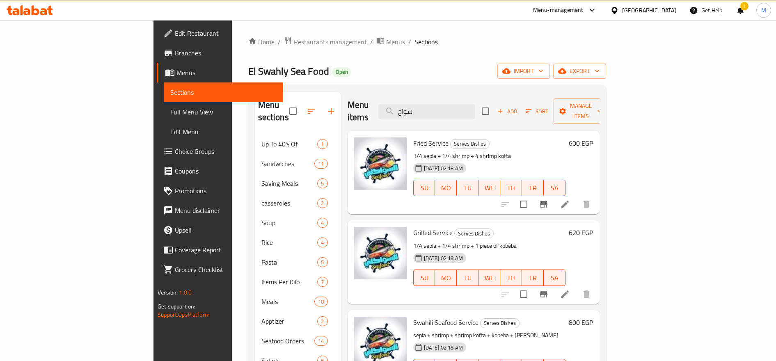
scroll to position [69, 0]
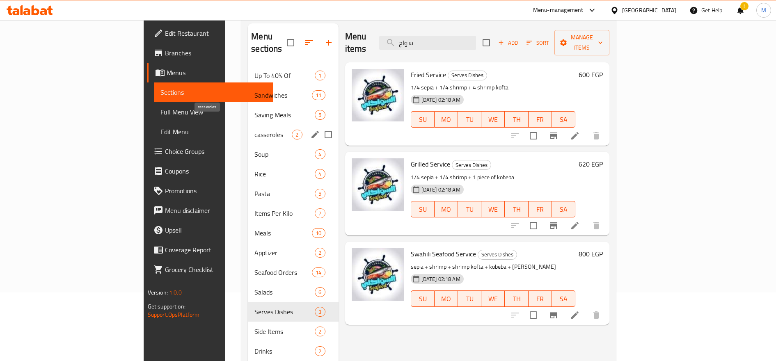
click at [254, 130] on span "casseroles" at bounding box center [272, 135] width 37 height 10
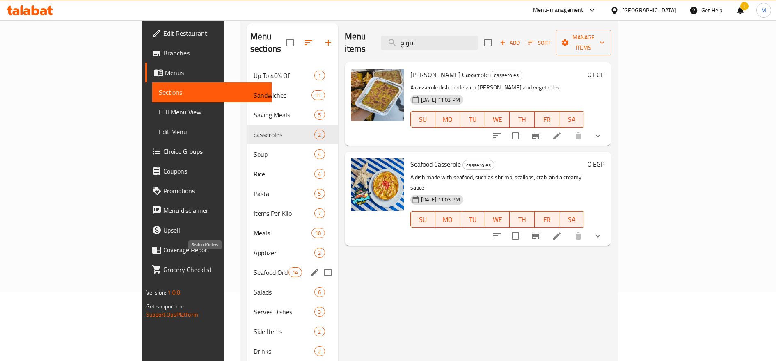
click at [254, 268] on span "Seafood Orders" at bounding box center [271, 273] width 35 height 10
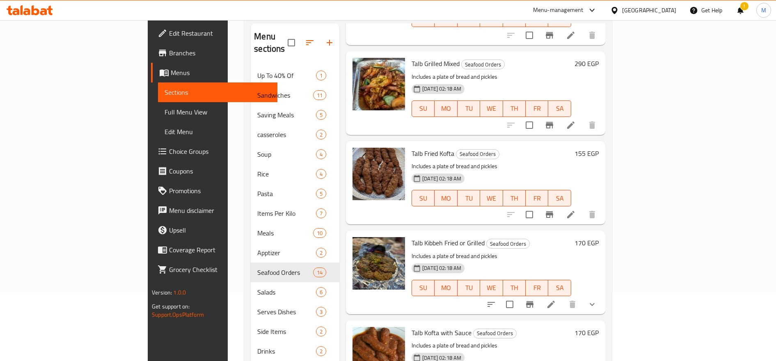
scroll to position [479, 0]
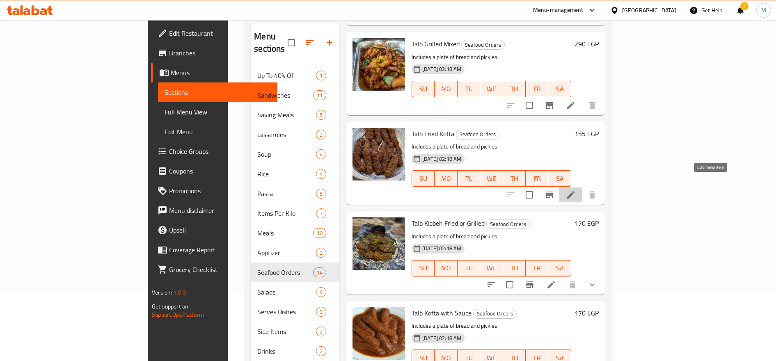
click at [576, 190] on icon at bounding box center [571, 195] width 10 height 10
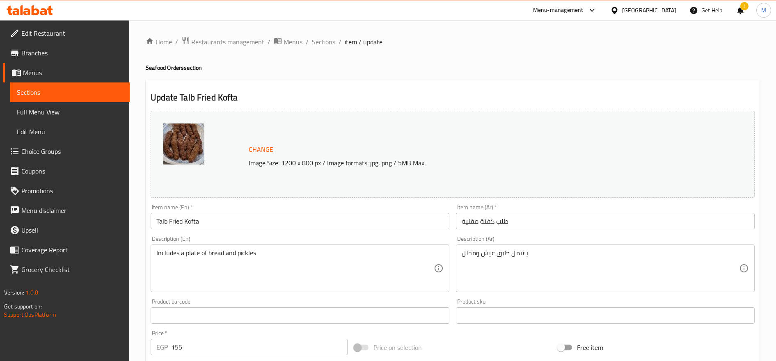
click at [325, 43] on span "Sections" at bounding box center [323, 42] width 23 height 10
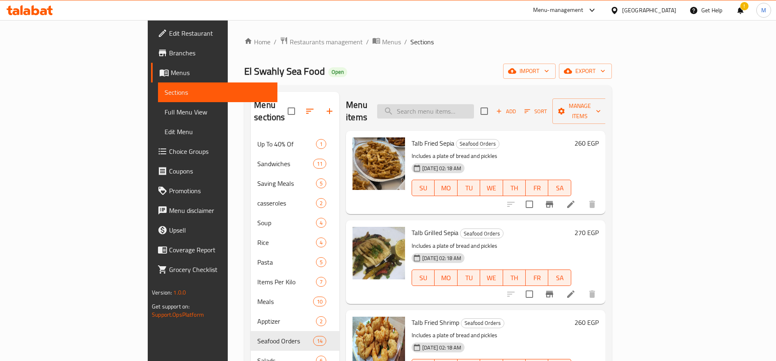
click at [468, 104] on input "search" at bounding box center [425, 111] width 97 height 14
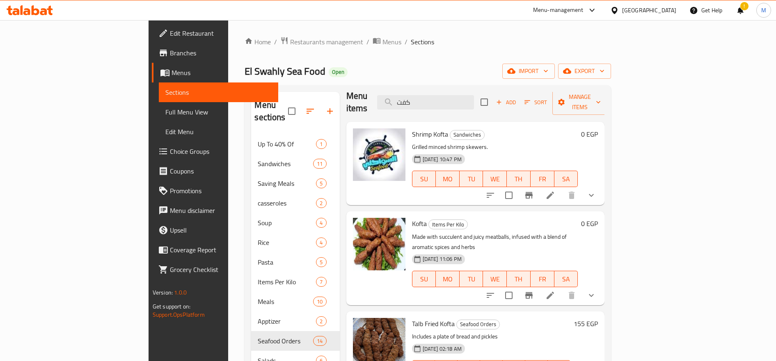
scroll to position [18, 0]
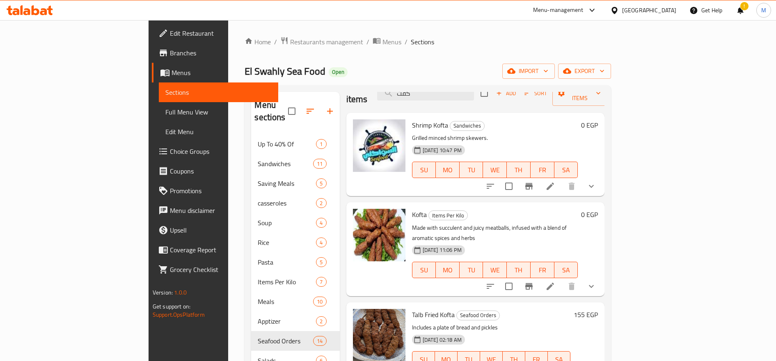
type input "كفت"
click at [555, 281] on icon at bounding box center [550, 286] width 10 height 10
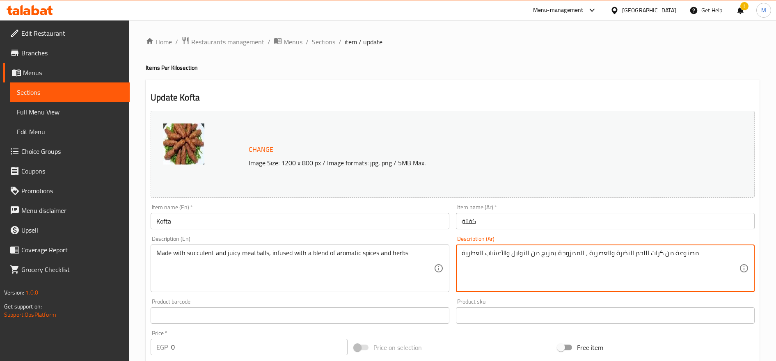
click at [639, 253] on textarea "مصنوعة من كرات اللحم النضرة والعصرية ، الممزوجة بمزيج من التوابل والأعشاب العطر…" at bounding box center [600, 268] width 277 height 39
click at [646, 256] on textarea "مصنوعة من كرات الجمبرى النضرة والعصرية ، الممزوجة بمزيج من التوابل والأعشاب الع…" at bounding box center [600, 268] width 277 height 39
click at [565, 272] on textarea "مصنوعة من كرات الجمبرى النضرة والعصرية ، الممزوجة بمزيج من التوابل والأعشاب الع…" at bounding box center [600, 268] width 277 height 39
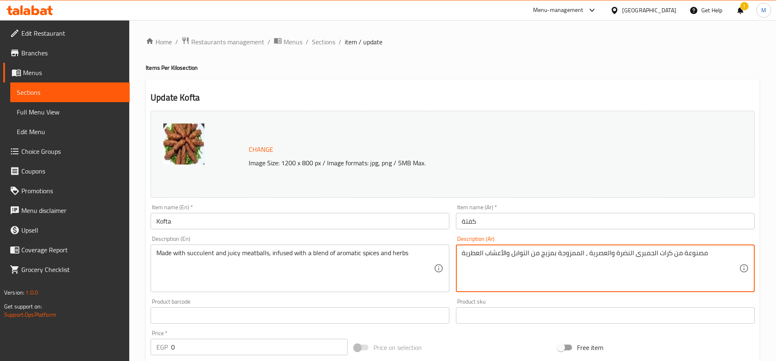
type textarea "مصنوعة من كرات الجمبرى النضرة والعصرية ، الممزوجة بمزيج من التوابل والأعشاب الع…"
click at [342, 320] on input "text" at bounding box center [300, 315] width 299 height 16
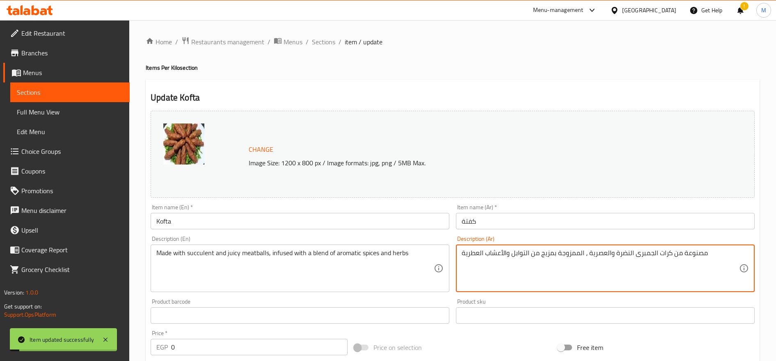
click at [603, 260] on textarea "مصنوعة من كرات الجمبرى النضرة والعصرية ، الممزوجة بمزيج من التوابل والأعشاب الع…" at bounding box center [600, 268] width 277 height 39
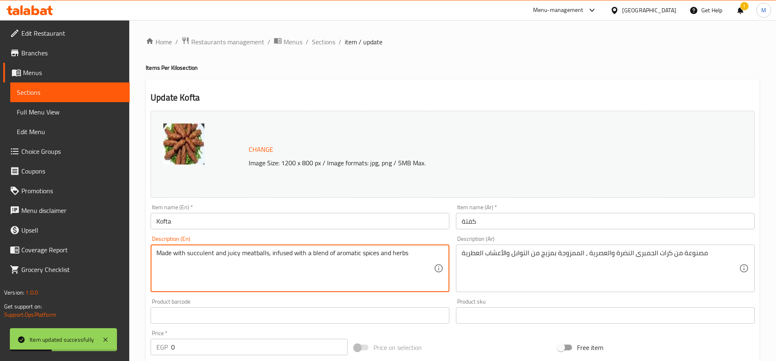
click at [313, 256] on textarea "Made with succulent and juicy meatballs, infused with a blend of aromatic spice…" at bounding box center [294, 268] width 277 height 39
paste textarea "fresh and succulent shrimp balls, mixed with a blend of aromatic spices and her…"
type textarea "Made with fresh and succulent shrimp balls, mixed with a blend of aromatic spic…"
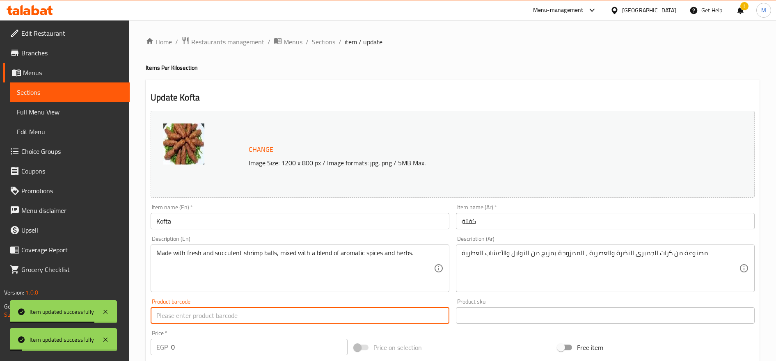
click at [331, 43] on span "Sections" at bounding box center [323, 42] width 23 height 10
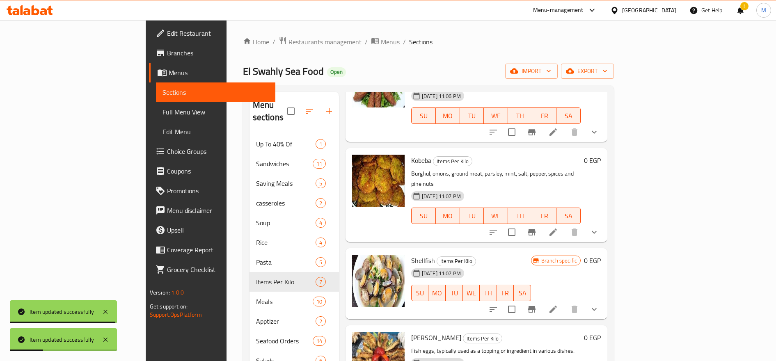
scroll to position [250, 0]
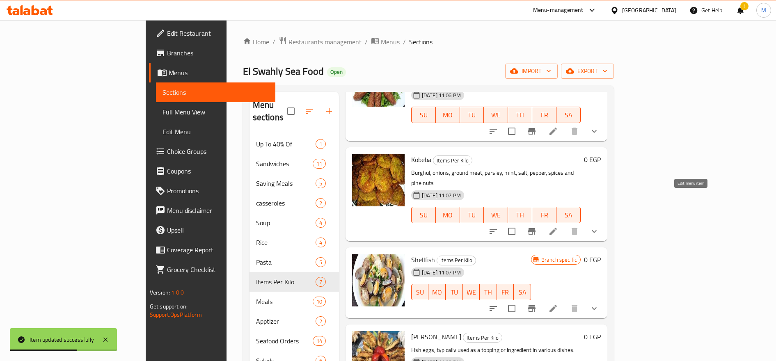
click at [558, 226] on icon at bounding box center [553, 231] width 10 height 10
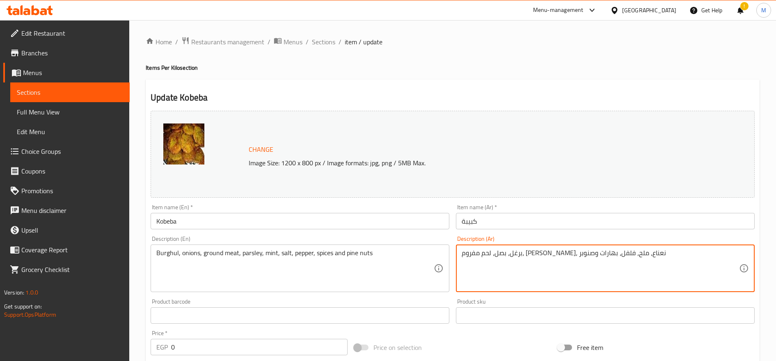
drag, startPoint x: 602, startPoint y: 253, endPoint x: 604, endPoint y: 268, distance: 15.4
click at [601, 254] on textarea "برغل، بصل، لحم مفروم، [PERSON_NAME]، نعناع، ملح، فلفل، بهارات وصنوبر" at bounding box center [600, 268] width 277 height 39
click at [583, 258] on textarea "برغل، بصل، جمبرى مفروم، [PERSON_NAME]، نعناع، ملح، فلفل، بهارات وصنوبر" at bounding box center [600, 268] width 277 height 39
click at [585, 258] on textarea "برغل، بصل، جمبرى مفروم، [PERSON_NAME]، نعناع، ملح، فلفل، بهارات وصنوبر" at bounding box center [600, 268] width 277 height 39
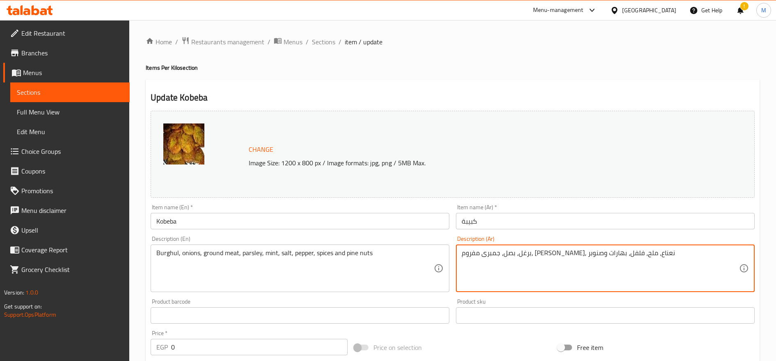
click at [585, 258] on textarea "برغل، بصل، جمبرى مفروم، [PERSON_NAME]، نعناع، ملح، فلفل، بهارات وصنوبر" at bounding box center [600, 268] width 277 height 39
click at [483, 254] on textarea "برغل، بصل، جمبرى مفروم، [PERSON_NAME]، نعناع، ملح، فلفل، بهارات وصنوبر" at bounding box center [600, 268] width 277 height 39
drag, startPoint x: 479, startPoint y: 256, endPoint x: 454, endPoint y: 256, distance: 25.4
click at [454, 256] on div "Description (Ar) برغل، بصل، جمبرى مفروم، [PERSON_NAME]، نعناع، ملح، فلفل، بهارا…" at bounding box center [605, 264] width 305 height 63
click at [462, 255] on textarea "رغل، بصل، جمبرى مفروم، [PERSON_NAME]، نعناع، ملح، فلفل، بهارات و" at bounding box center [600, 268] width 277 height 39
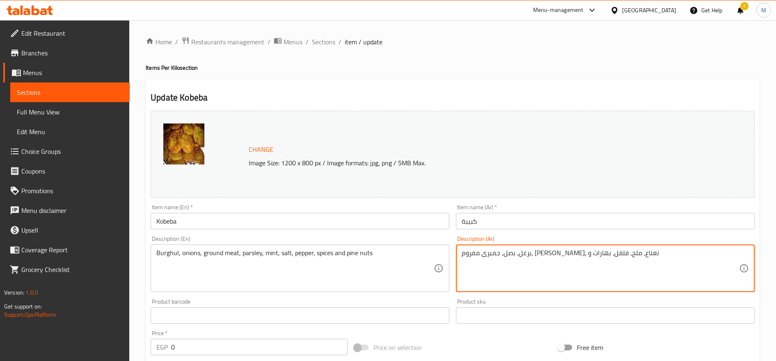
click at [463, 254] on textarea "برغل، بصل، جمبرى مفروم، [PERSON_NAME]، نعناع، ملح، فلفل، بهارات و" at bounding box center [600, 268] width 277 height 39
click at [464, 254] on textarea "برغل، بصل، جمبرى مفروم، [PERSON_NAME]، نعناع، ملح، فلفل، بهارات و" at bounding box center [600, 268] width 277 height 39
click at [620, 255] on textarea "برغل، بصل، جمبرى مفروم، [PERSON_NAME]، نعناع، ملح، فلفل، بهارات" at bounding box center [600, 268] width 277 height 39
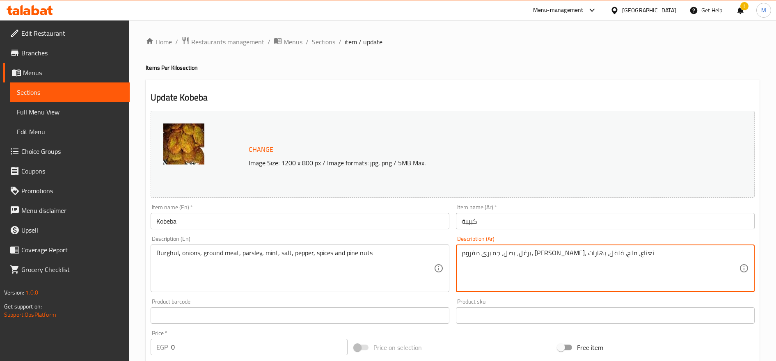
click at [620, 255] on textarea "برغل، بصل، جمبرى مفروم، [PERSON_NAME]، نعناع، ملح، فلفل، بهارات" at bounding box center [600, 268] width 277 height 39
click at [559, 252] on textarea "، بصل، جمبرى مفروم، [PERSON_NAME]، نعناع، ملح، فلفل، بهارات" at bounding box center [600, 268] width 277 height 39
type textarea "، بصل، جمبرى مفروم، [PERSON_NAME]، نعناع، ملح، فلفل، بهارات"
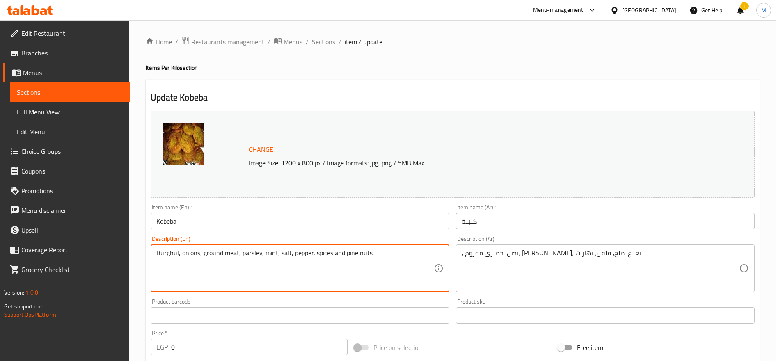
click at [281, 263] on textarea "Burghul, onions, ground meat, parsley, mint, salt, pepper, spices and pine nuts" at bounding box center [294, 268] width 277 height 39
paste textarea "Onion, chopped shrimp, parsley, mint, salt, pepper, spice"
type textarea "Onion, chopped shrimp, parsley, mint, salt, pepper, spices"
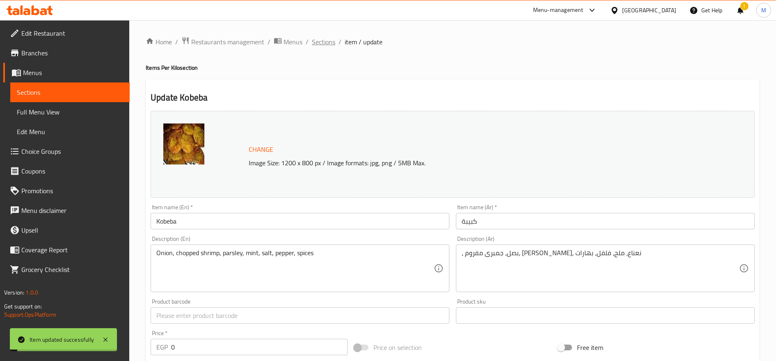
click at [322, 44] on span "Sections" at bounding box center [323, 42] width 23 height 10
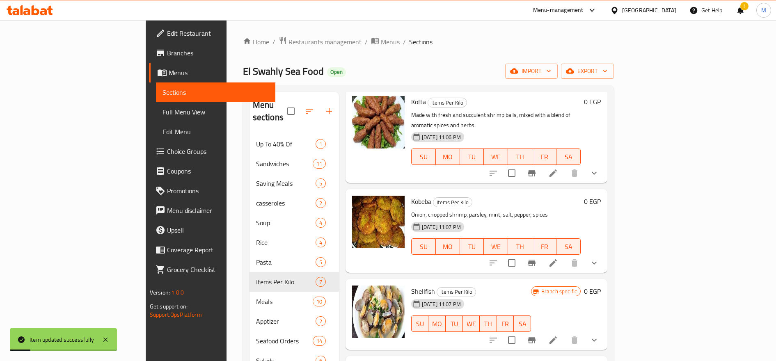
scroll to position [250, 0]
